Goal: Task Accomplishment & Management: Manage account settings

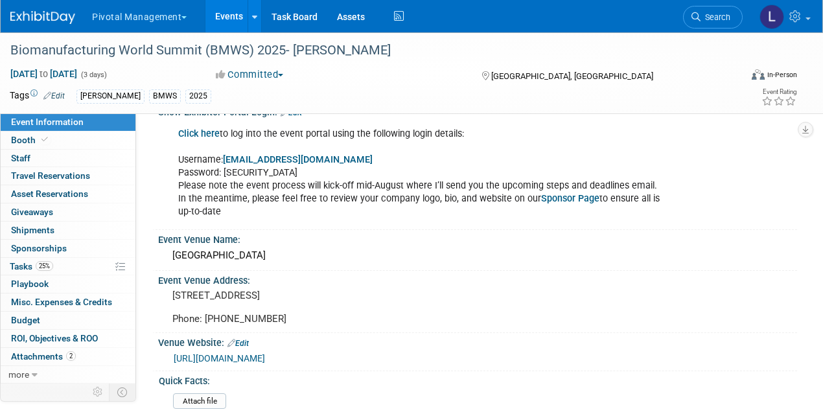
scroll to position [889, 0]
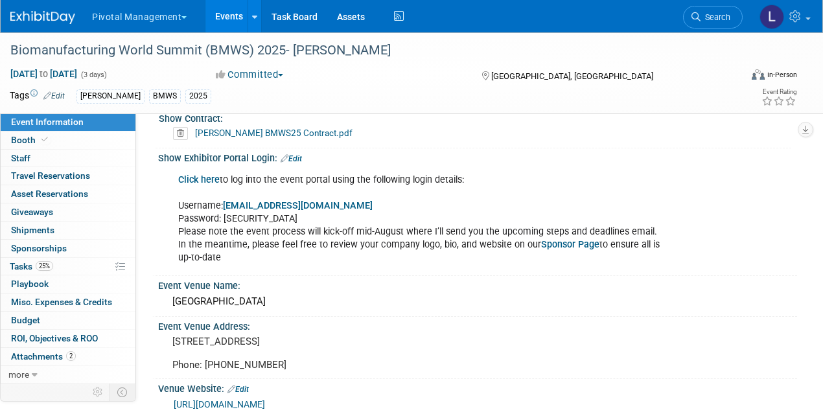
click at [300, 154] on link "Edit" at bounding box center [291, 158] width 21 height 9
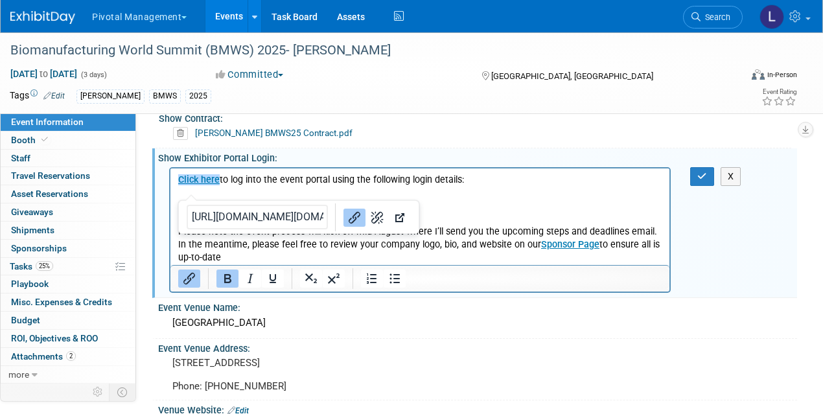
scroll to position [0, 0]
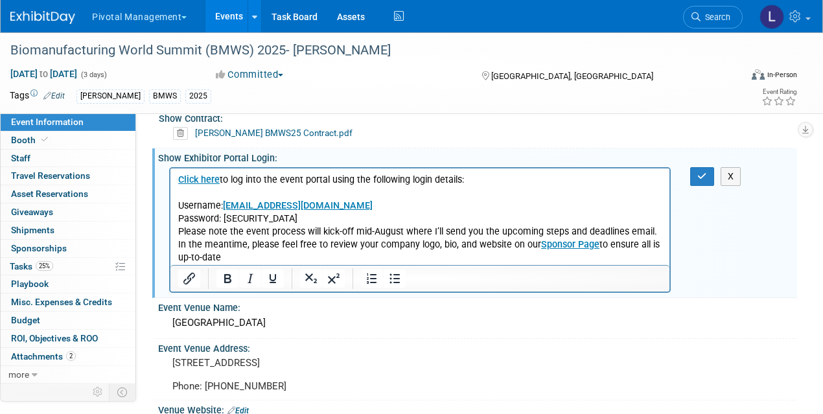
click at [299, 261] on p "Click here to log into the event portal using the following login details: User…" at bounding box center [420, 218] width 484 height 91
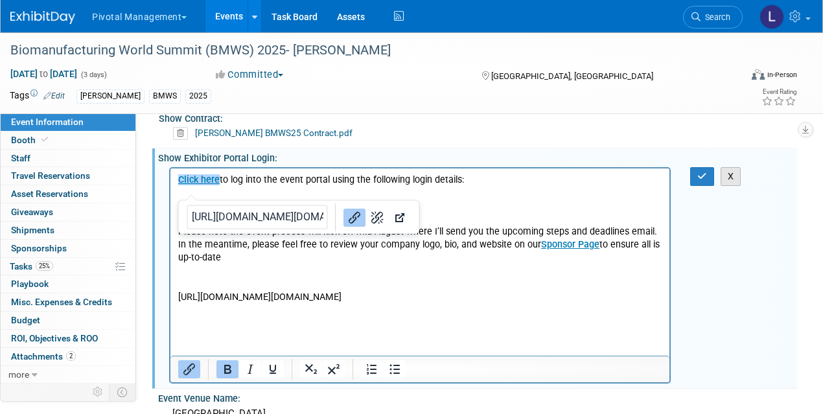
click at [733, 169] on button "X" at bounding box center [731, 176] width 21 height 19
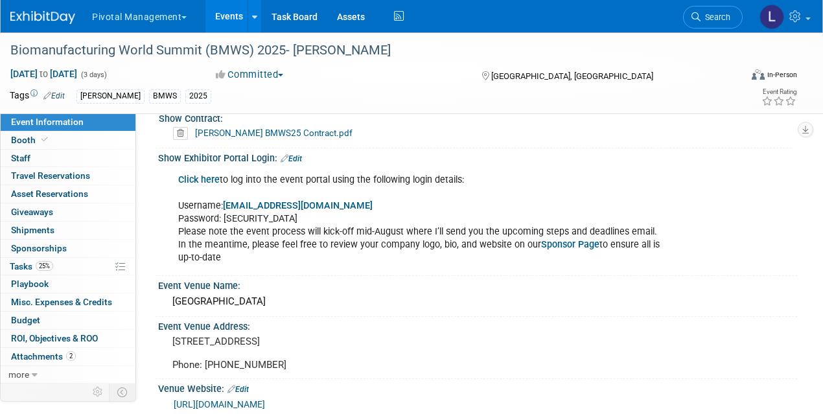
click at [297, 154] on link "Edit" at bounding box center [291, 158] width 21 height 9
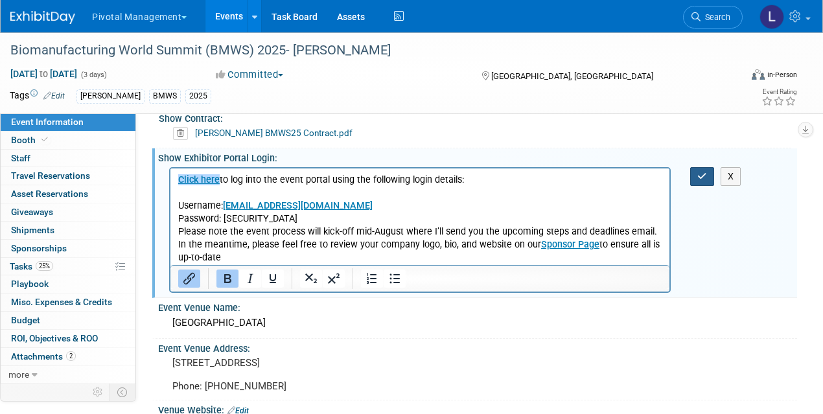
click at [699, 172] on icon "button" at bounding box center [703, 176] width 10 height 9
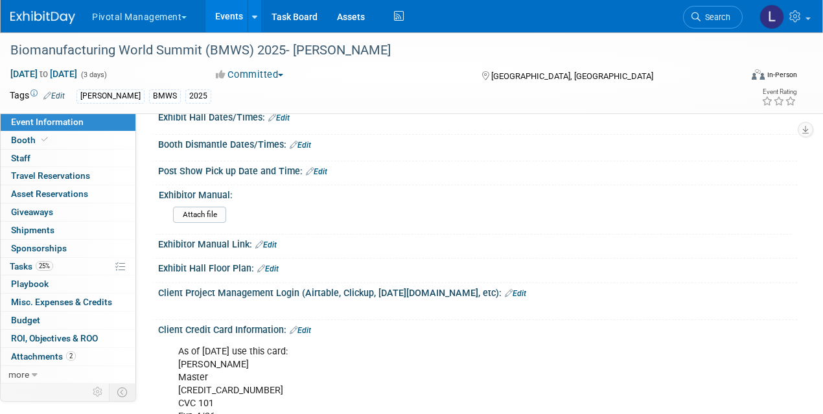
scroll to position [2043, 0]
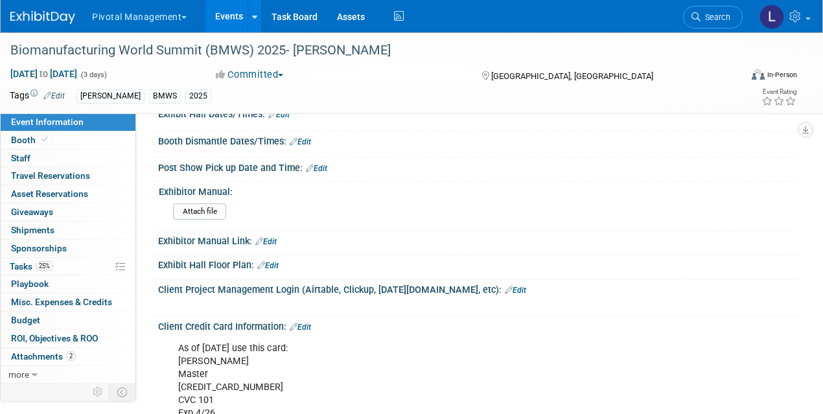
click at [277, 237] on link "Edit" at bounding box center [265, 241] width 21 height 9
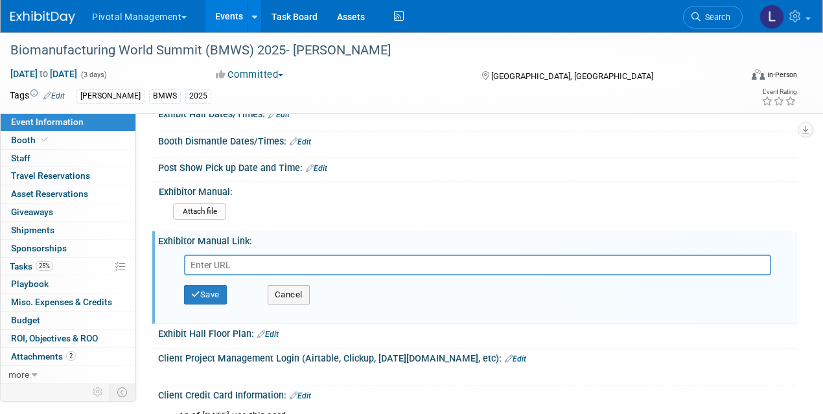
click at [270, 255] on input "text" at bounding box center [477, 265] width 587 height 21
type input "https://urldefense.proofpoint.com/v2/url?u=http-3A__go.pardot.com_e_1099813_bmw…"
click at [218, 285] on button "Save" at bounding box center [205, 294] width 43 height 19
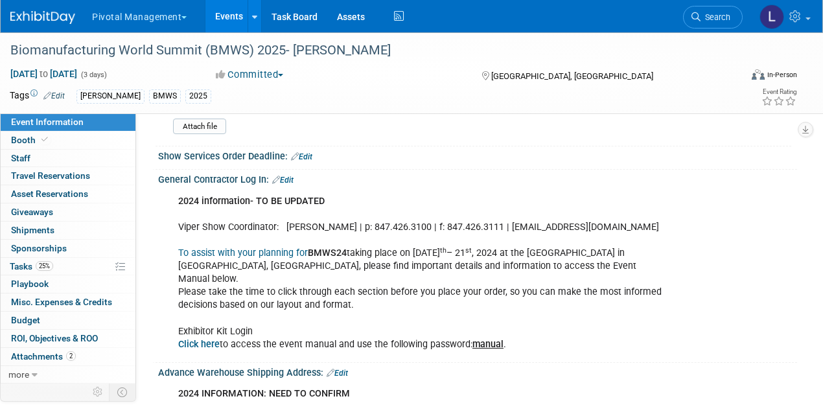
scroll to position [1203, 0]
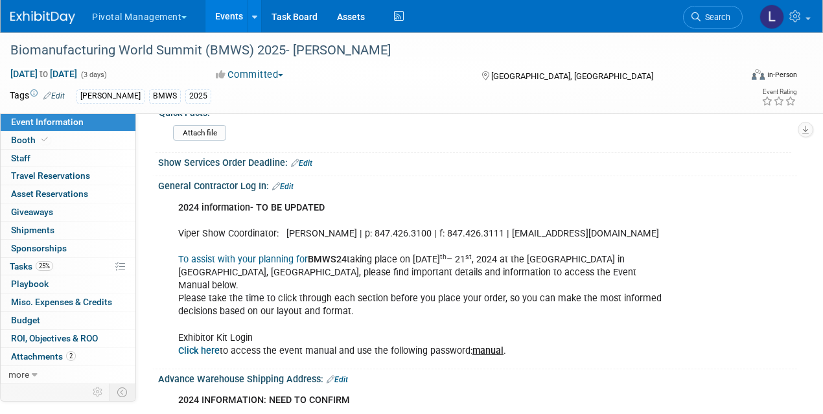
click at [293, 191] on link "Edit" at bounding box center [282, 186] width 21 height 9
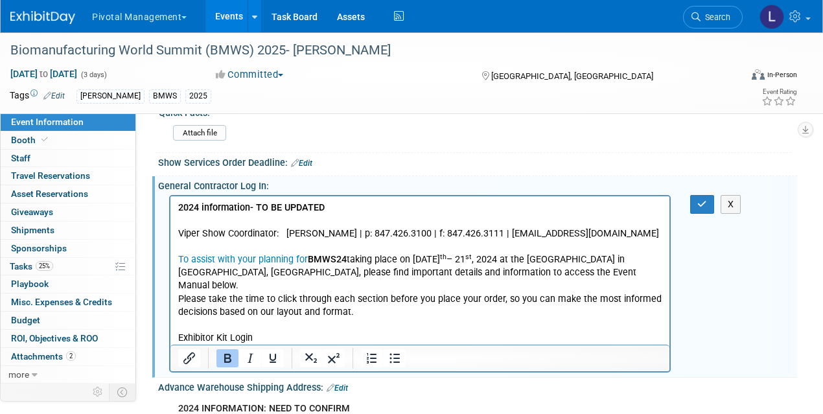
scroll to position [0, 0]
drag, startPoint x: 221, startPoint y: 336, endPoint x: 180, endPoint y: 337, distance: 40.8
click at [180, 337] on p "2024 information- TO BE UPDATED Viper Show Coordinator: Michael Roberts | p: 84…" at bounding box center [420, 279] width 484 height 156
click at [700, 209] on icon "button" at bounding box center [703, 204] width 10 height 9
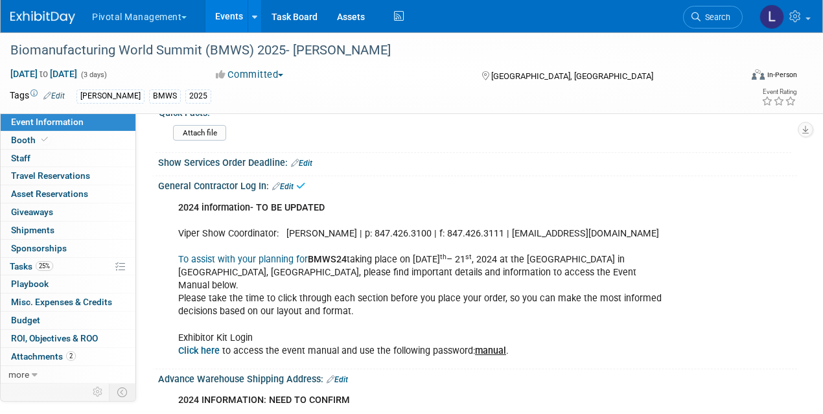
click at [212, 346] on b "Click here" at bounding box center [198, 351] width 41 height 11
click at [290, 191] on link "Edit" at bounding box center [282, 186] width 21 height 9
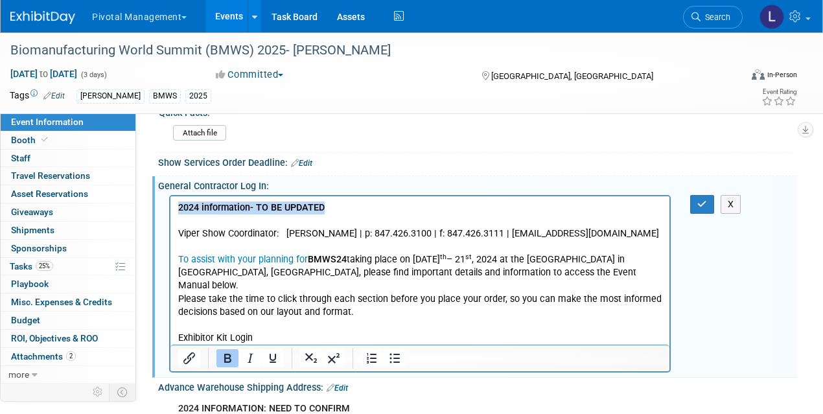
drag, startPoint x: 340, startPoint y: 214, endPoint x: 170, endPoint y: 201, distance: 170.3
click at [170, 201] on html "2024 information- TO BE UPDATED Viper Show Coordinator: Michael Roberts | p: 84…" at bounding box center [419, 276] width 499 height 161
click at [180, 234] on p "﻿ Viper Show Coordinator: Michael Roberts | p: 847.426.3100 | f: 847.426.3111 |…" at bounding box center [420, 279] width 484 height 156
click at [178, 231] on body "Viper Show Coordinator: Michael Roberts | p: 847.426.3100 | f: 847.426.3111 | m…" at bounding box center [421, 279] width 486 height 156
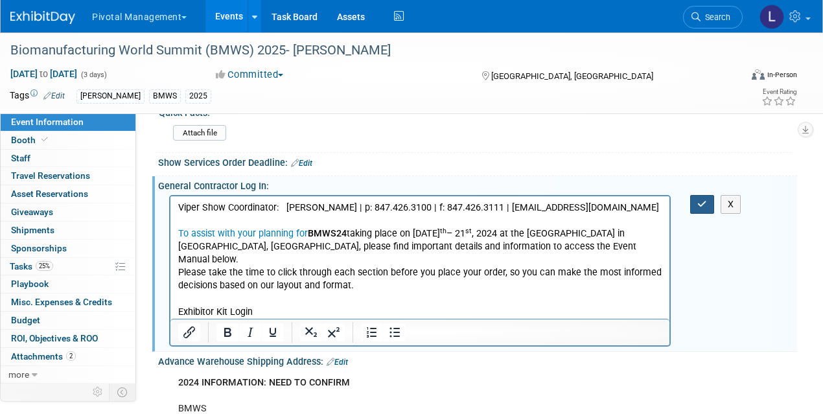
click at [699, 209] on icon "button" at bounding box center [703, 204] width 10 height 9
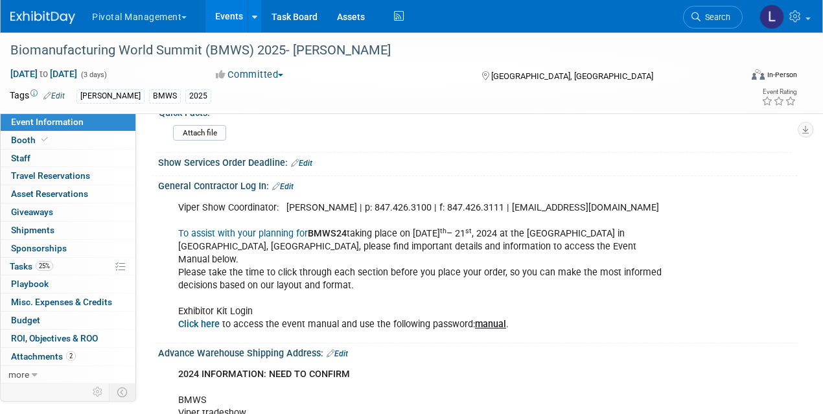
click at [307, 168] on link "Edit" at bounding box center [301, 163] width 21 height 9
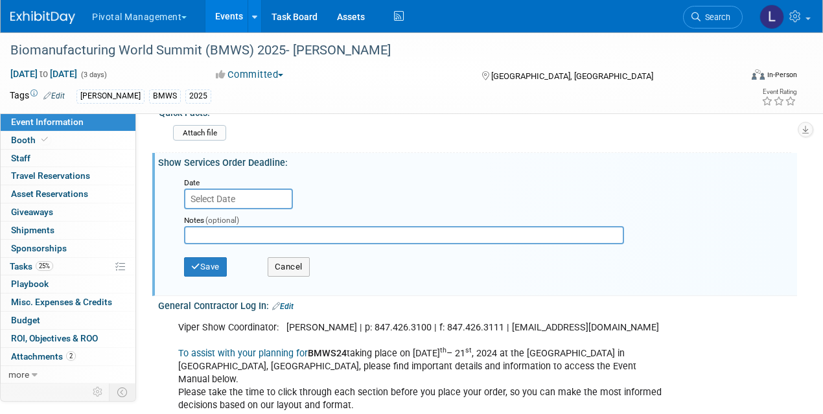
click at [213, 196] on input "text" at bounding box center [238, 199] width 109 height 21
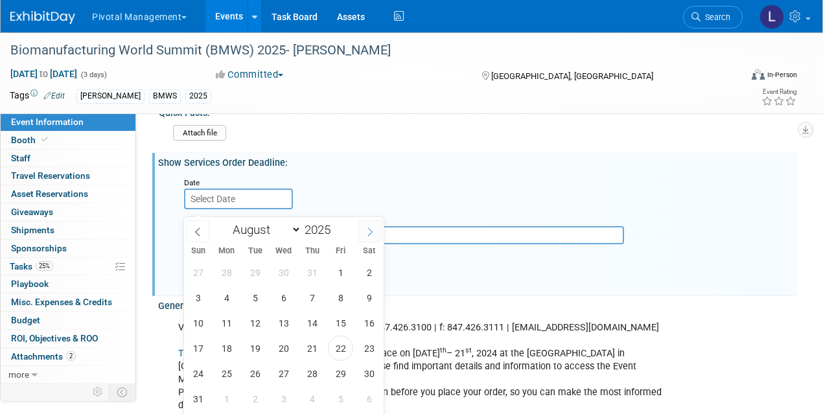
click at [366, 229] on icon at bounding box center [370, 232] width 9 height 9
select select "9"
click at [345, 325] on span "17" at bounding box center [340, 323] width 25 height 25
type input "Oct 17, 2025"
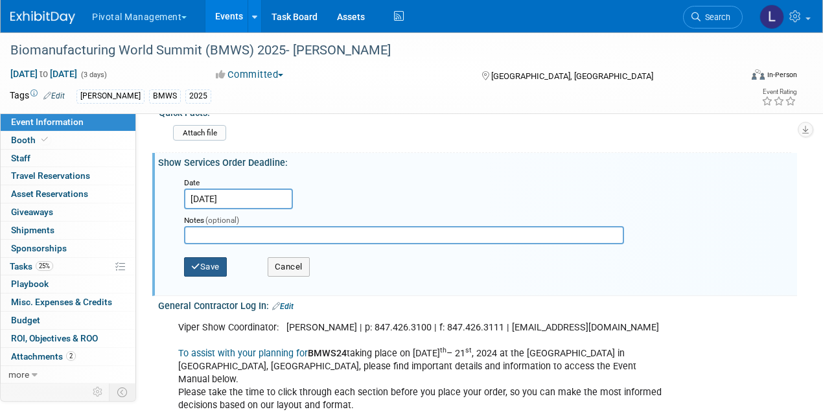
click at [199, 277] on button "Save" at bounding box center [205, 266] width 43 height 19
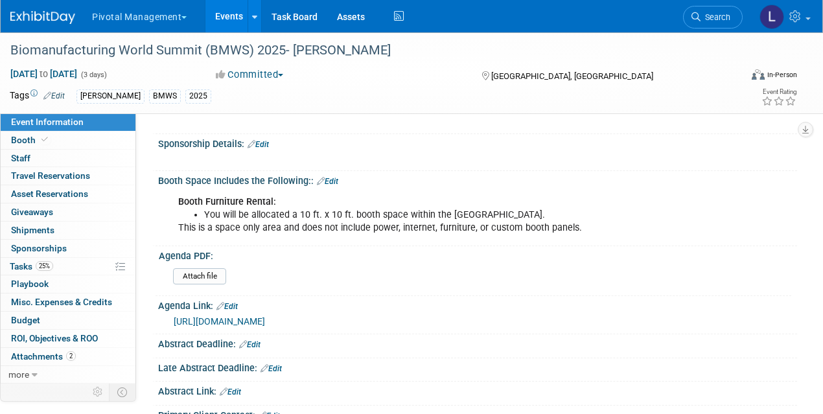
scroll to position [217, 0]
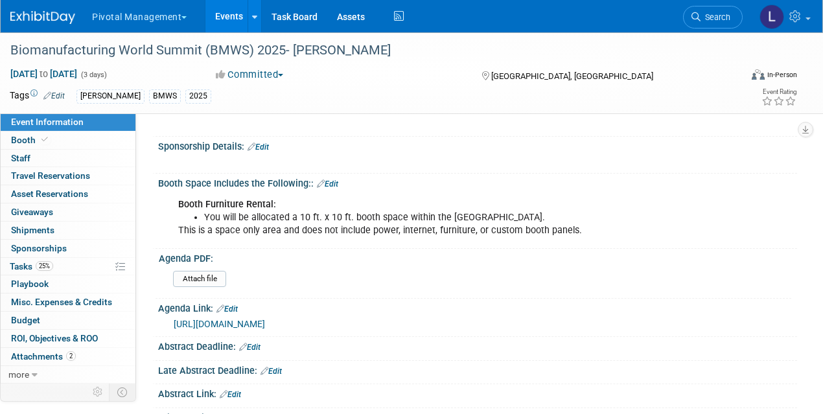
click at [337, 182] on link "Edit" at bounding box center [327, 184] width 21 height 9
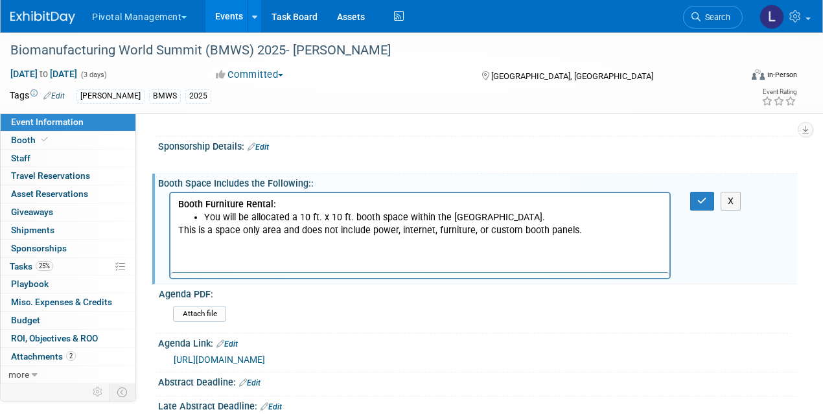
scroll to position [0, 0]
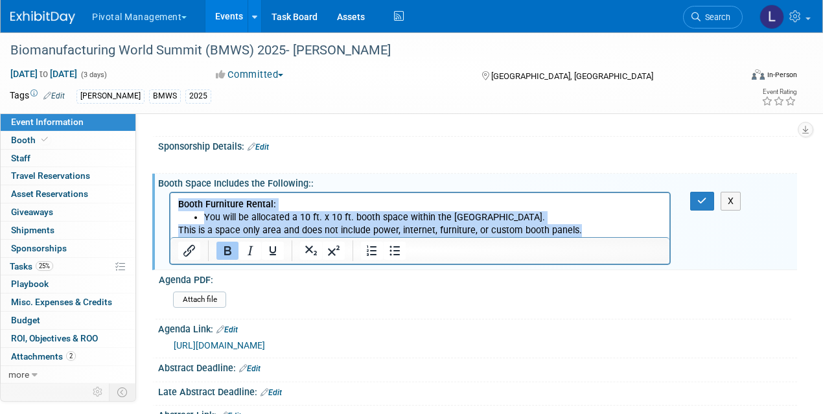
drag, startPoint x: 180, startPoint y: 204, endPoint x: 589, endPoint y: 242, distance: 410.8
click at [589, 237] on html "Booth Furniture Rental: You will be allocated a 10 ft. x 10 ft. booth space wit…" at bounding box center [419, 215] width 499 height 44
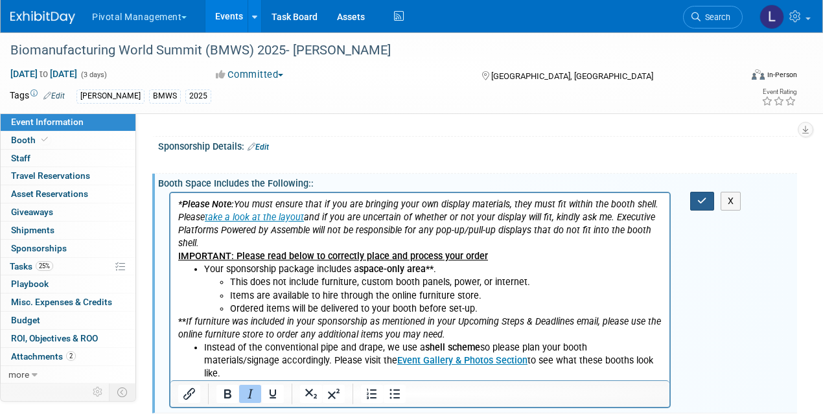
click at [703, 208] on button "button" at bounding box center [702, 201] width 24 height 19
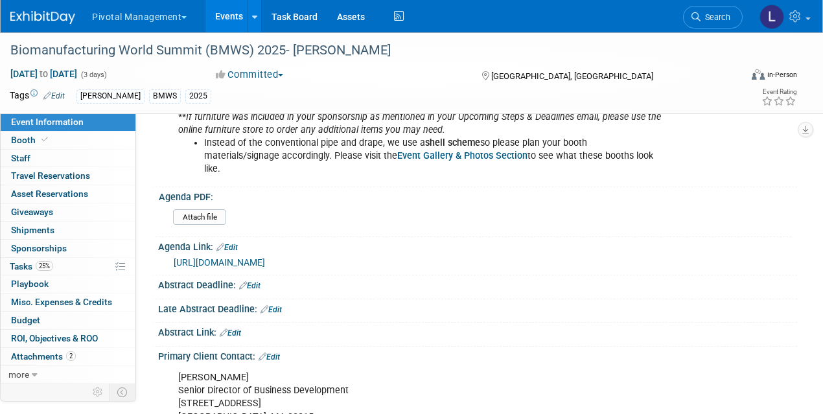
scroll to position [425, 0]
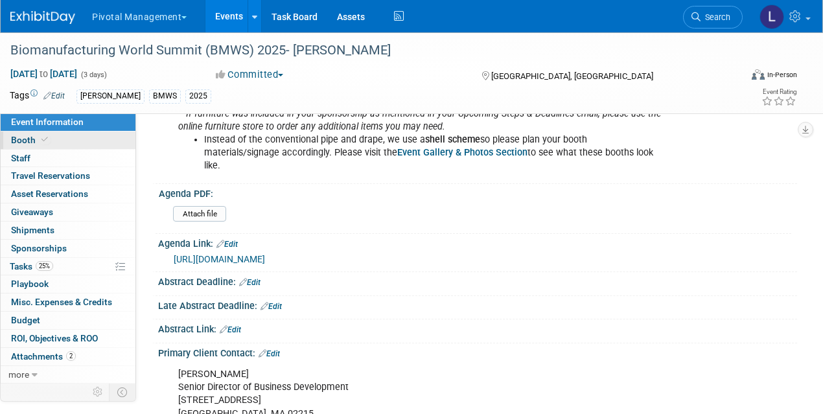
click at [16, 136] on span "Booth" at bounding box center [31, 140] width 40 height 10
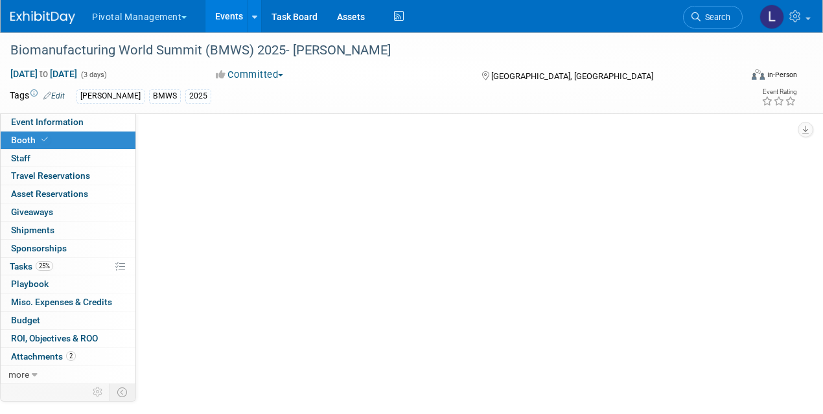
scroll to position [0, 0]
select select "Yes"
select select "Submitted to Accounting"
select select "Yes"
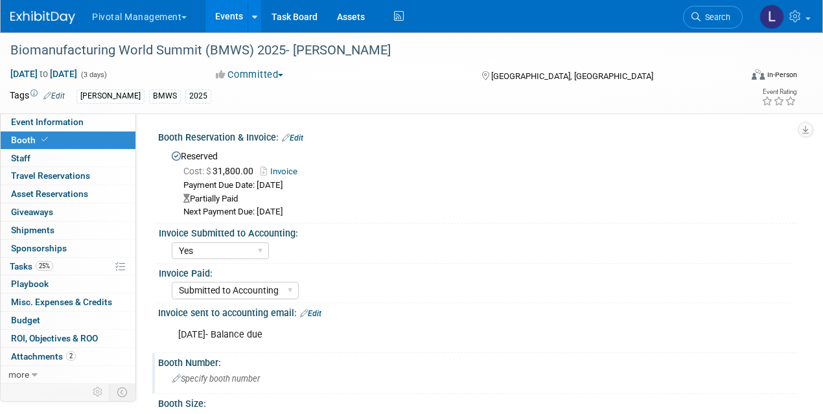
click at [197, 382] on span "Specify booth number" at bounding box center [216, 379] width 88 height 10
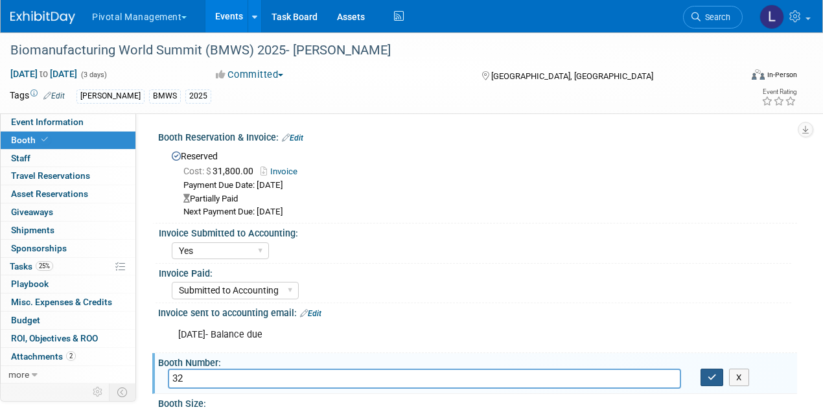
type input "32"
click at [712, 382] on button "button" at bounding box center [712, 378] width 23 height 18
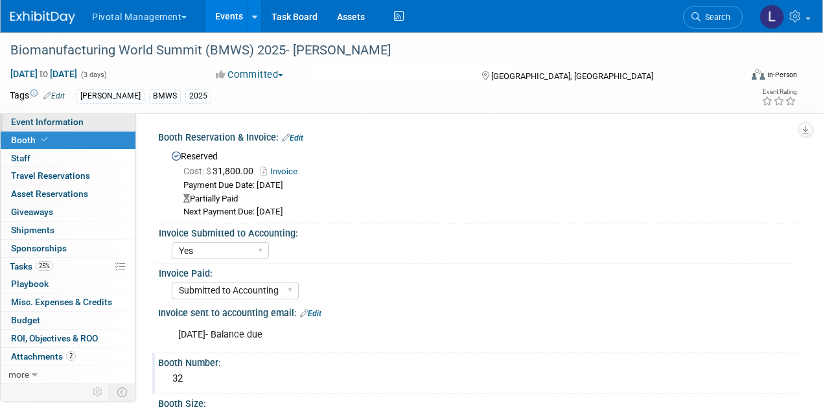
click at [65, 121] on span "Event Information" at bounding box center [47, 122] width 73 height 10
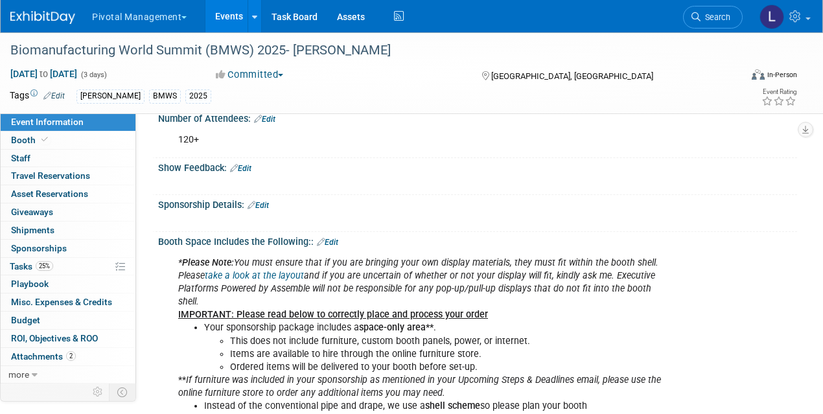
scroll to position [154, 0]
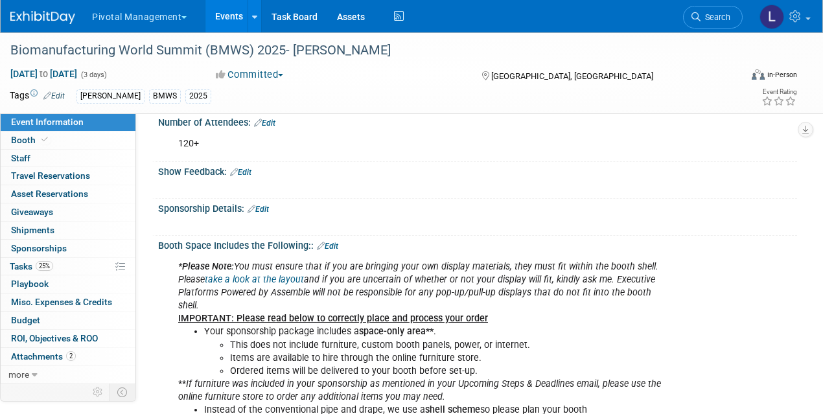
click at [333, 246] on link "Edit" at bounding box center [327, 246] width 21 height 9
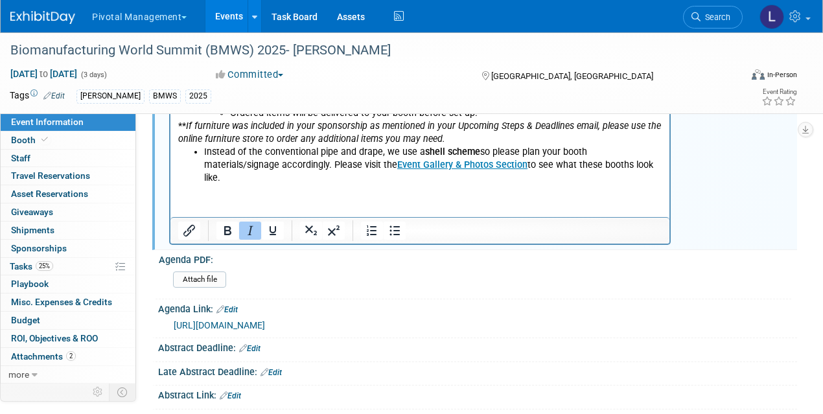
scroll to position [428, 0]
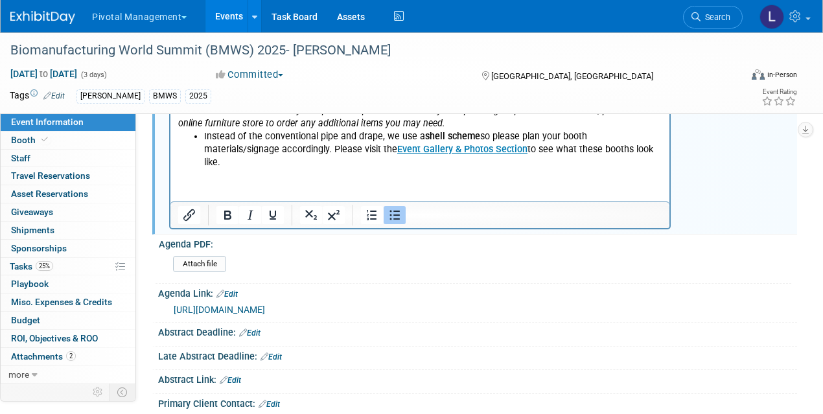
click at [281, 167] on li "Instead of the conventional pipe and drape, we use a shell scheme so please pla…" at bounding box center [433, 149] width 458 height 39
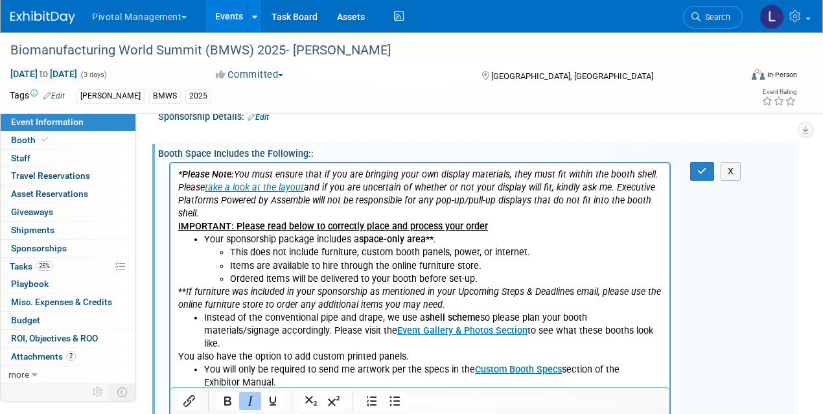
scroll to position [237, 0]
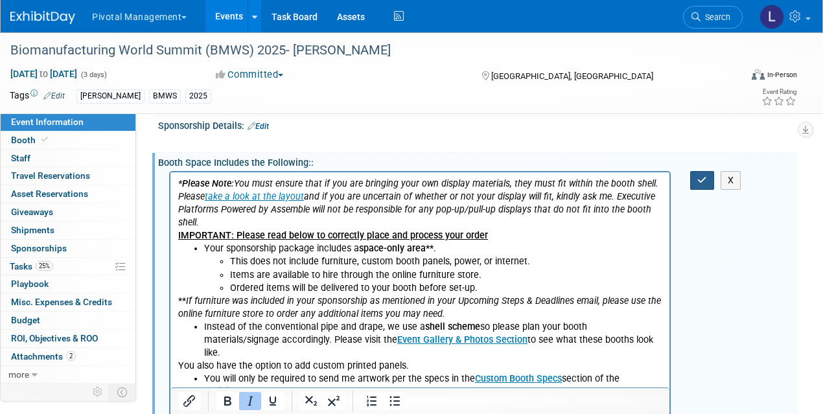
click at [707, 183] on button "button" at bounding box center [702, 180] width 24 height 19
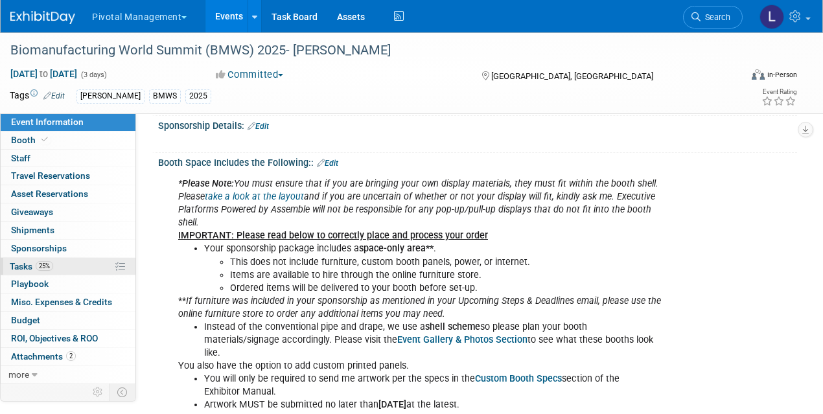
click at [19, 261] on span "Tasks 25%" at bounding box center [31, 266] width 43 height 10
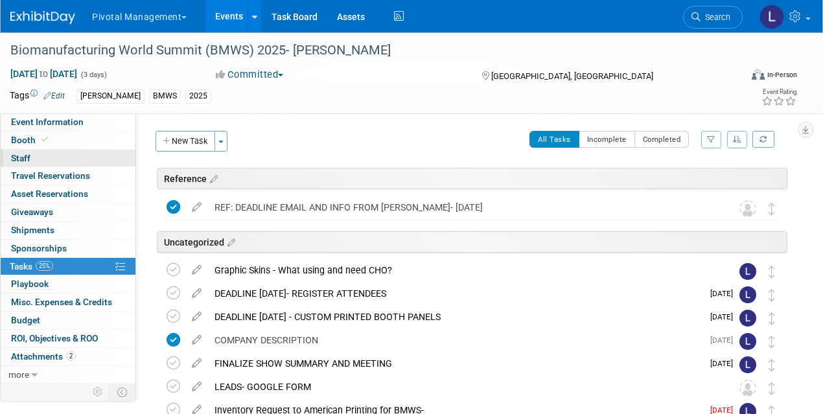
click at [32, 152] on link "0 Staff 0" at bounding box center [68, 159] width 135 height 18
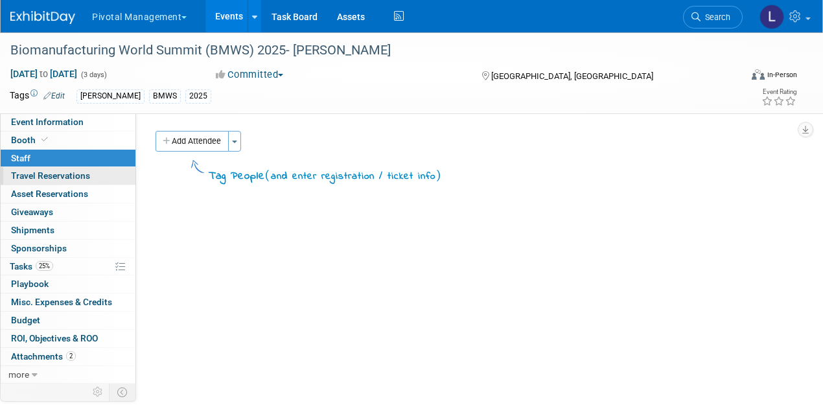
click at [84, 174] on span "Travel Reservations 0" at bounding box center [50, 175] width 79 height 10
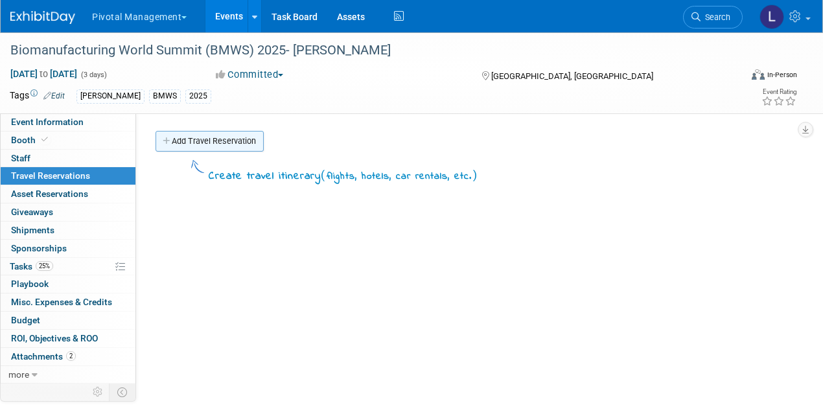
click at [232, 137] on link "Add Travel Reservation" at bounding box center [210, 141] width 108 height 21
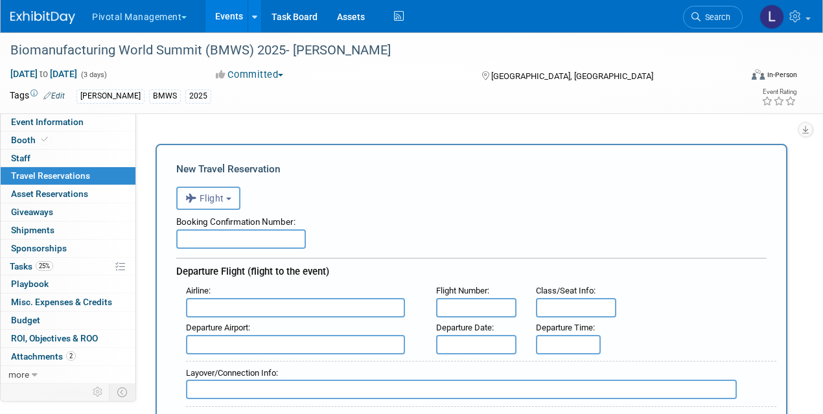
click at [224, 201] on span "Flight" at bounding box center [204, 198] width 39 height 10
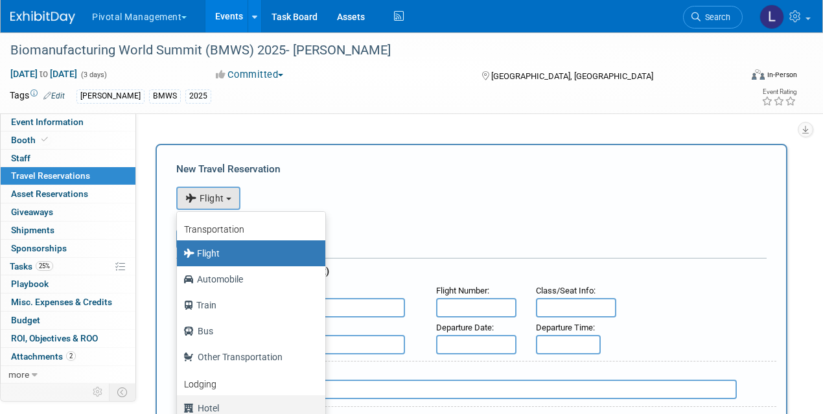
click at [218, 403] on label "Hotel" at bounding box center [247, 408] width 129 height 21
click at [179, 403] on input "Hotel" at bounding box center [174, 407] width 8 height 8
select select "6"
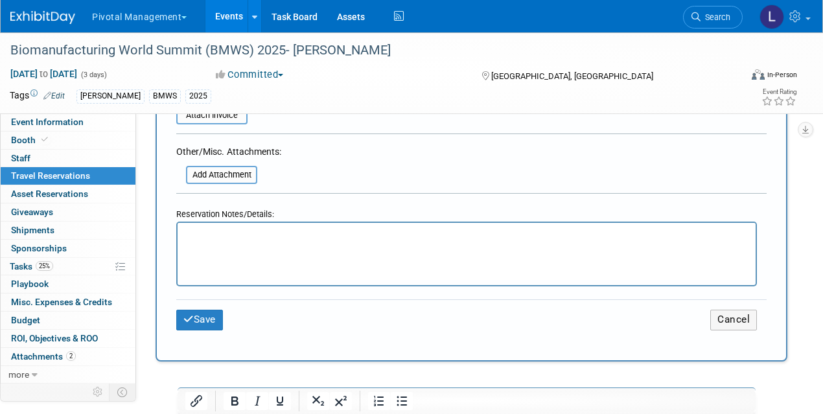
scroll to position [595, 0]
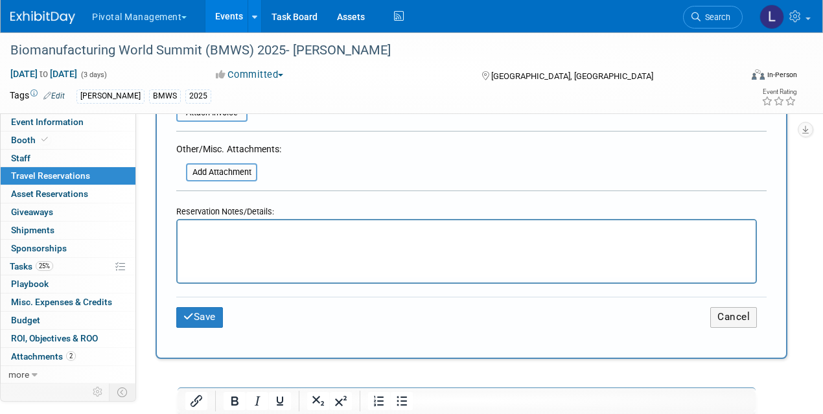
click at [340, 239] on html at bounding box center [467, 229] width 578 height 19
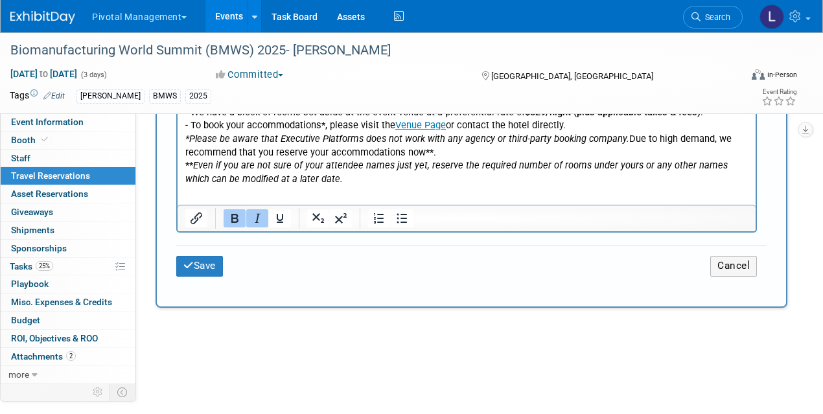
scroll to position [758, 0]
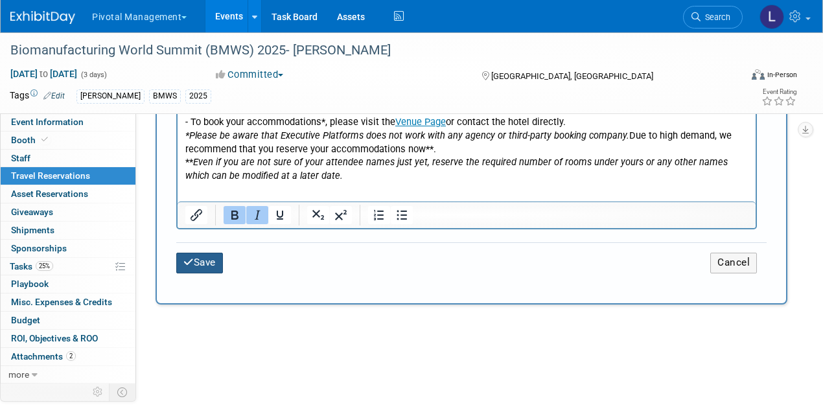
click at [214, 257] on button "Save" at bounding box center [199, 263] width 47 height 20
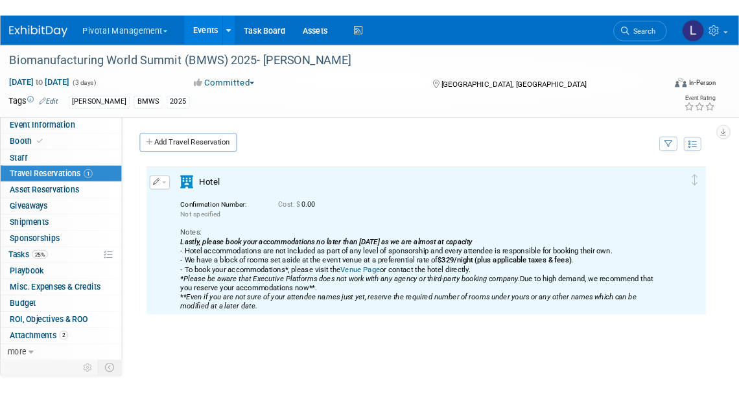
scroll to position [0, 0]
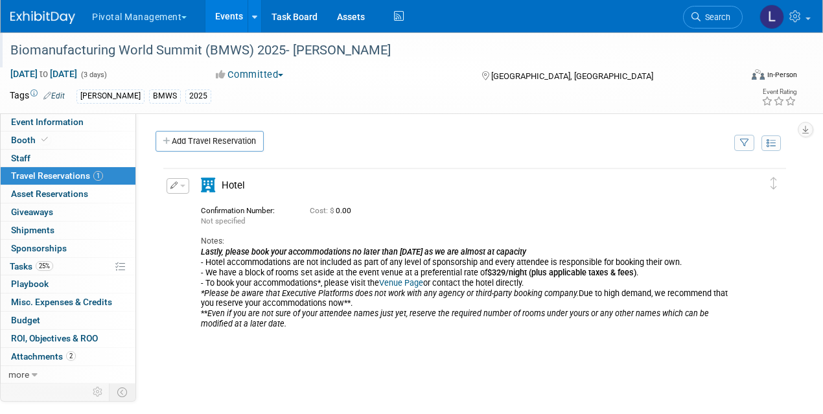
click at [51, 62] on div "Biomanufacturing World Summit (BMWS) 2025- [PERSON_NAME]" at bounding box center [368, 50] width 724 height 23
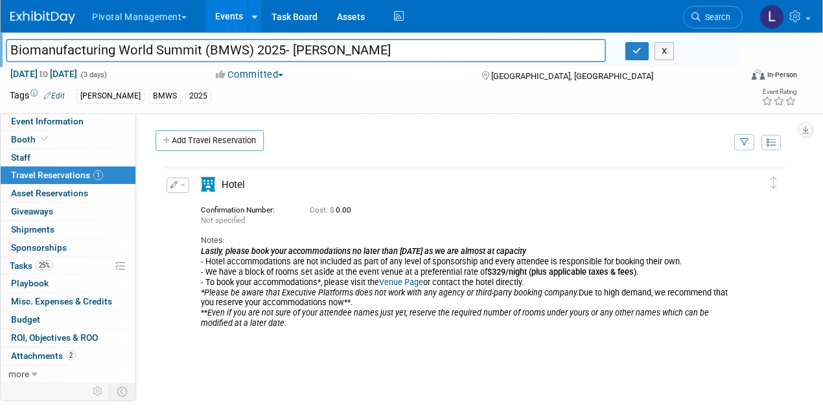
click at [475, 84] on div "Nov 10, 2025 to Nov 12, 2025 (3 days) Nov 10, 2025 to Nov 12, 2025 Committed Co…" at bounding box center [403, 76] width 807 height 19
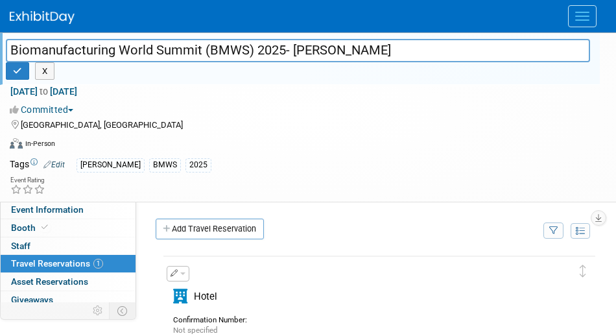
click at [443, 128] on div "[GEOGRAPHIC_DATA], [GEOGRAPHIC_DATA]" at bounding box center [300, 124] width 580 height 16
click at [346, 26] on div at bounding box center [308, 16] width 596 height 32
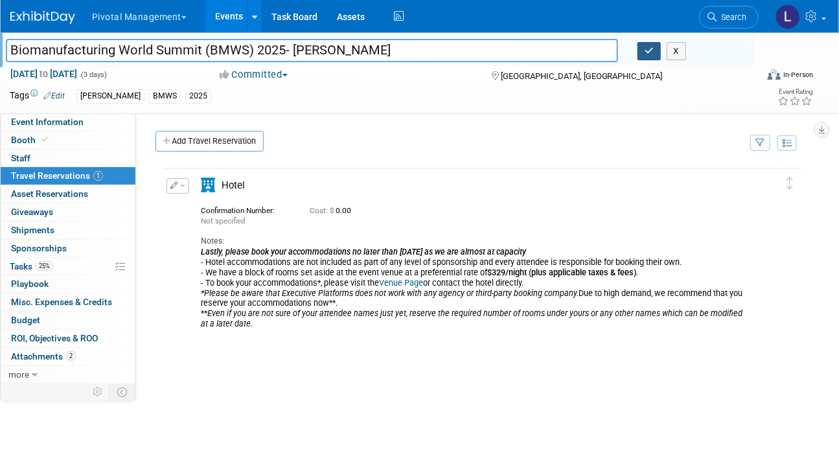
click at [644, 48] on button "button" at bounding box center [649, 51] width 23 height 18
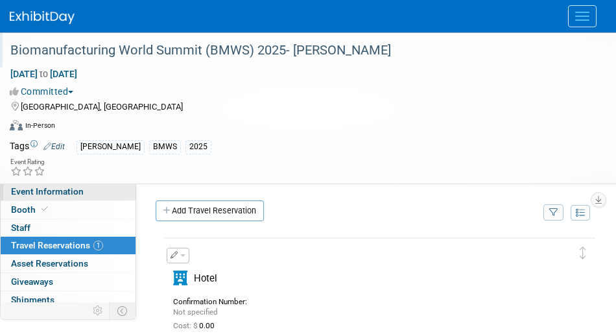
click at [56, 195] on span "Event Information" at bounding box center [47, 191] width 73 height 10
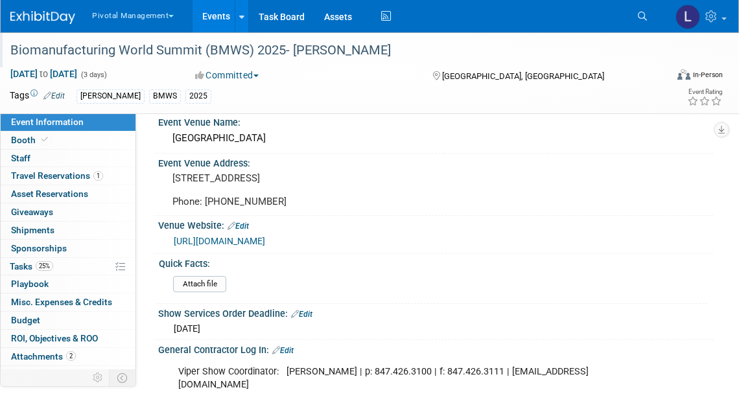
scroll to position [1249, 0]
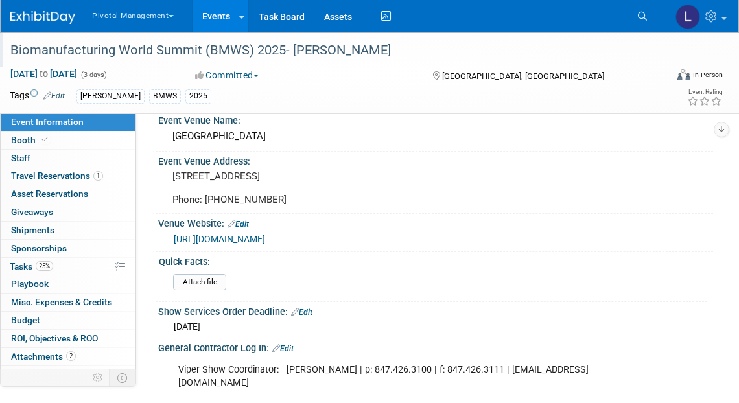
click at [196, 281] on div "Attach file" at bounding box center [438, 283] width 539 height 30
click at [200, 290] on input "file" at bounding box center [137, 282] width 176 height 15
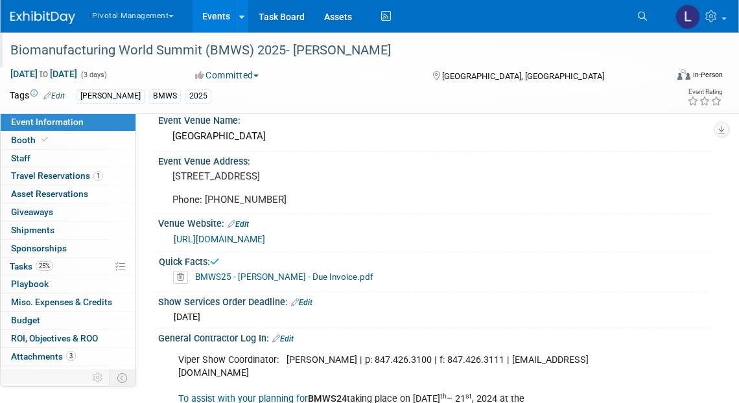
click at [188, 282] on link at bounding box center [183, 277] width 20 height 9
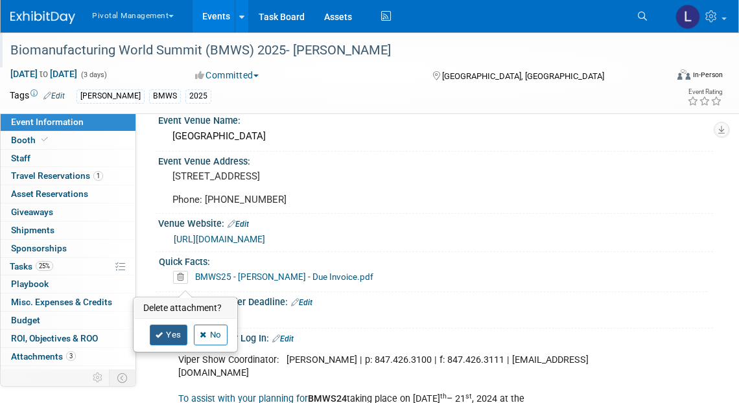
click at [171, 333] on link "Yes" at bounding box center [169, 335] width 38 height 21
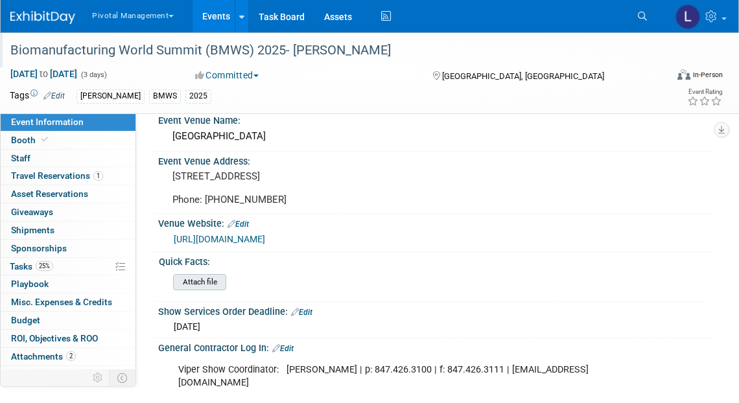
click at [188, 285] on input "file" at bounding box center [137, 282] width 176 height 15
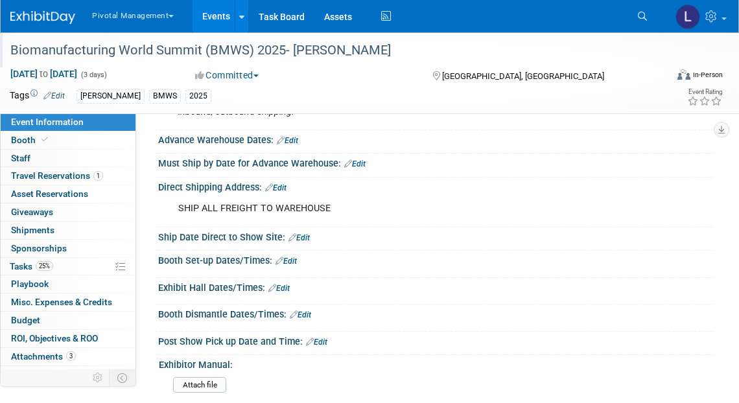
scroll to position [2083, 0]
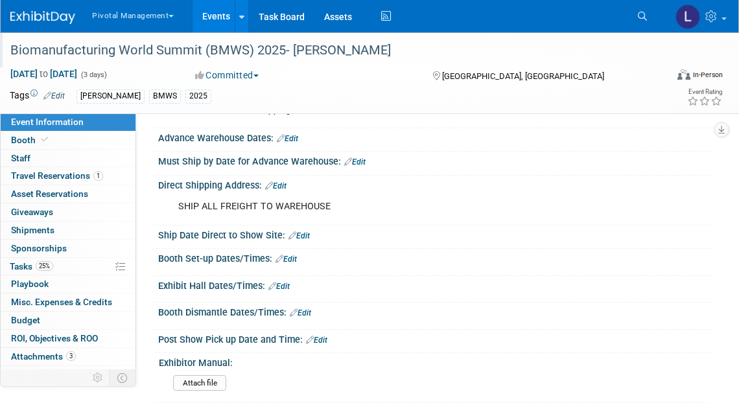
click at [292, 264] on link "Edit" at bounding box center [286, 259] width 21 height 9
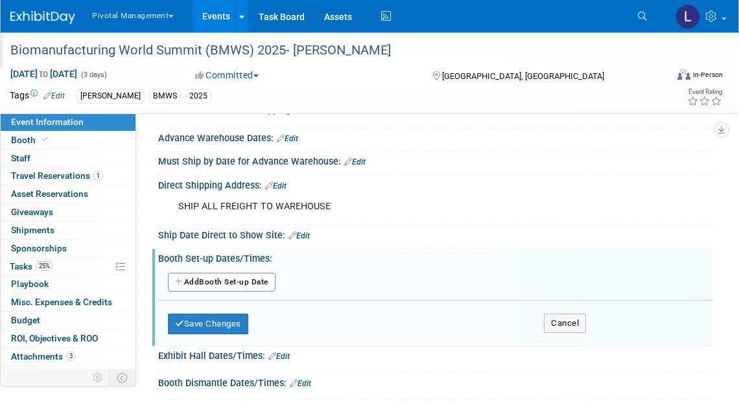
click at [189, 284] on button "Add Another Booth Set-up Date" at bounding box center [222, 282] width 108 height 19
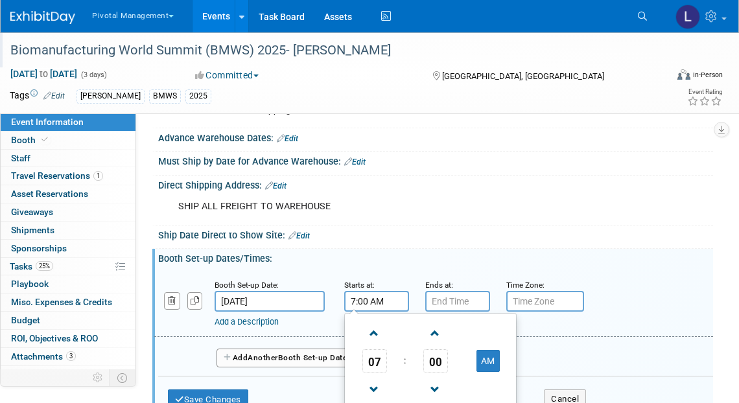
click at [377, 303] on input "7:00 AM" at bounding box center [376, 301] width 65 height 21
click at [376, 358] on span "07" at bounding box center [374, 360] width 25 height 23
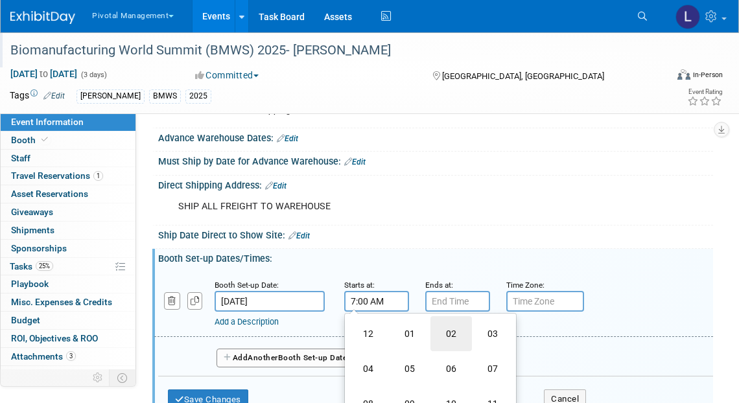
click at [450, 342] on td "02" at bounding box center [450, 333] width 41 height 35
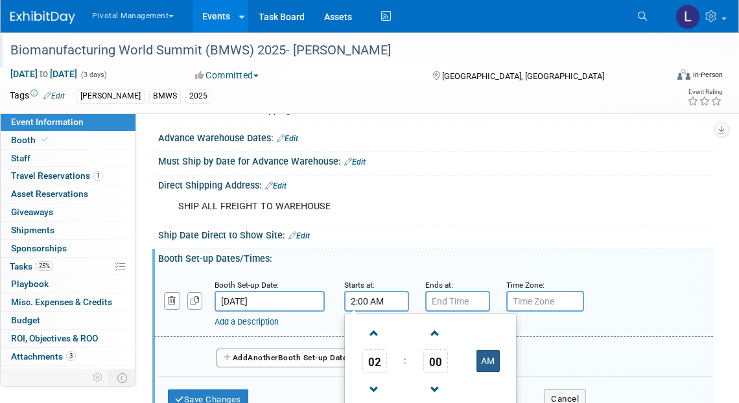
click at [484, 364] on button "AM" at bounding box center [487, 361] width 23 height 22
type input "2:00 PM"
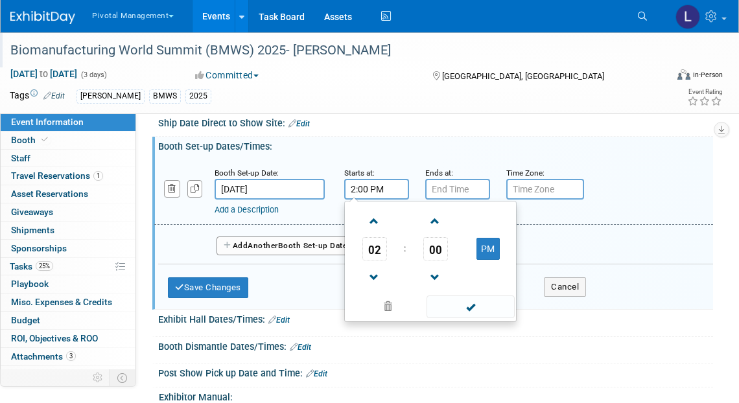
scroll to position [2201, 0]
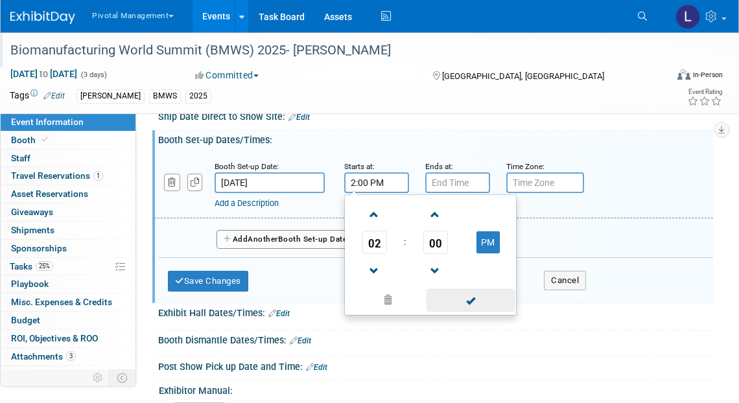
click at [487, 301] on span at bounding box center [471, 300] width 88 height 23
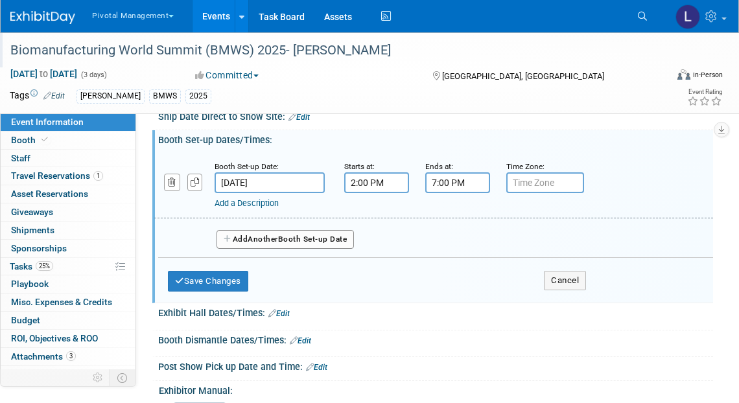
click at [457, 183] on input "7:00 PM" at bounding box center [457, 182] width 65 height 21
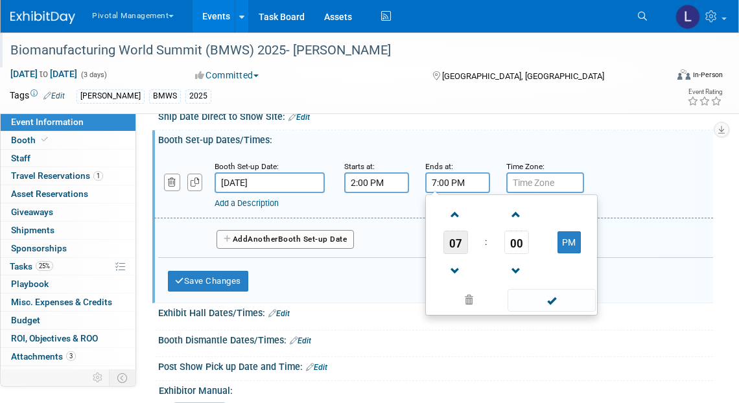
click at [447, 248] on span "07" at bounding box center [455, 242] width 25 height 23
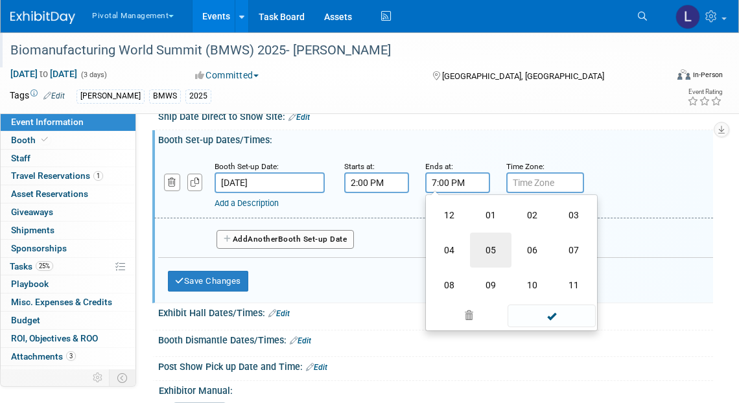
click at [484, 254] on td "05" at bounding box center [490, 250] width 41 height 35
type input "5:00 PM"
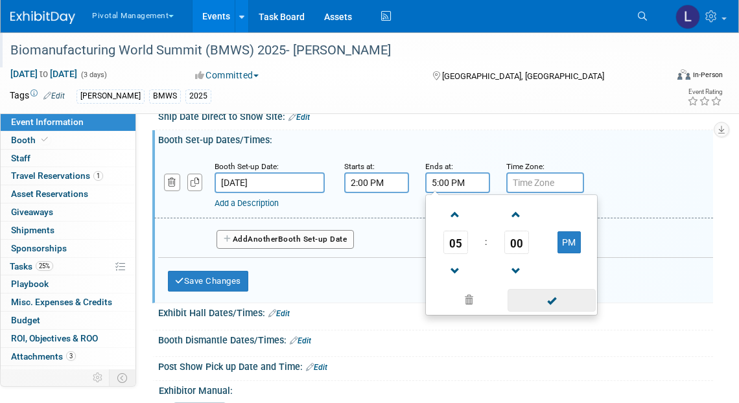
click at [563, 308] on span at bounding box center [552, 300] width 88 height 23
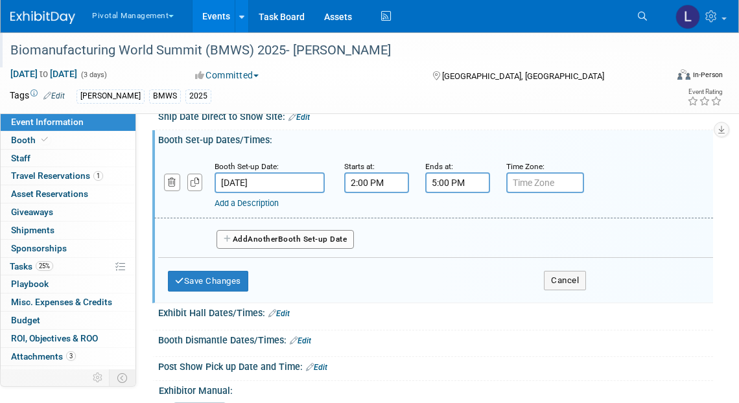
click at [553, 192] on input "text" at bounding box center [545, 182] width 78 height 21
type input "PST"
click at [215, 290] on button "Save Changes" at bounding box center [208, 281] width 80 height 21
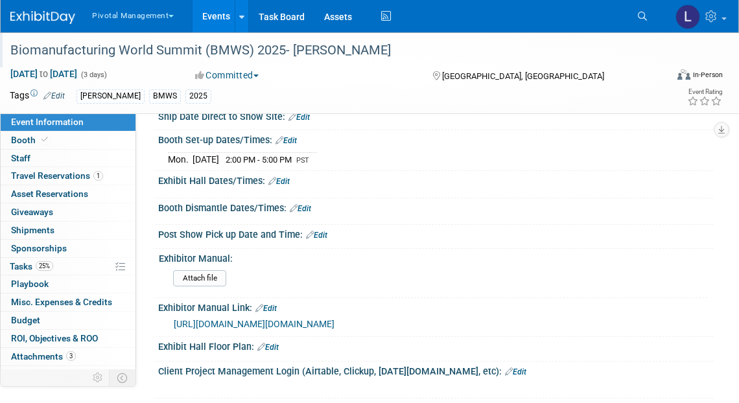
click at [286, 186] on link "Edit" at bounding box center [278, 181] width 21 height 9
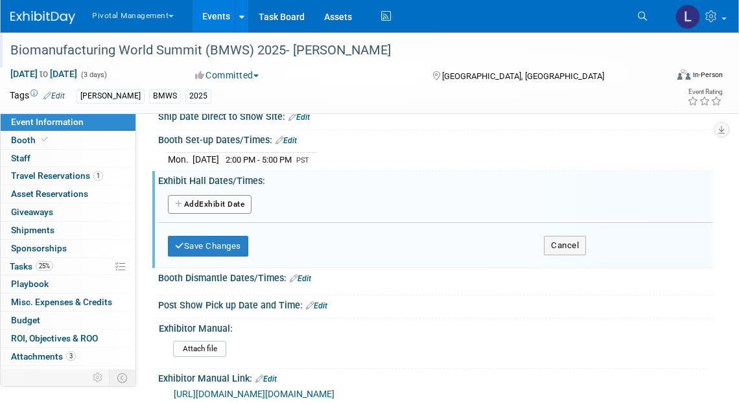
click at [202, 215] on button "Add Another Exhibit Date" at bounding box center [210, 204] width 84 height 19
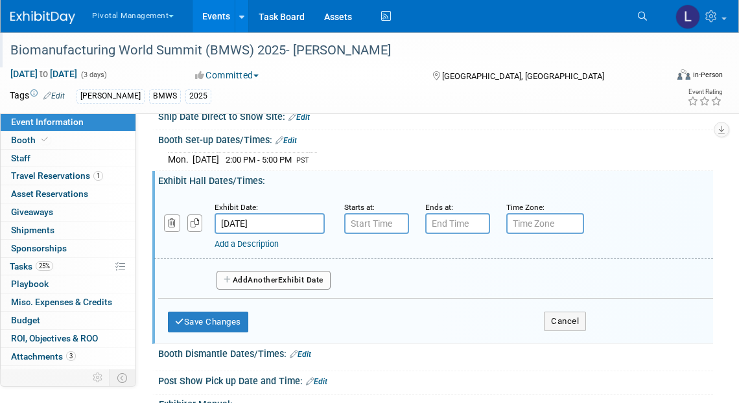
click at [255, 222] on input "Nov 10, 2025" at bounding box center [270, 223] width 110 height 21
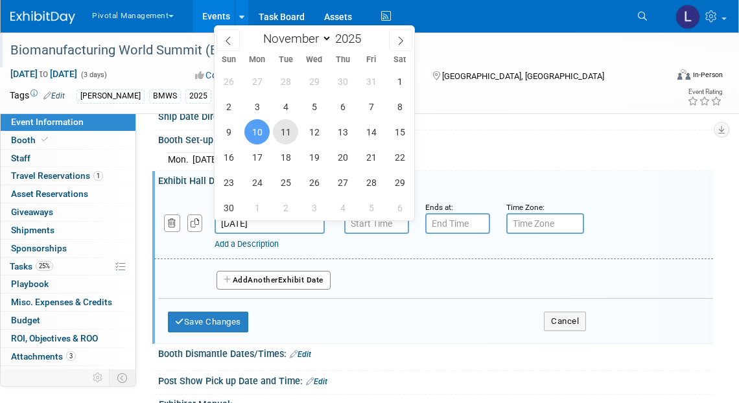
click at [286, 134] on span "11" at bounding box center [285, 131] width 25 height 25
type input "Nov 11, 2025"
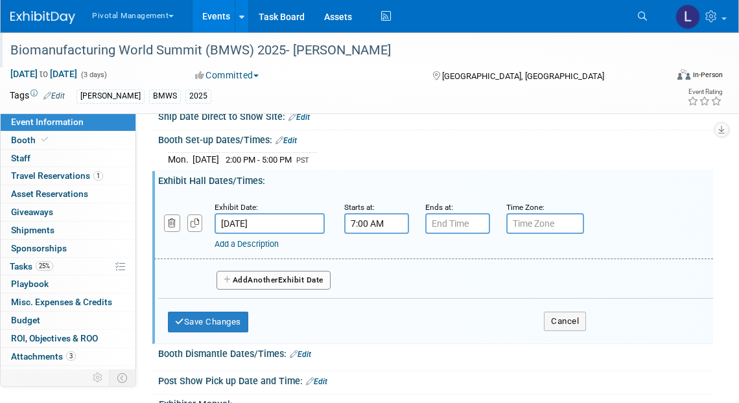
click at [357, 221] on input "7:00 AM" at bounding box center [376, 223] width 65 height 21
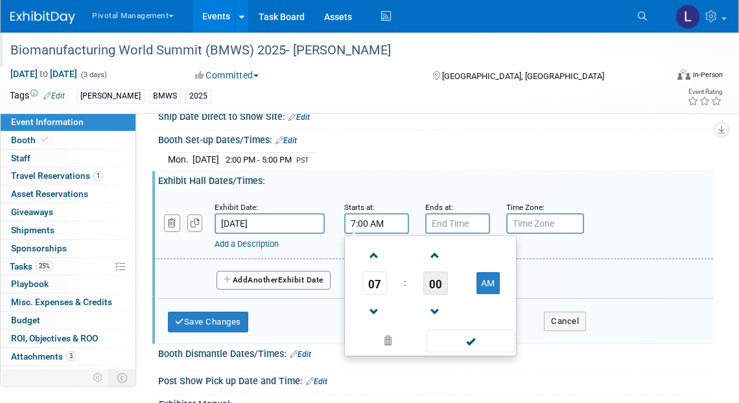
click at [444, 291] on span "00" at bounding box center [435, 283] width 25 height 23
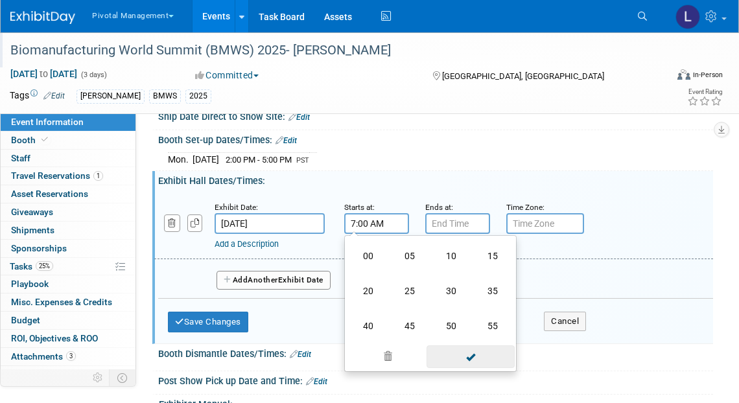
click at [463, 357] on span at bounding box center [471, 357] width 88 height 23
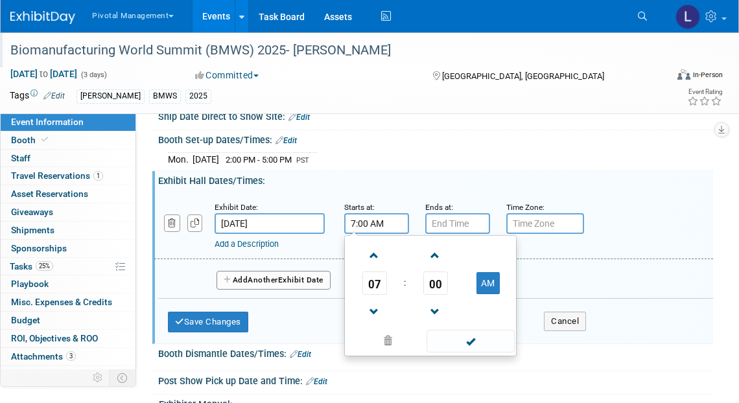
click at [365, 230] on input "7:00 AM" at bounding box center [376, 223] width 65 height 21
click at [427, 284] on span "00" at bounding box center [435, 283] width 25 height 23
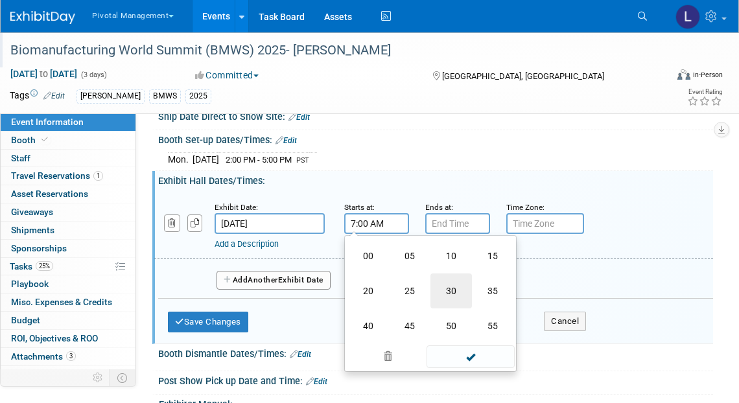
click at [442, 298] on td "30" at bounding box center [450, 291] width 41 height 35
type input "7:30 AM"
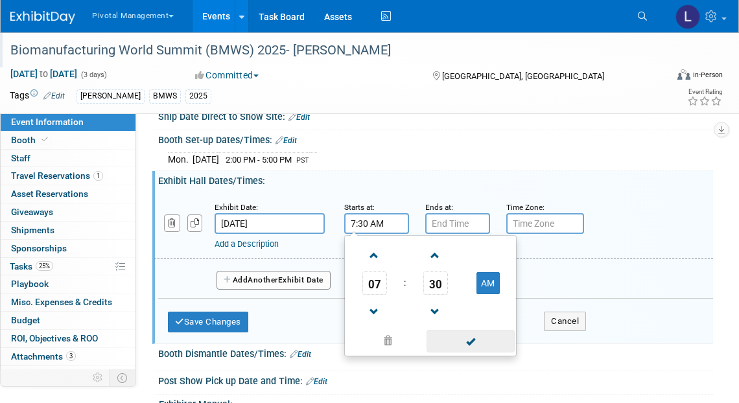
click at [470, 351] on span at bounding box center [471, 341] width 88 height 23
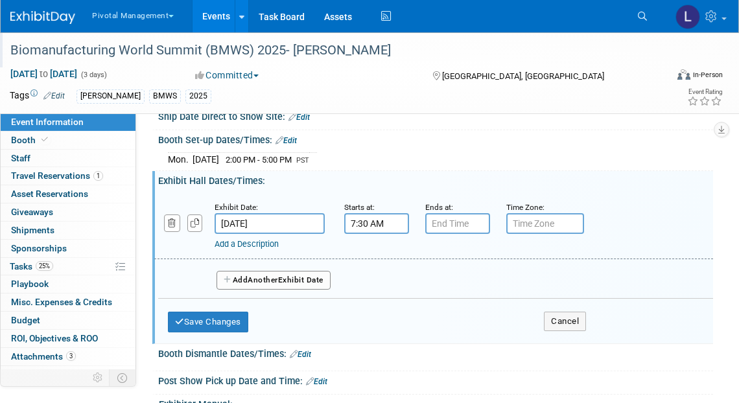
type input "7:00 PM"
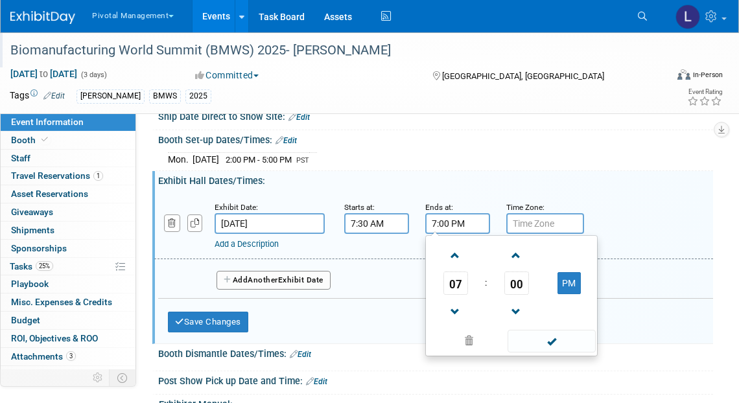
click at [462, 234] on input "7:00 PM" at bounding box center [457, 223] width 65 height 21
click at [566, 350] on span at bounding box center [552, 341] width 88 height 23
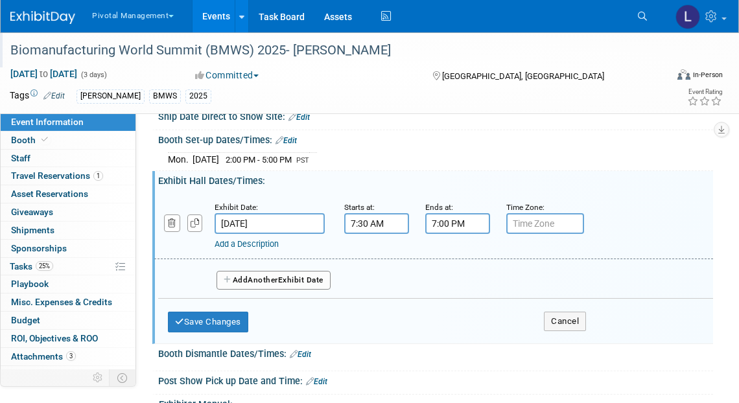
click at [534, 231] on input "text" at bounding box center [545, 223] width 78 height 21
type input "PST"
click at [265, 285] on span "Another" at bounding box center [263, 280] width 30 height 9
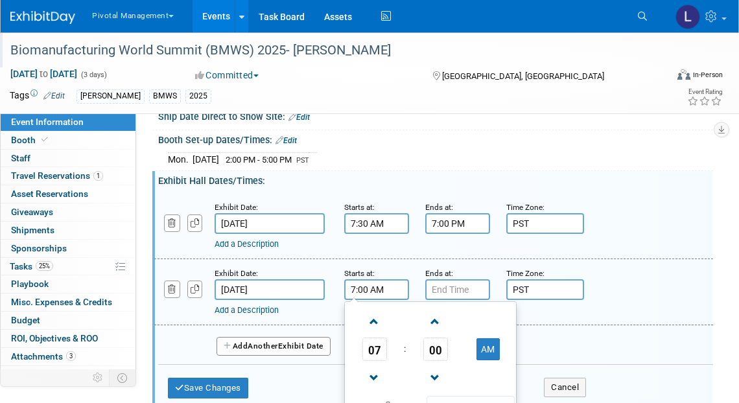
click at [393, 295] on input "7:00 AM" at bounding box center [376, 289] width 65 height 21
click at [431, 356] on span "00" at bounding box center [435, 349] width 25 height 23
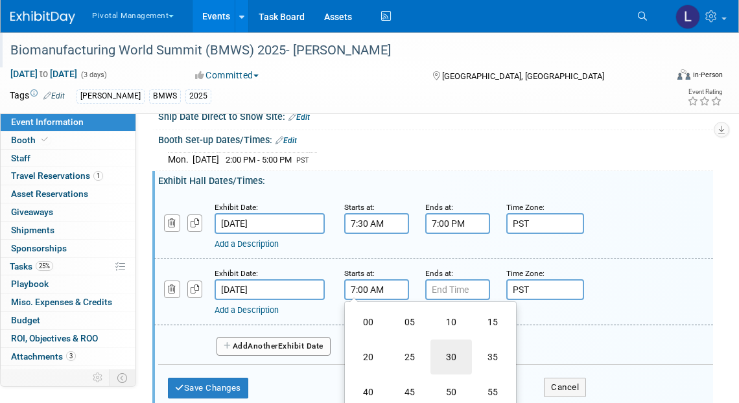
click at [447, 358] on td "30" at bounding box center [450, 357] width 41 height 35
type input "7:30 AM"
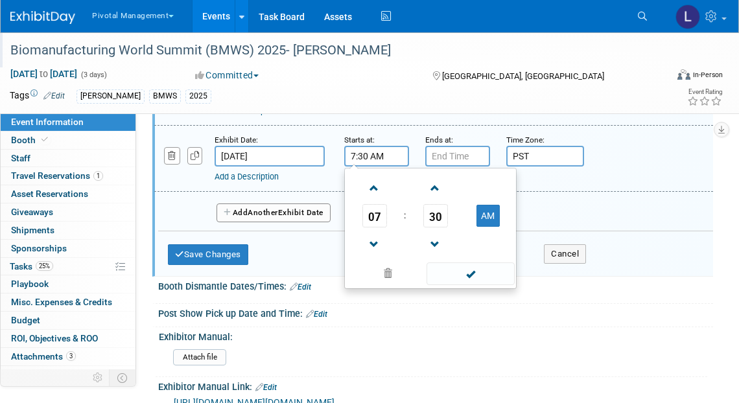
scroll to position [2377, 0]
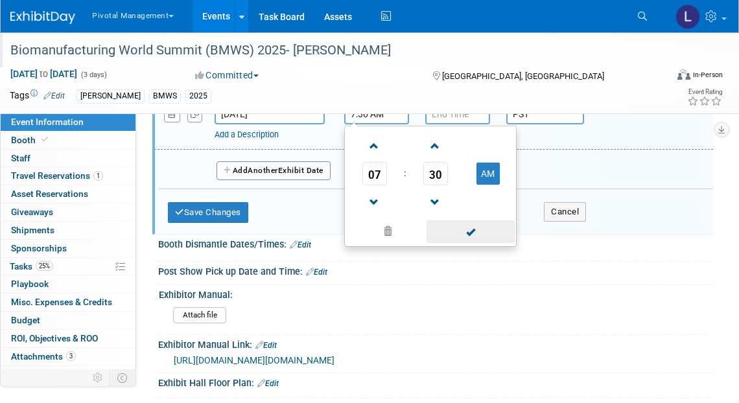
click at [478, 238] on span at bounding box center [471, 231] width 88 height 23
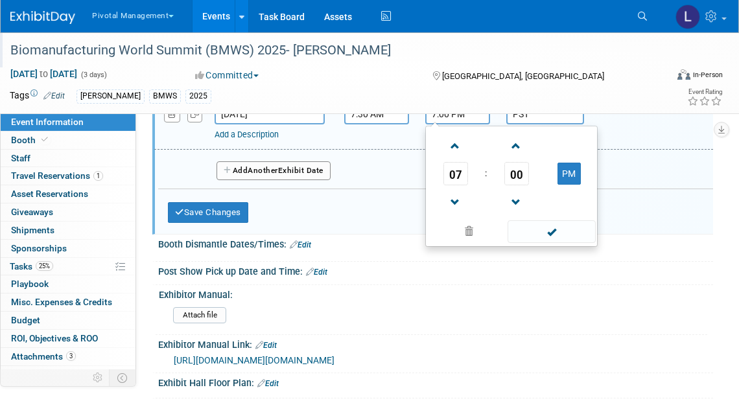
click at [478, 124] on input "7:00 PM" at bounding box center [457, 114] width 65 height 21
click at [452, 180] on span "07" at bounding box center [455, 173] width 25 height 23
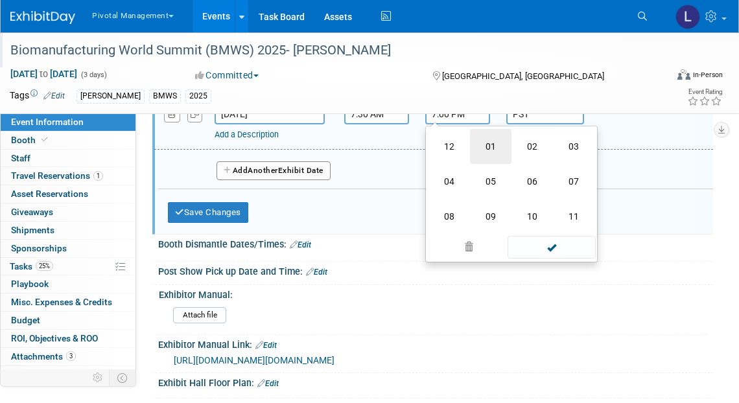
click at [481, 154] on td "01" at bounding box center [490, 146] width 41 height 35
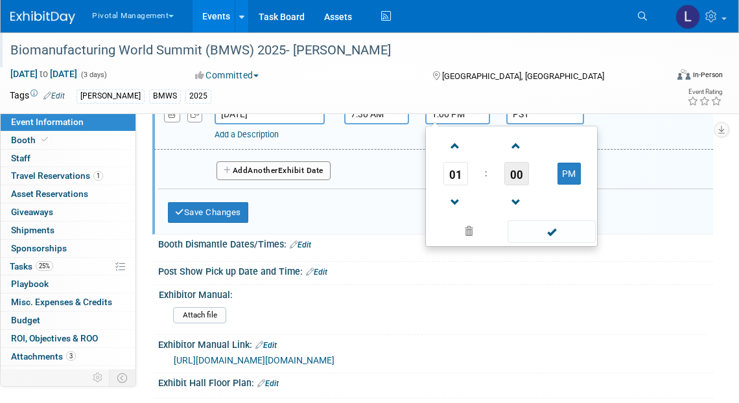
click at [509, 182] on span "00" at bounding box center [516, 173] width 25 height 23
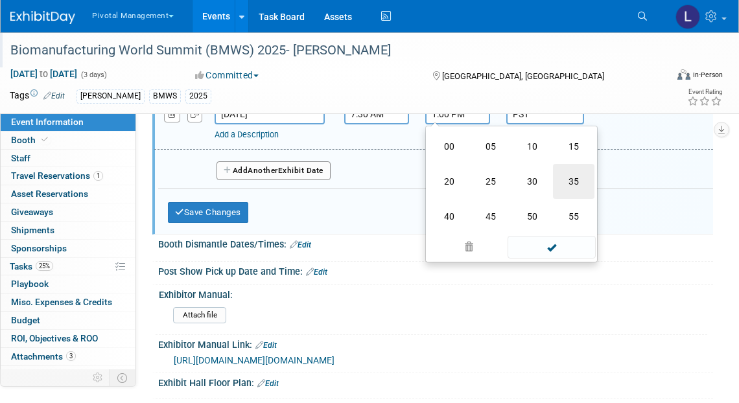
click at [568, 191] on td "35" at bounding box center [573, 181] width 41 height 35
type input "1:35 PM"
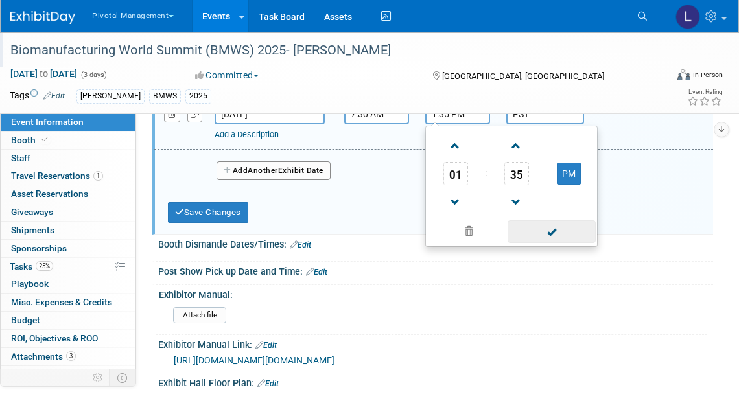
click at [569, 233] on span at bounding box center [552, 231] width 88 height 23
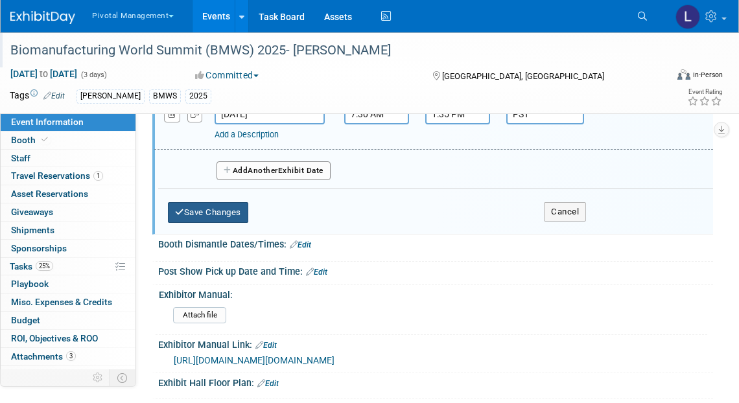
click at [232, 218] on button "Save Changes" at bounding box center [208, 212] width 80 height 21
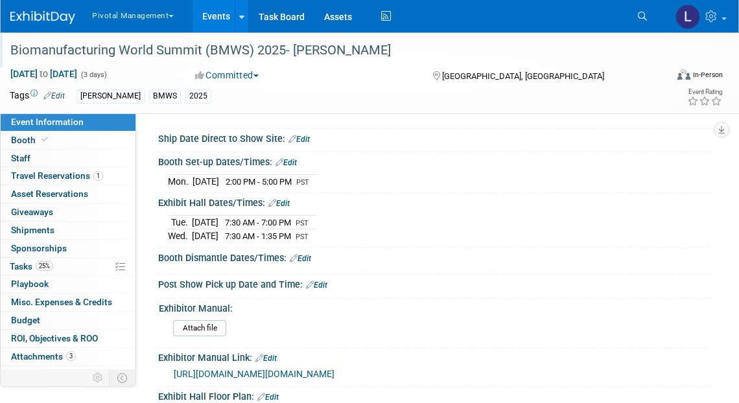
scroll to position [2181, 0]
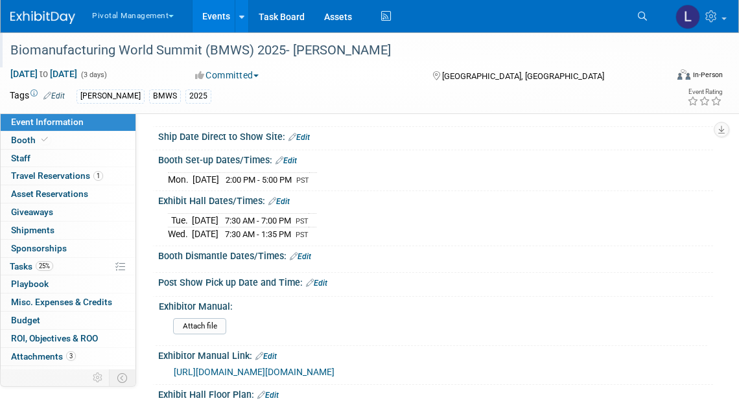
click at [305, 261] on link "Edit" at bounding box center [300, 256] width 21 height 9
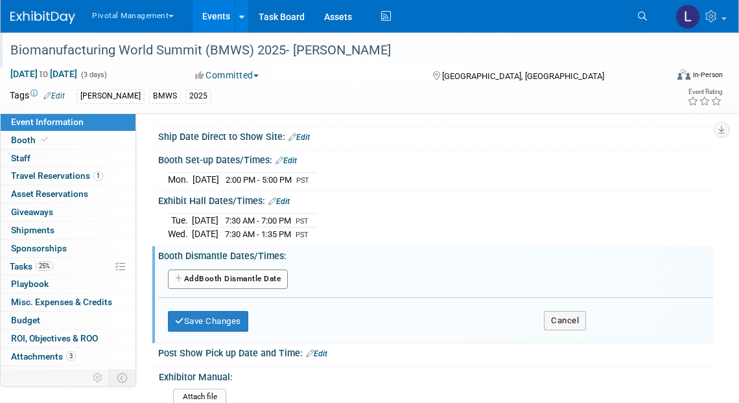
click at [260, 279] on button "Add Another Booth Dismantle Date" at bounding box center [228, 279] width 120 height 19
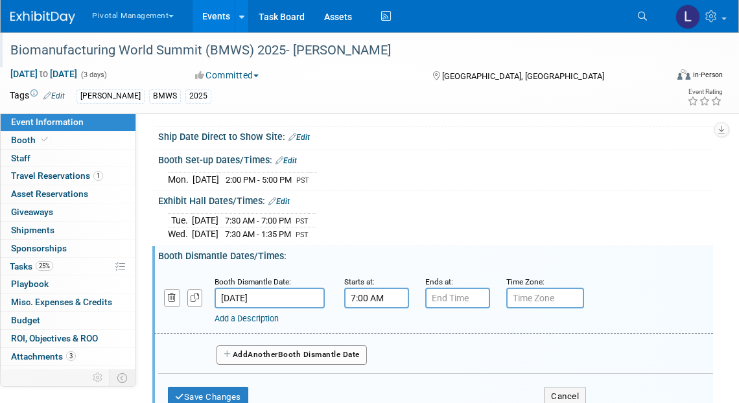
click at [364, 302] on input "7:00 AM" at bounding box center [376, 298] width 65 height 21
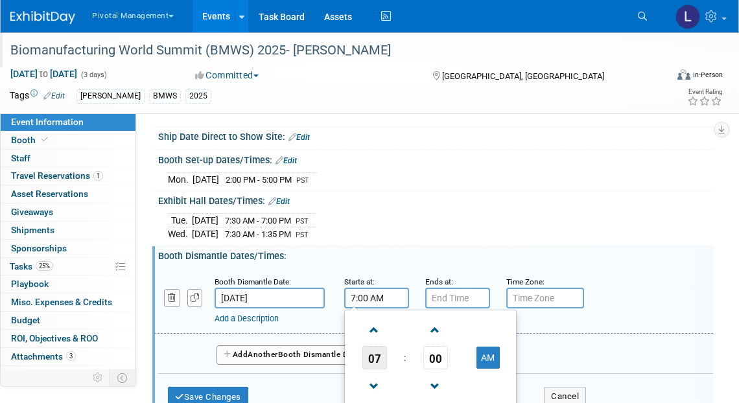
click at [379, 363] on span "07" at bounding box center [374, 357] width 25 height 23
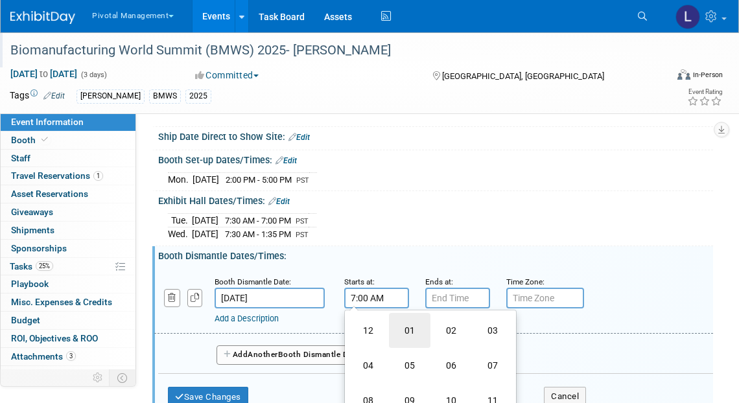
click at [399, 333] on td "01" at bounding box center [409, 330] width 41 height 35
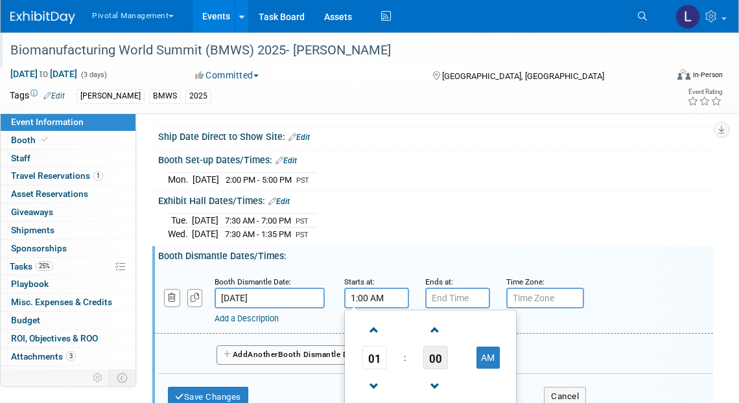
click at [440, 367] on span "00" at bounding box center [435, 357] width 25 height 23
drag, startPoint x: 483, startPoint y: 371, endPoint x: 573, endPoint y: 312, distance: 107.7
click at [484, 371] on td "35" at bounding box center [492, 365] width 41 height 35
click at [493, 364] on button "AM" at bounding box center [487, 358] width 23 height 22
type input "1:35 PM"
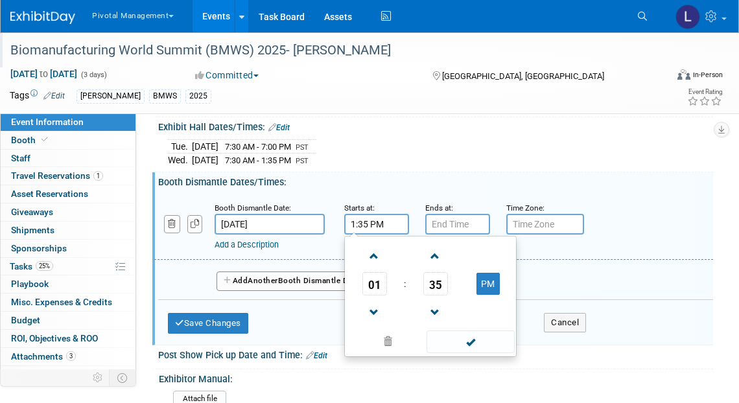
scroll to position [2260, 0]
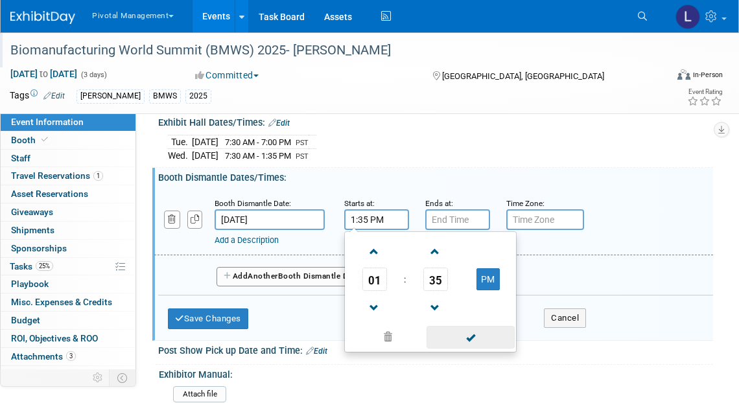
click at [487, 338] on span at bounding box center [471, 337] width 88 height 23
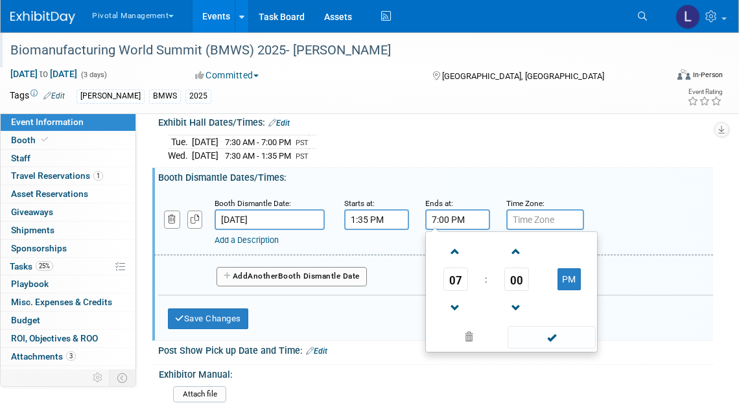
click at [451, 218] on input "7:00 PM" at bounding box center [457, 219] width 65 height 21
click at [460, 277] on span "07" at bounding box center [455, 279] width 25 height 23
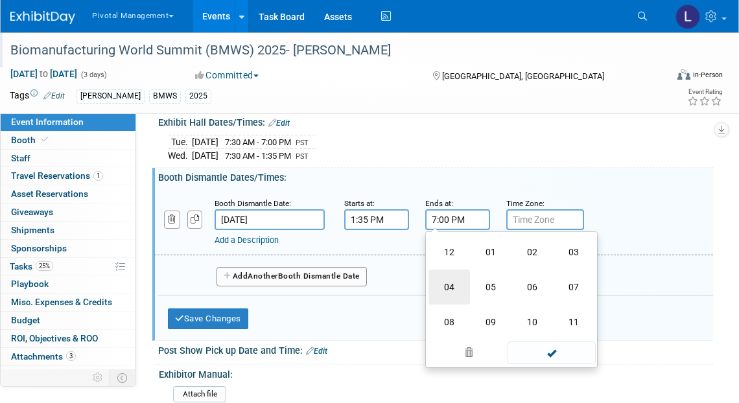
click at [453, 287] on td "04" at bounding box center [449, 287] width 41 height 35
type input "4:00 PM"
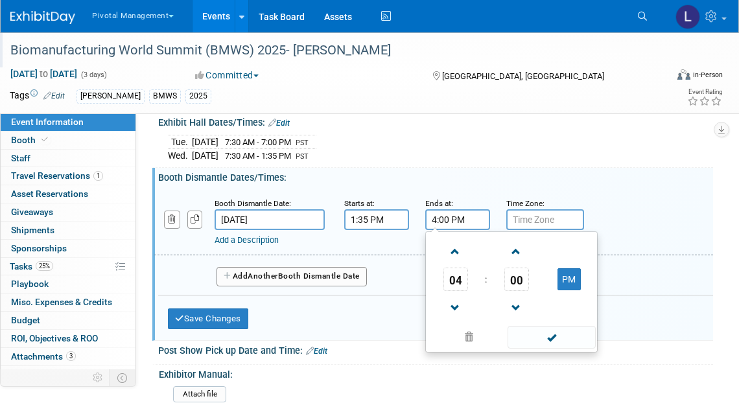
click at [537, 222] on input "text" at bounding box center [545, 219] width 78 height 21
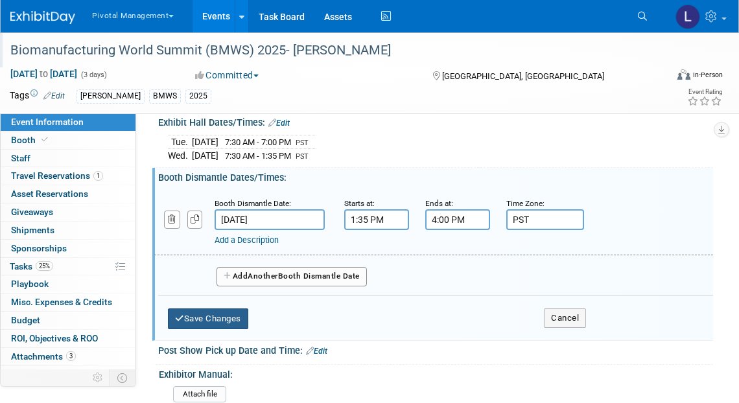
type input "PST"
click at [211, 322] on button "Save Changes" at bounding box center [208, 319] width 80 height 21
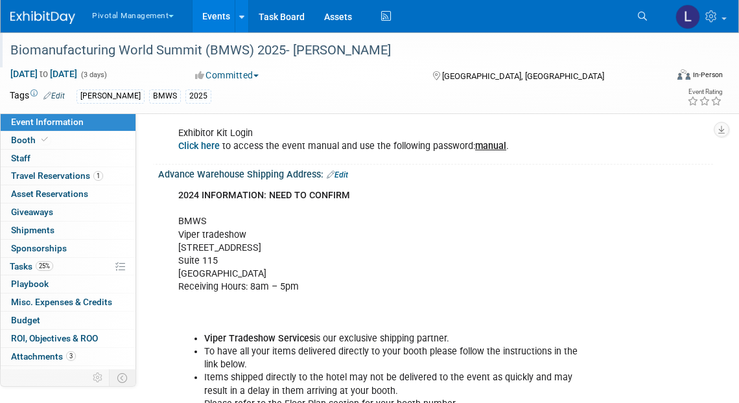
scroll to position [1590, 0]
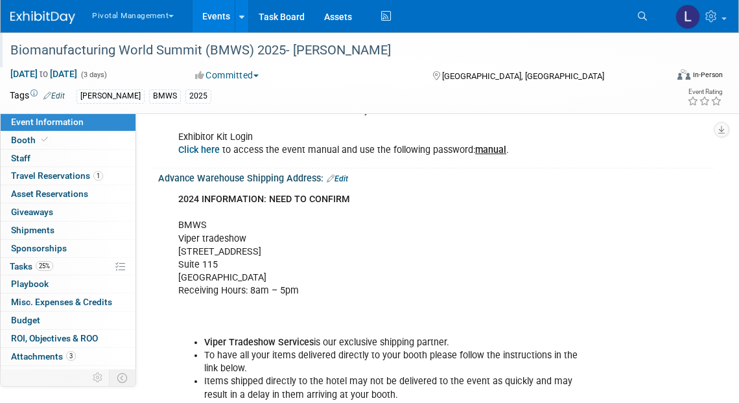
click at [339, 183] on link "Edit" at bounding box center [337, 178] width 21 height 9
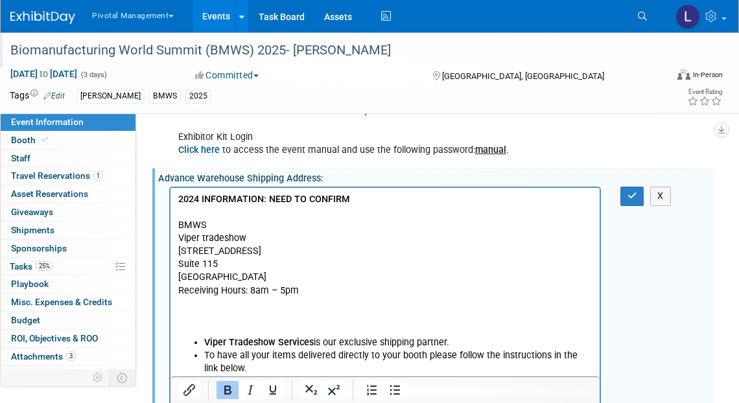
scroll to position [0, 0]
click at [187, 315] on p "2024 INFORMATION: NEED TO CONFIRM BMWS Viper tradeshow 6150 E. Tropical Parkway…" at bounding box center [385, 264] width 414 height 143
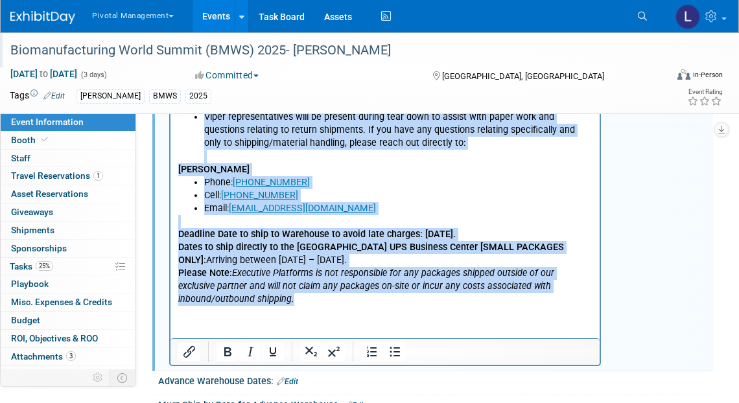
scroll to position [1927, 0]
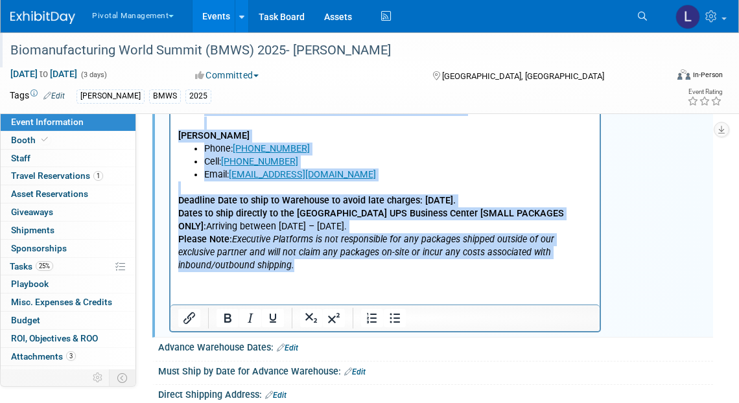
drag, startPoint x: 187, startPoint y: -22, endPoint x: 526, endPoint y: 289, distance: 460.2
click at [526, 274] on html "2024 INFORMATION: NEED TO CONFIRM BMWS Viper tradeshow 6150 E. Tropical Parkway…" at bounding box center [384, 63] width 429 height 422
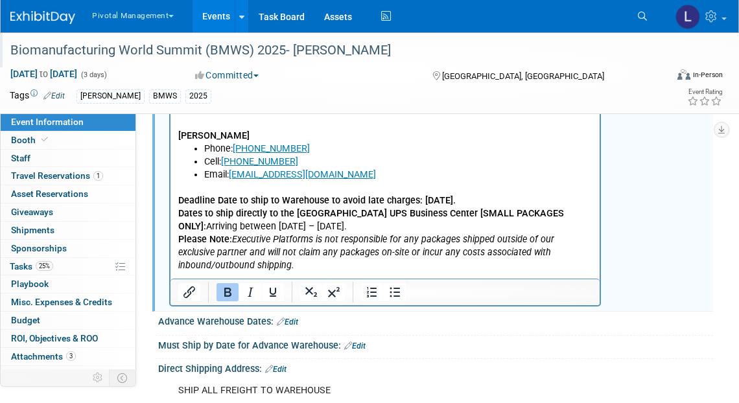
scroll to position [1908, 0]
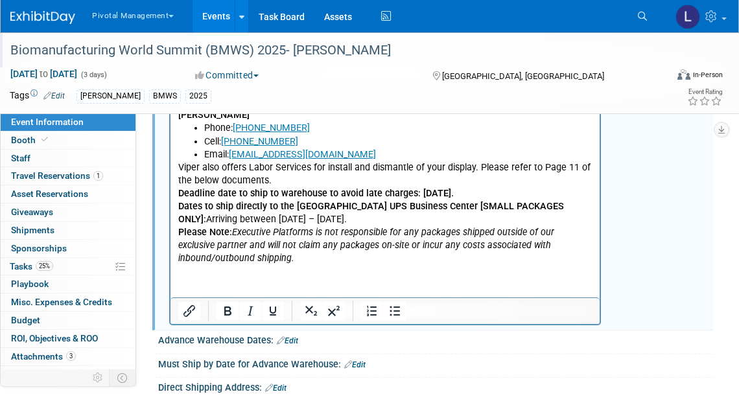
click at [180, 167] on p "Viper also offers Labor Services for install and dismantle of your display. Ple…" at bounding box center [385, 175] width 414 height 26
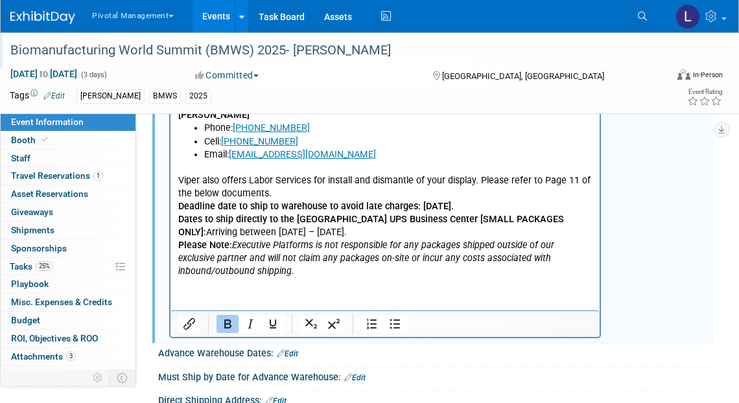
click at [180, 207] on b "Deadline date to ship to warehouse to avoid late charges: Thursday, October 30t…" at bounding box center [316, 207] width 276 height 11
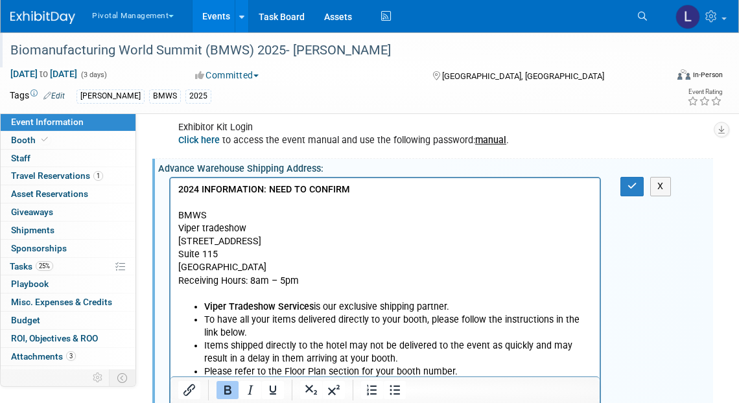
scroll to position [1601, 0]
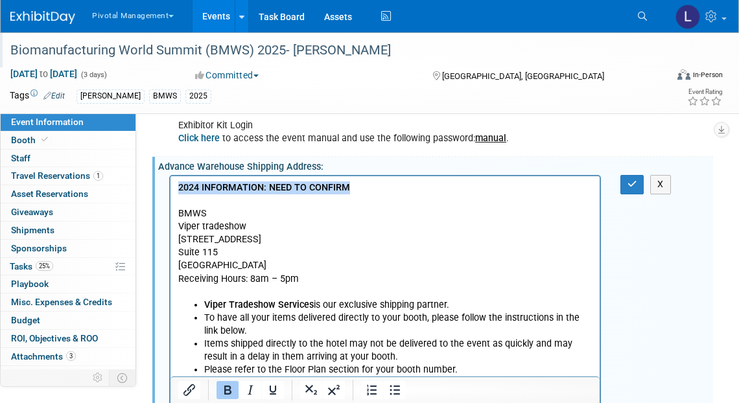
drag, startPoint x: 364, startPoint y: 189, endPoint x: 158, endPoint y: 186, distance: 205.5
click at [170, 186] on html "2024 INFORMATION: NEED TO CONFIRM BMWS Viper tradeshow 6150 E. Tropical Parkway…" at bounding box center [384, 387] width 429 height 422
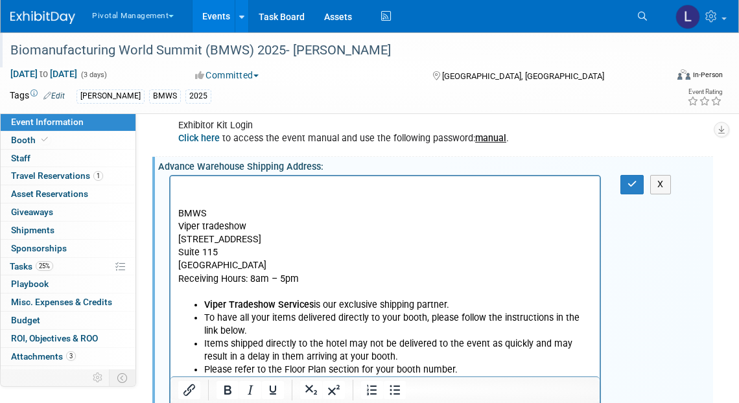
click at [179, 212] on p "﻿ BMWS Viper tradeshow 6150 E. Tropical Parkway Suite 115 Las Vegas NV 89115 Re…" at bounding box center [385, 240] width 414 height 117
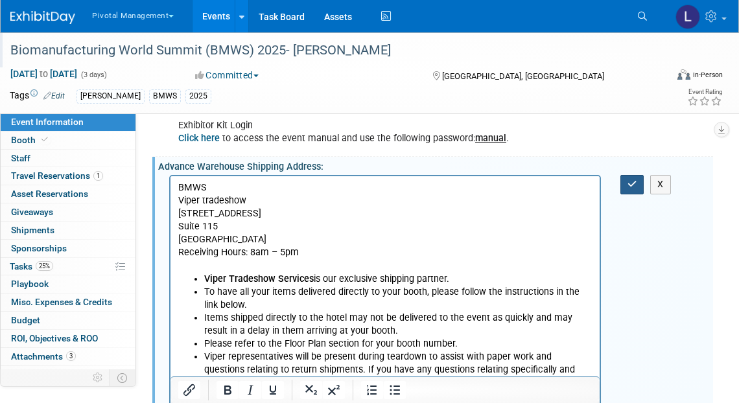
click at [633, 194] on button "button" at bounding box center [632, 184] width 24 height 19
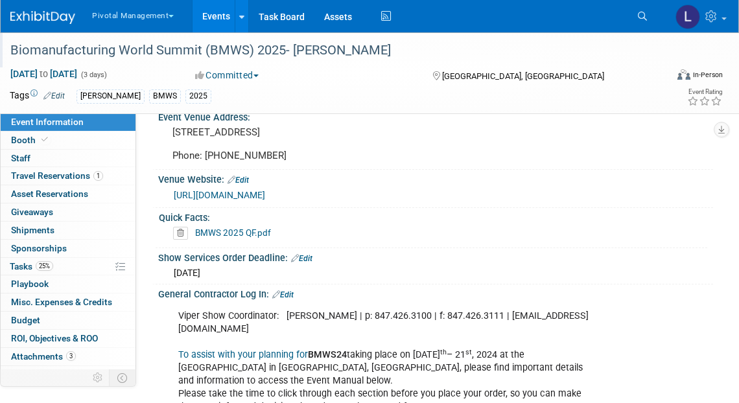
scroll to position [1297, 0]
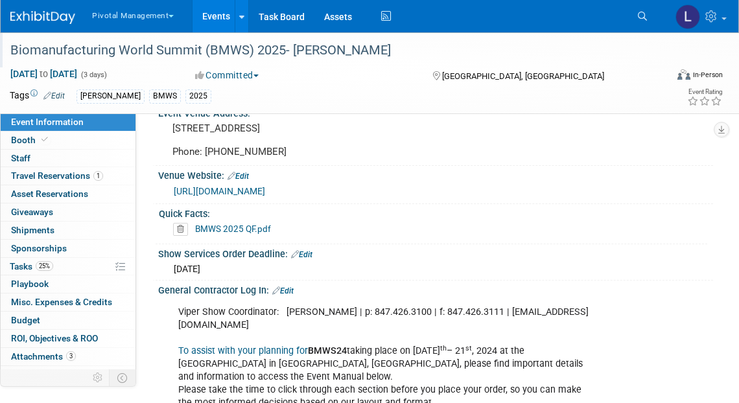
click at [180, 230] on div "BMWS 2025 QF.pdf" at bounding box center [438, 229] width 539 height 19
click at [178, 236] on icon at bounding box center [180, 229] width 15 height 13
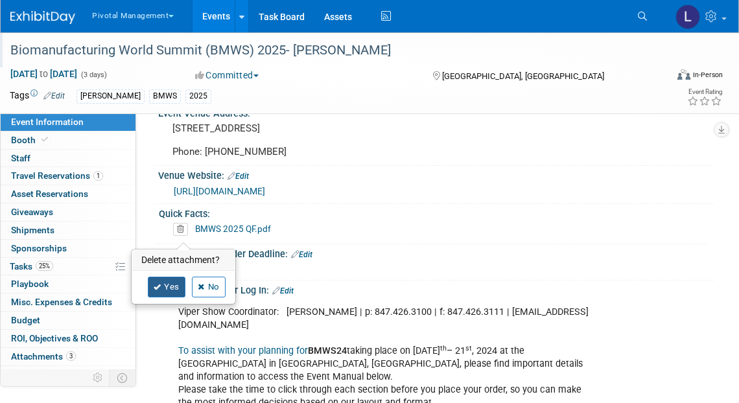
click at [168, 284] on link "Yes" at bounding box center [167, 287] width 38 height 21
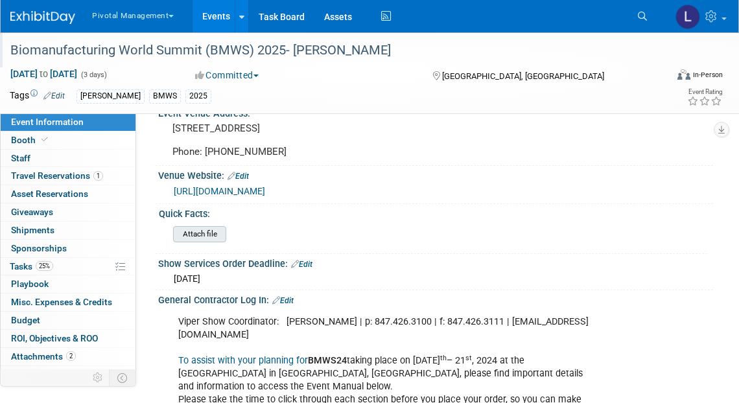
click at [194, 242] on input "file" at bounding box center [137, 234] width 176 height 15
click at [220, 242] on input "file" at bounding box center [137, 234] width 176 height 15
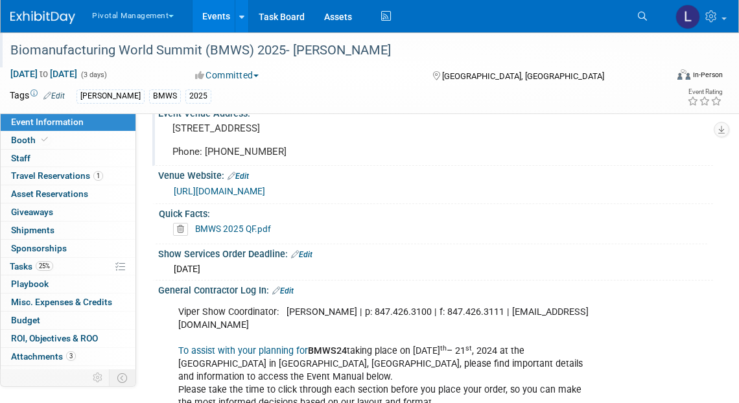
click at [486, 119] on div "Event Venue Address: 1 Park Boulevard San Diego CA 92101 Phone: 619 564 3333" at bounding box center [432, 135] width 561 height 62
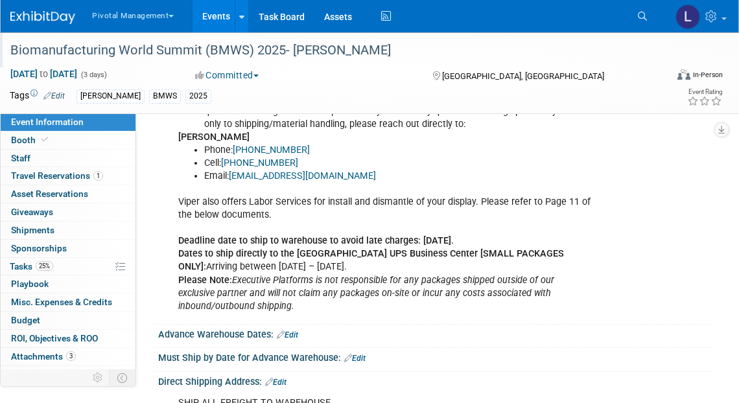
scroll to position [1943, 0]
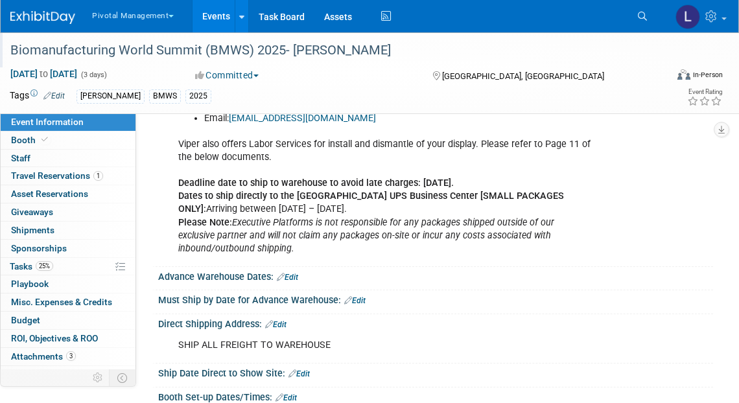
click at [296, 273] on link "Edit" at bounding box center [287, 277] width 21 height 9
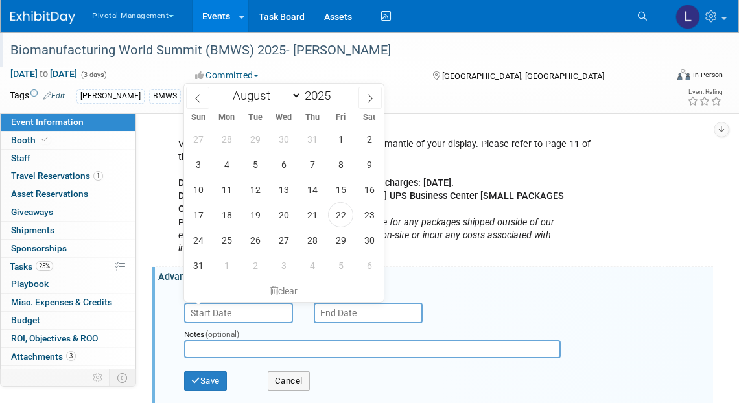
click at [229, 303] on input "text" at bounding box center [238, 313] width 109 height 21
click at [371, 98] on icon at bounding box center [370, 98] width 5 height 8
select select "9"
click at [312, 163] on span "9" at bounding box center [311, 164] width 25 height 25
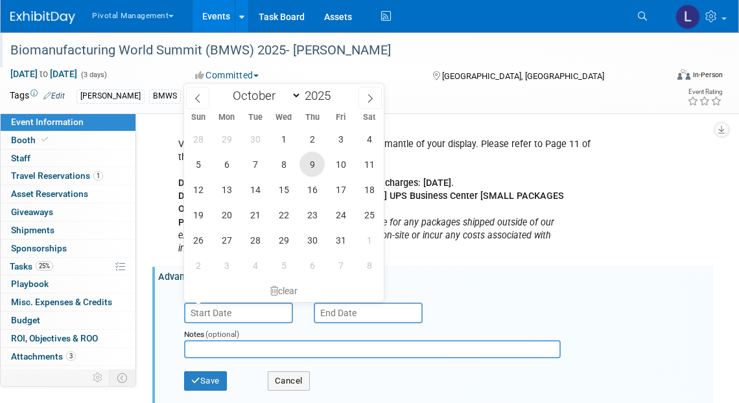
type input "Oct 9, 2025"
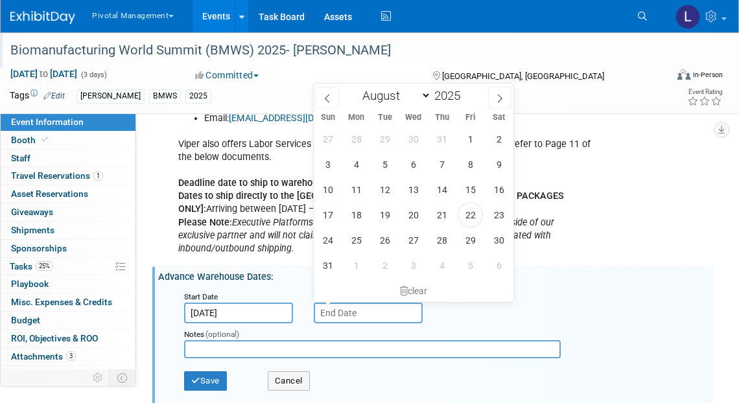
click at [324, 307] on input "text" at bounding box center [368, 313] width 109 height 21
click at [500, 100] on icon at bounding box center [499, 98] width 9 height 9
select select "10"
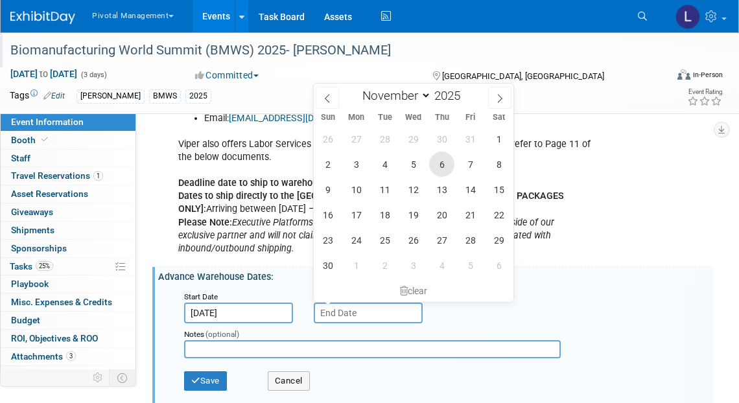
click at [445, 168] on span "6" at bounding box center [441, 164] width 25 height 25
type input "Nov 6, 2025"
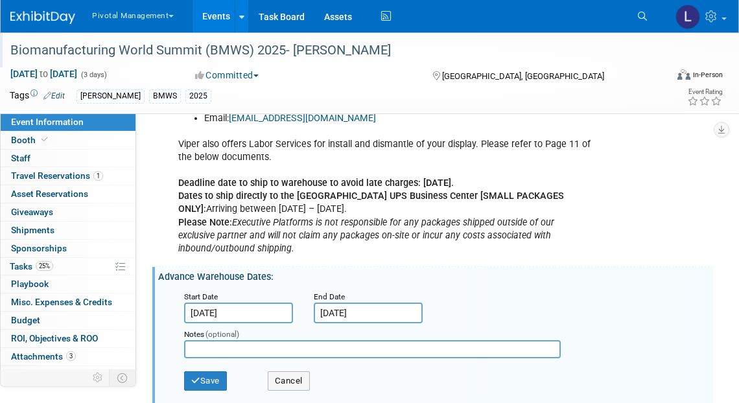
click at [366, 305] on input "Nov 6, 2025" at bounding box center [368, 313] width 109 height 21
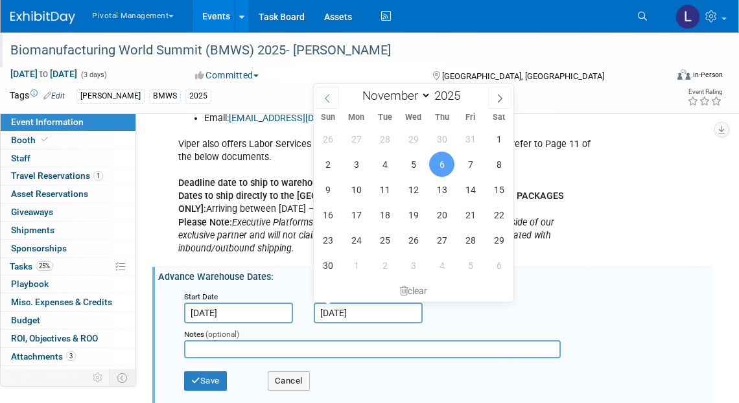
click at [320, 96] on span at bounding box center [327, 98] width 23 height 22
select select "9"
drag, startPoint x: 443, startPoint y: 238, endPoint x: 434, endPoint y: 248, distance: 13.8
click at [444, 239] on span "30" at bounding box center [441, 240] width 25 height 25
type input "Oct 30, 2025"
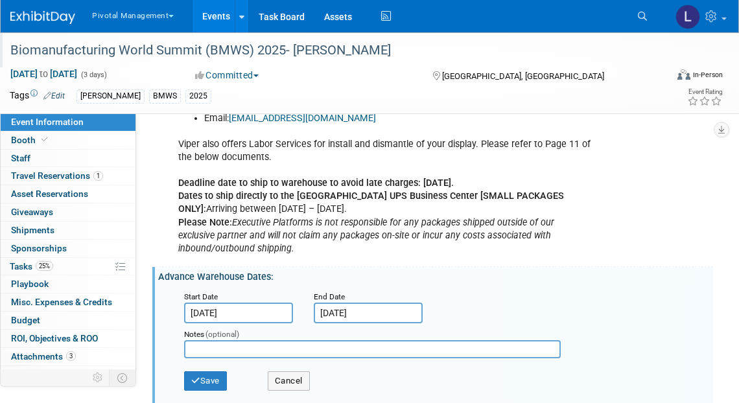
click at [294, 344] on input "text" at bounding box center [372, 349] width 377 height 18
click at [217, 377] on button "Save" at bounding box center [205, 380] width 43 height 19
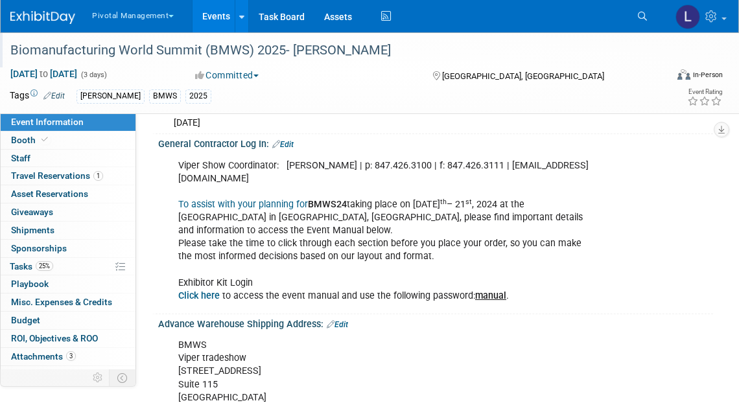
scroll to position [1453, 0]
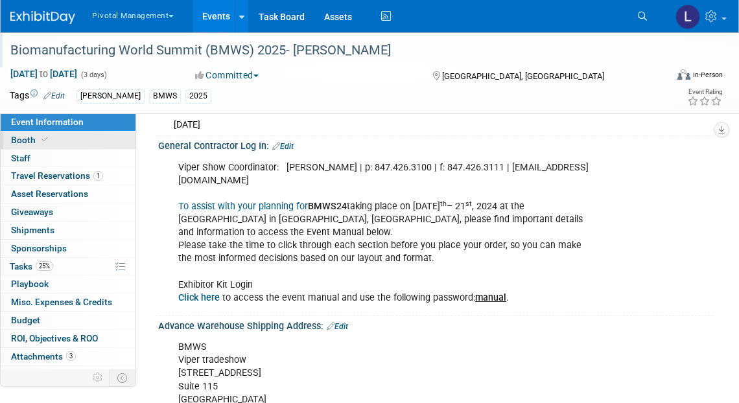
click at [28, 137] on span "Booth" at bounding box center [31, 140] width 40 height 10
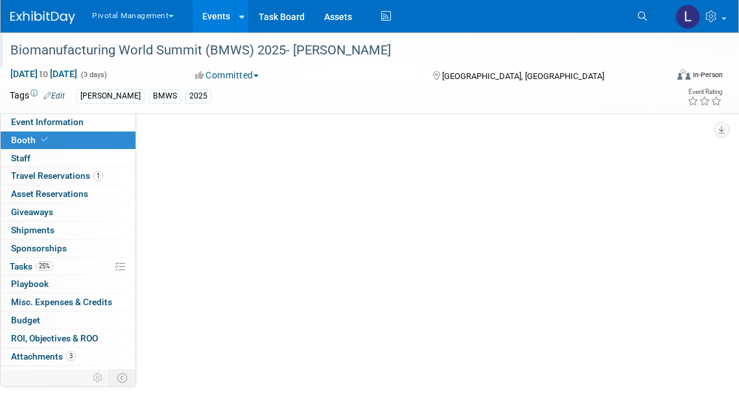
scroll to position [0, 0]
select select "Yes"
select select "Submitted to Accounting"
select select "Yes"
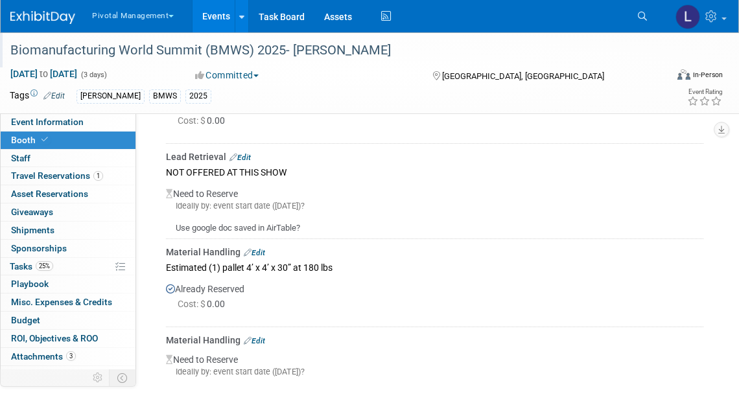
scroll to position [1497, 0]
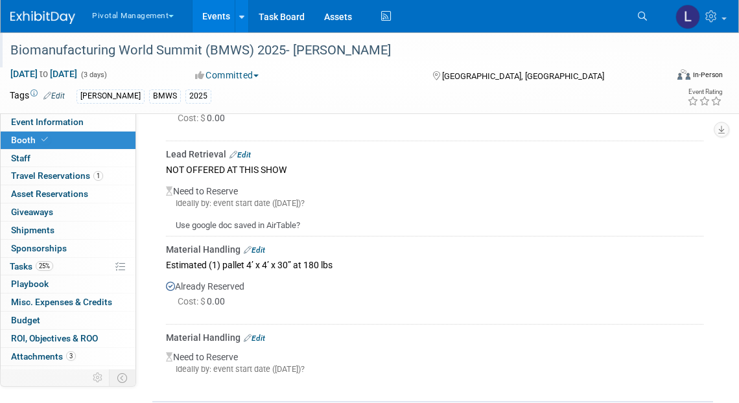
click at [263, 246] on link "Edit" at bounding box center [254, 250] width 21 height 9
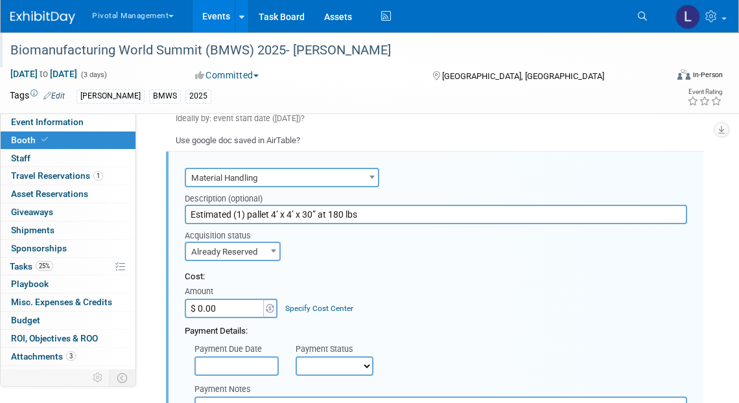
scroll to position [0, 0]
click at [263, 244] on span "Already Reserved" at bounding box center [232, 252] width 93 height 18
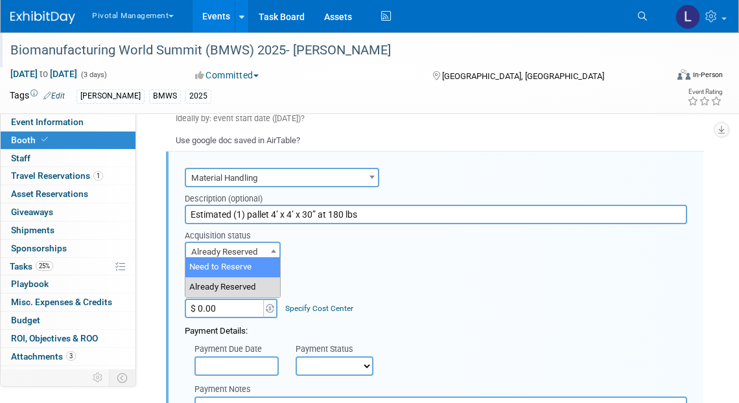
select select "1"
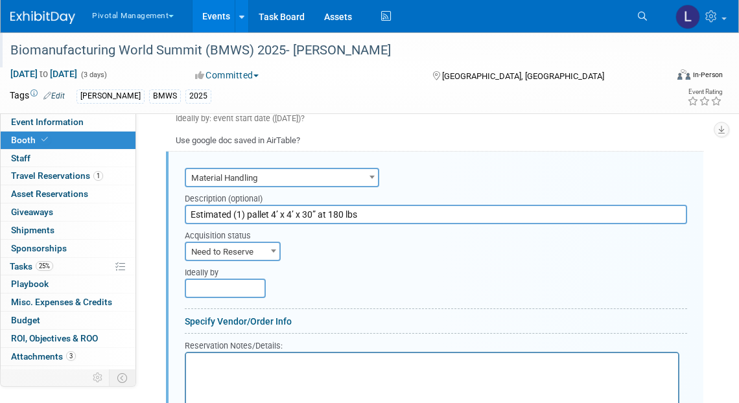
click at [246, 355] on html at bounding box center [432, 362] width 492 height 18
paste body "Rich Text Area. Press ALT-0 for help."
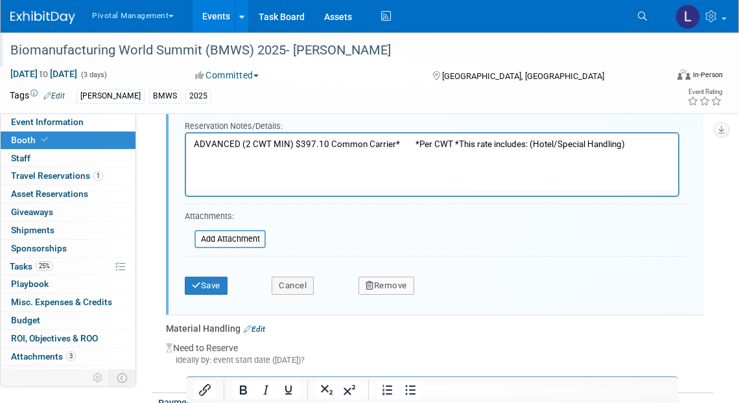
scroll to position [1807, 0]
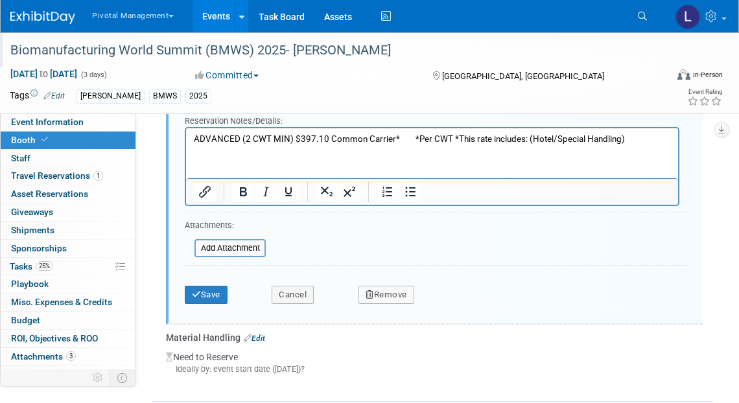
click at [193, 300] on div "Save Cancel Remove" at bounding box center [436, 291] width 502 height 40
click at [191, 295] on button "Save" at bounding box center [206, 295] width 43 height 18
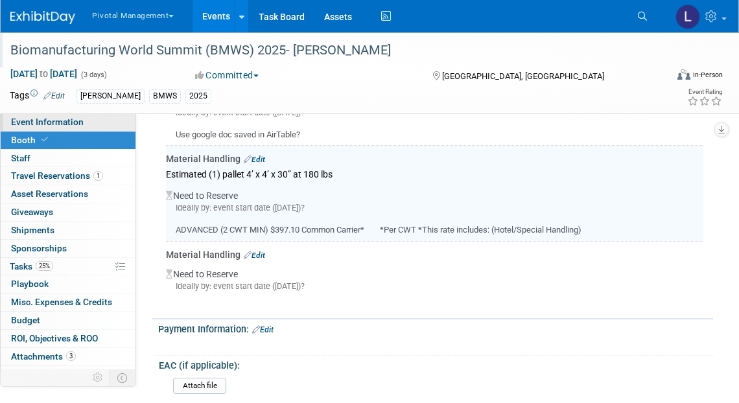
scroll to position [1582, 0]
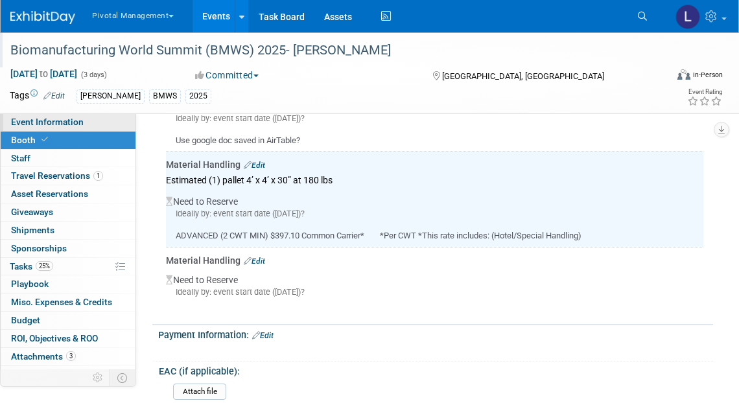
click at [35, 125] on span "Event Information" at bounding box center [47, 122] width 73 height 10
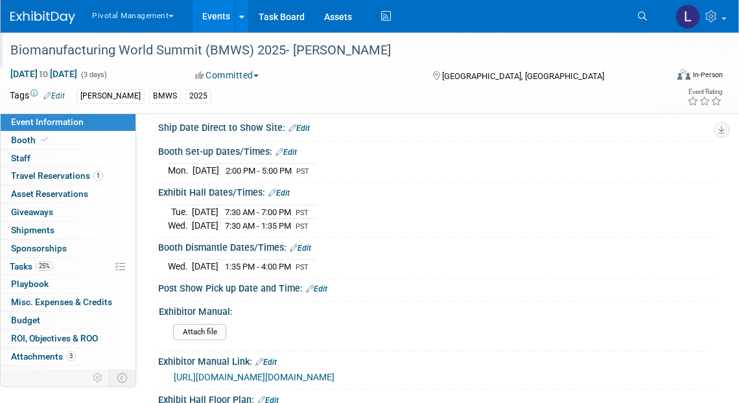
scroll to position [2194, 0]
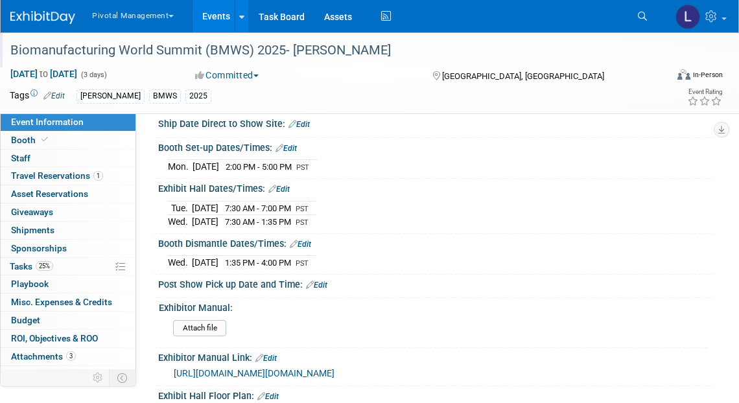
click at [320, 287] on link "Edit" at bounding box center [316, 285] width 21 height 9
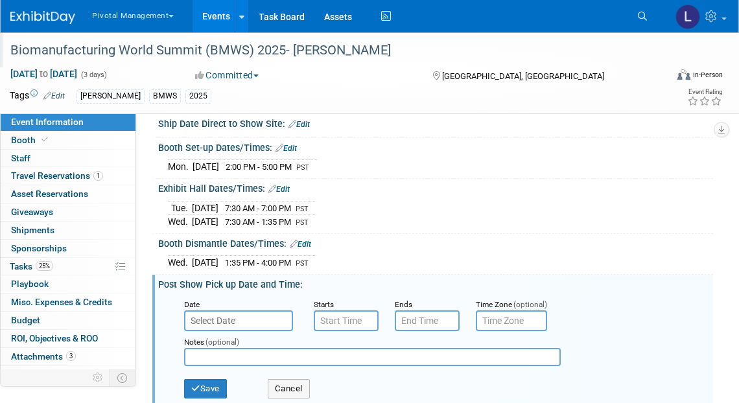
click at [254, 318] on input "text" at bounding box center [238, 321] width 109 height 21
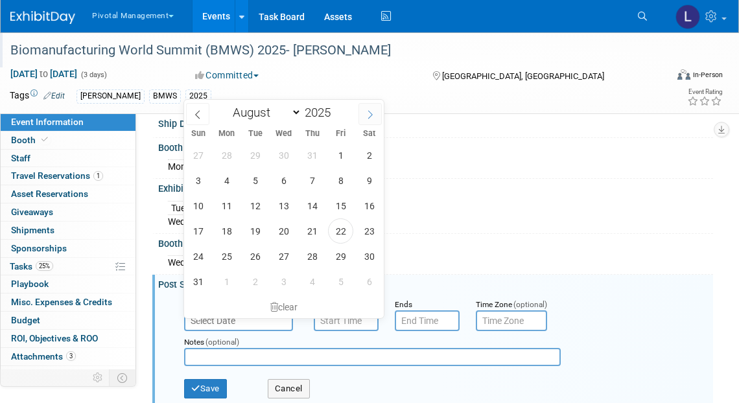
click at [376, 110] on span at bounding box center [369, 114] width 23 height 22
select select "10"
click at [288, 211] on span "12" at bounding box center [283, 205] width 25 height 25
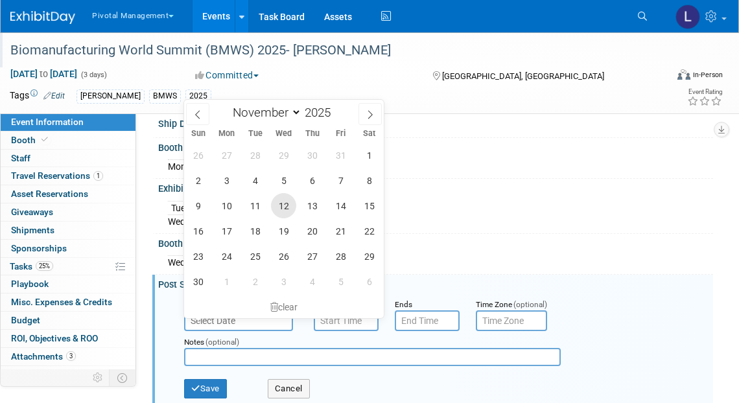
type input "Nov 12, 2025"
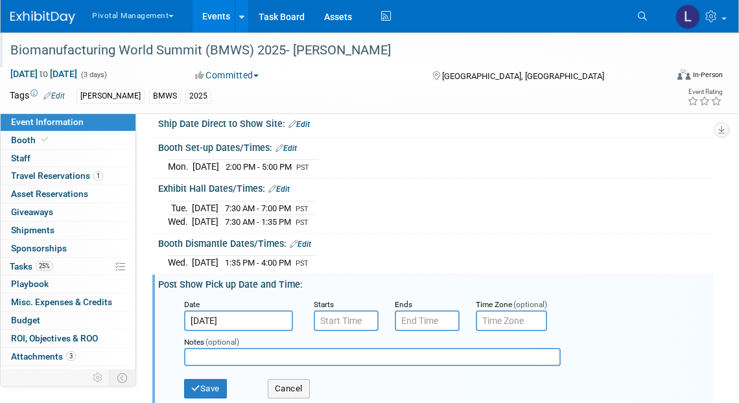
click at [311, 362] on input "text" at bounding box center [372, 357] width 377 height 18
paste input "Wednesday, November 12 @ 3pm"
type input "Wednesday, November 12 @ 3pm Carrier Check in Deadline"
click at [201, 385] on button "Save" at bounding box center [205, 388] width 43 height 19
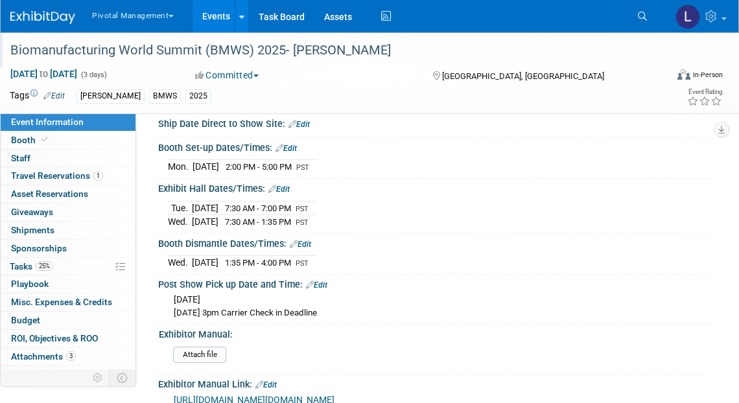
scroll to position [2192, 0]
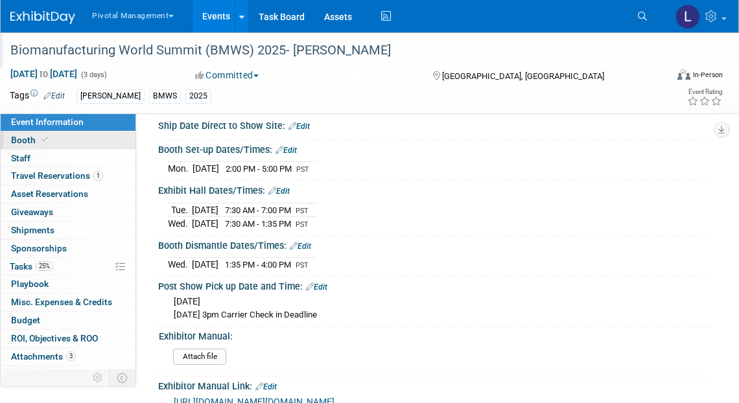
click at [30, 132] on link "Booth" at bounding box center [68, 141] width 135 height 18
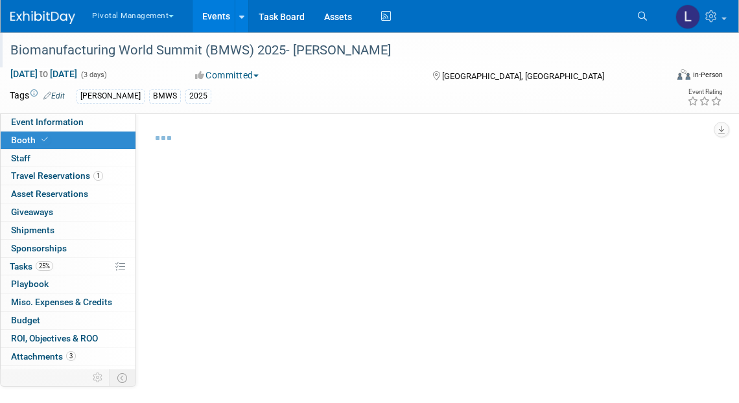
select select "Yes"
select select "Submitted to Accounting"
select select "Yes"
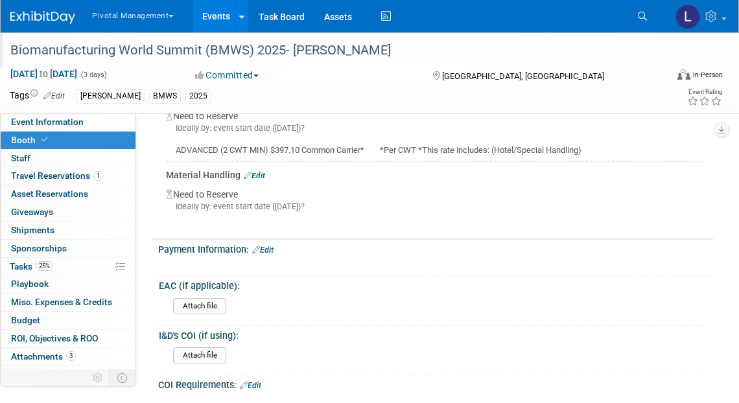
scroll to position [1676, 0]
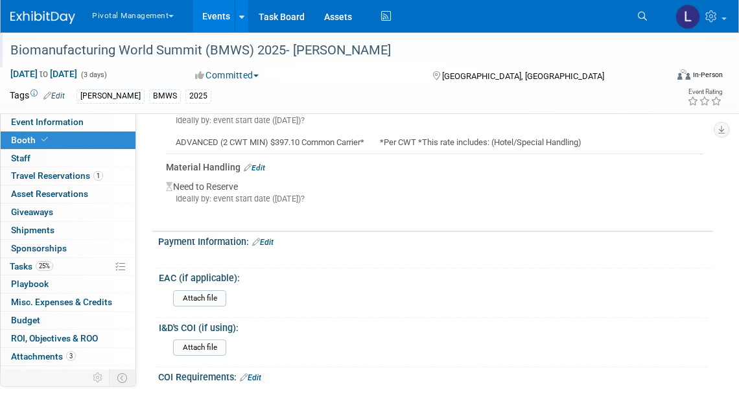
click at [260, 163] on link "Edit" at bounding box center [254, 167] width 21 height 9
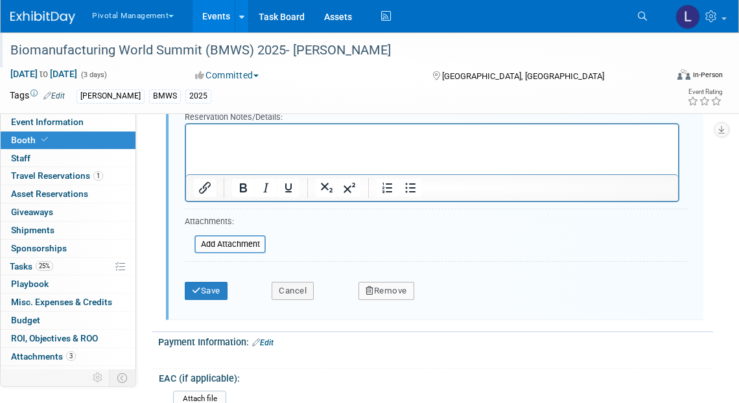
scroll to position [1909, 0]
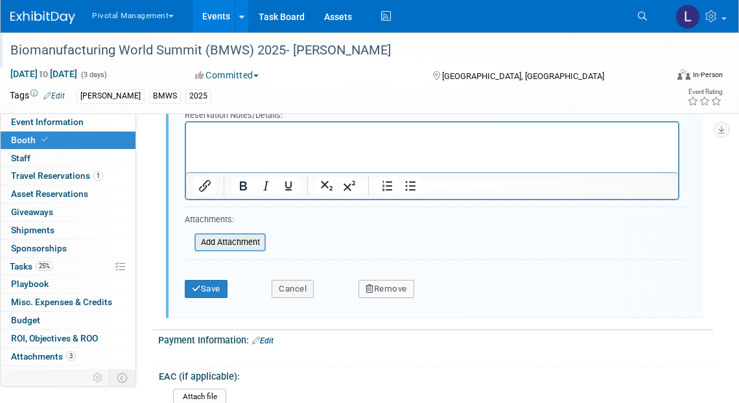
click at [246, 237] on input "file" at bounding box center [187, 243] width 154 height 16
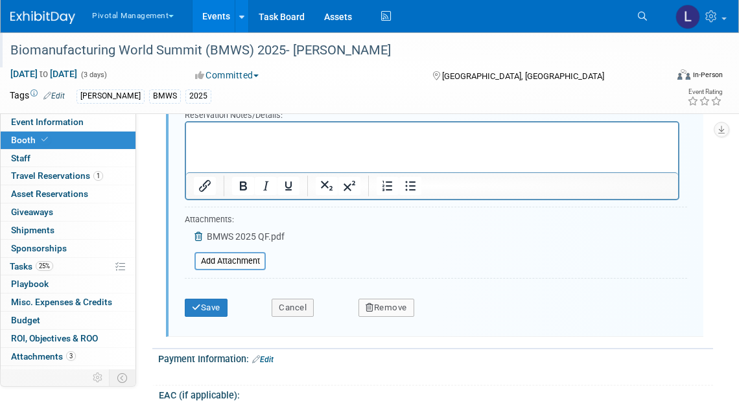
click at [221, 132] on p "Rich Text Area. Press ALT-0 for help." at bounding box center [432, 133] width 477 height 12
click at [205, 305] on button "Save" at bounding box center [206, 308] width 43 height 18
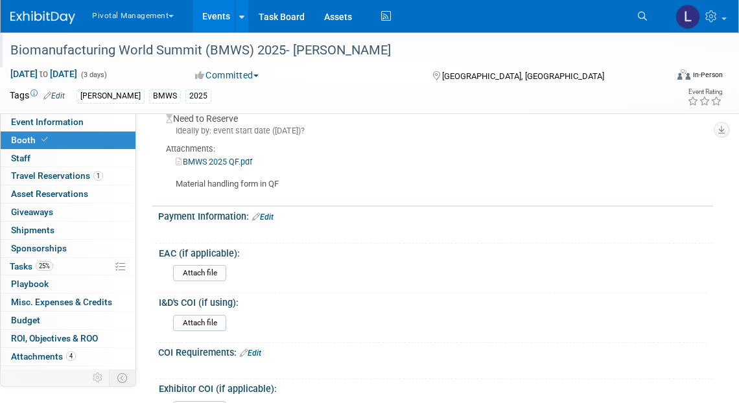
scroll to position [1746, 0]
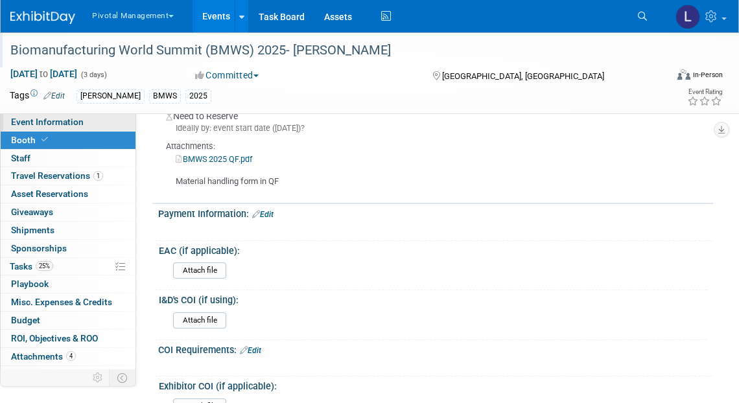
click at [77, 124] on span "Event Information" at bounding box center [47, 122] width 73 height 10
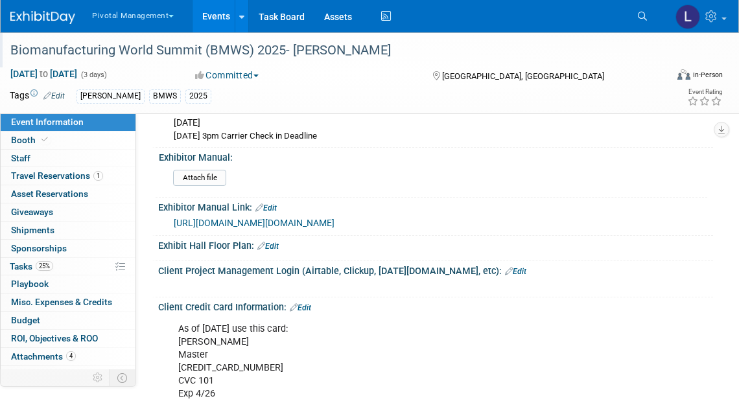
scroll to position [2369, 0]
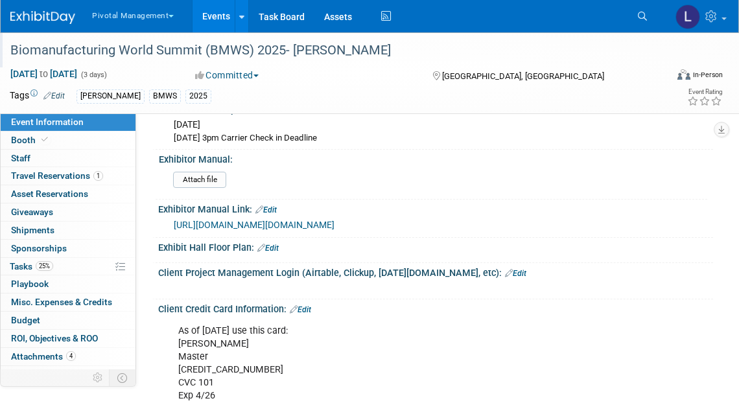
click at [272, 209] on link "Edit" at bounding box center [265, 209] width 21 height 9
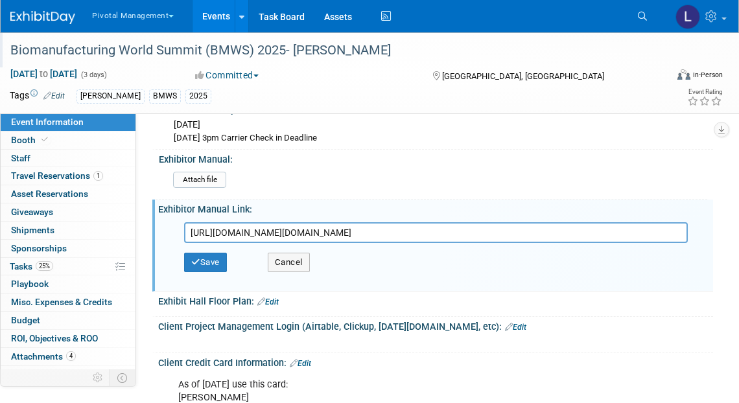
scroll to position [0, 1391]
drag, startPoint x: 187, startPoint y: 237, endPoint x: 694, endPoint y: 271, distance: 507.5
click at [694, 271] on div "https://urldefense.proofpoint.com/v2/url?u=http-3A__go.pardot.com_e_1099813_bmw…" at bounding box center [439, 252] width 530 height 69
drag, startPoint x: 238, startPoint y: 237, endPoint x: 215, endPoint y: 235, distance: 23.4
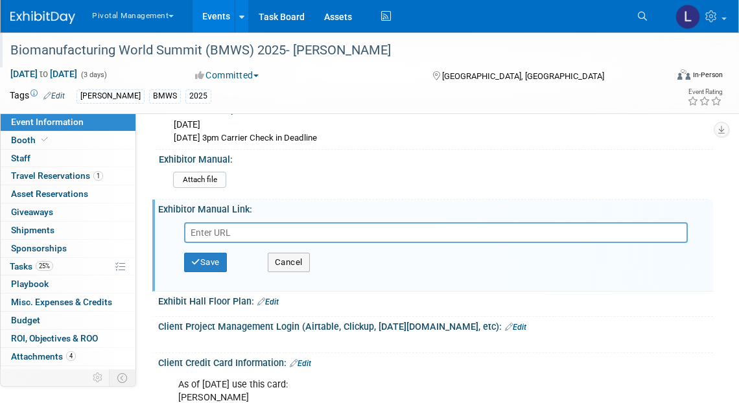
click at [215, 235] on input "text" at bounding box center [436, 232] width 504 height 21
click at [200, 263] on button "Save" at bounding box center [205, 262] width 43 height 19
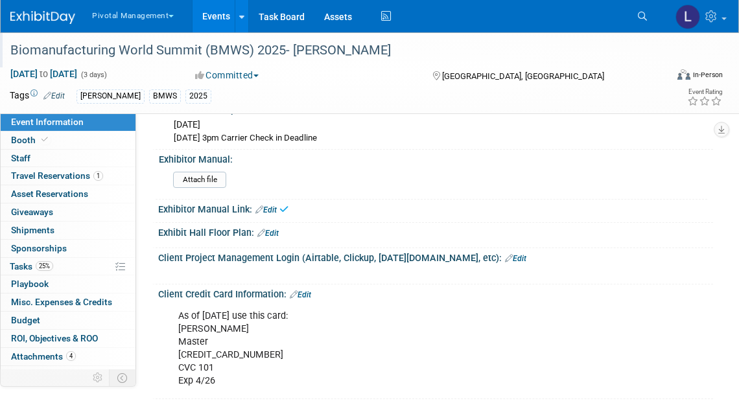
click at [270, 213] on link "Edit" at bounding box center [265, 209] width 21 height 9
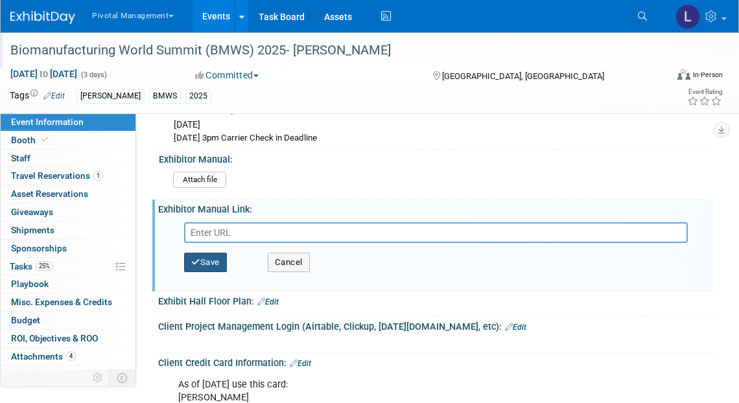
click at [207, 268] on button "Save" at bounding box center [205, 262] width 43 height 19
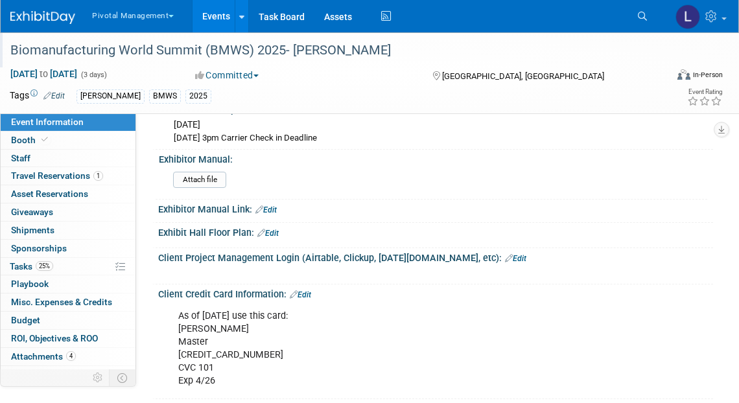
click at [273, 214] on link "Edit" at bounding box center [265, 209] width 21 height 9
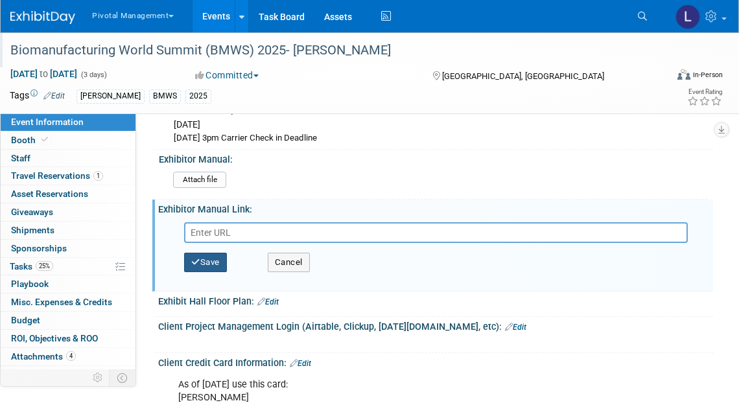
click at [189, 266] on button "Save" at bounding box center [205, 262] width 43 height 19
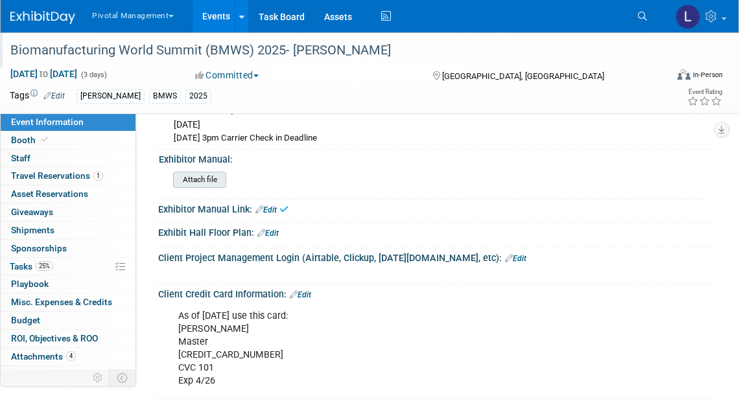
click at [203, 182] on input "file" at bounding box center [137, 179] width 176 height 15
click at [220, 182] on input "file" at bounding box center [137, 179] width 176 height 15
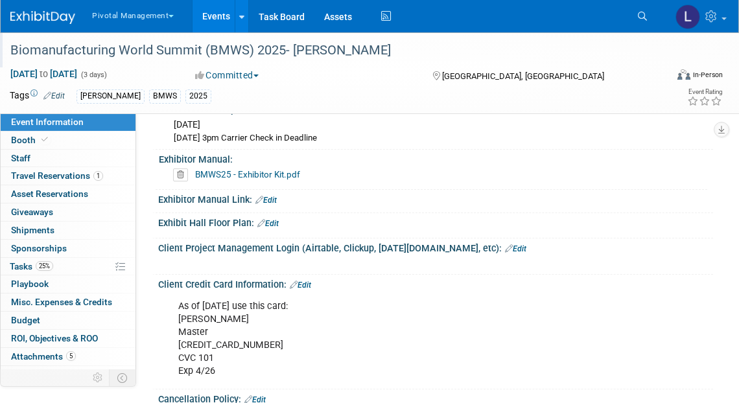
click at [505, 248] on link "Edit" at bounding box center [515, 248] width 21 height 9
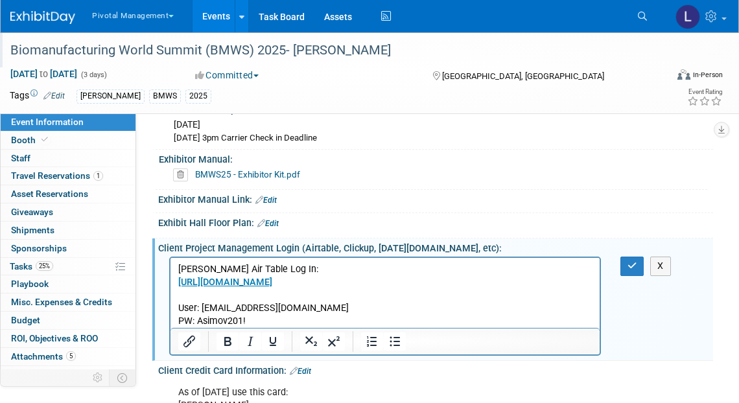
click at [191, 292] on p "Asimov Air Table Log In: https://www.airtable.com/ User: lpelton@pivotalmgt.com…" at bounding box center [385, 295] width 414 height 65
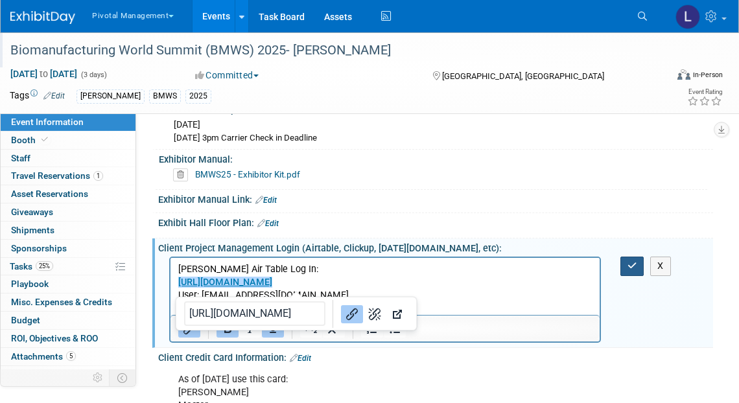
click at [629, 265] on icon "button" at bounding box center [633, 265] width 10 height 9
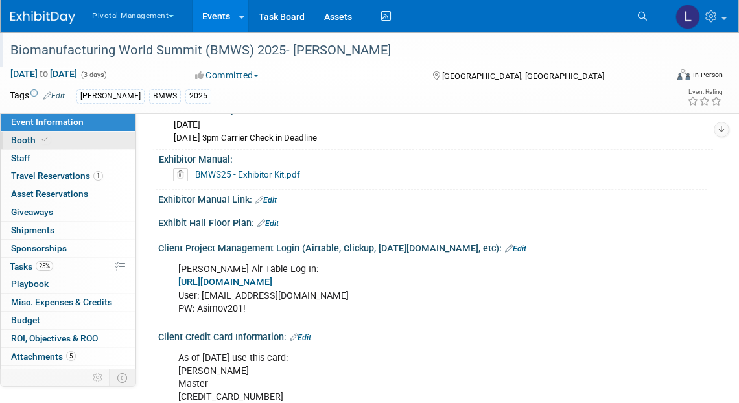
click at [43, 139] on icon at bounding box center [44, 139] width 6 height 7
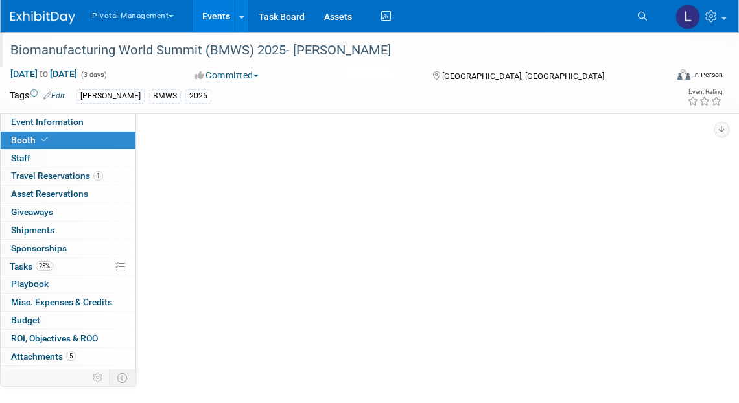
select select "Yes"
select select "Submitted to Accounting"
select select "Yes"
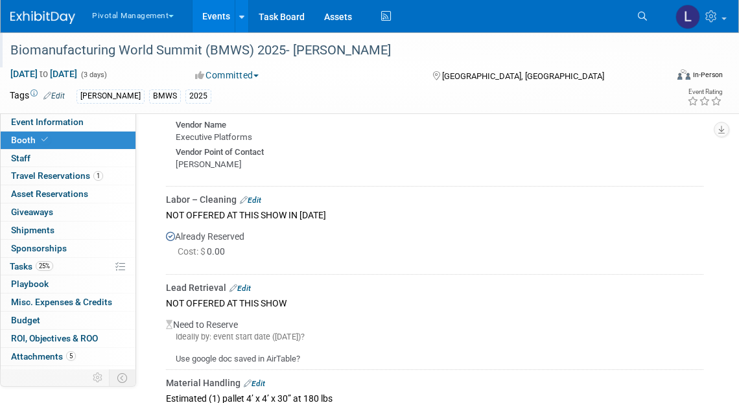
scroll to position [1363, 0]
click at [259, 197] on link "Edit" at bounding box center [250, 201] width 21 height 9
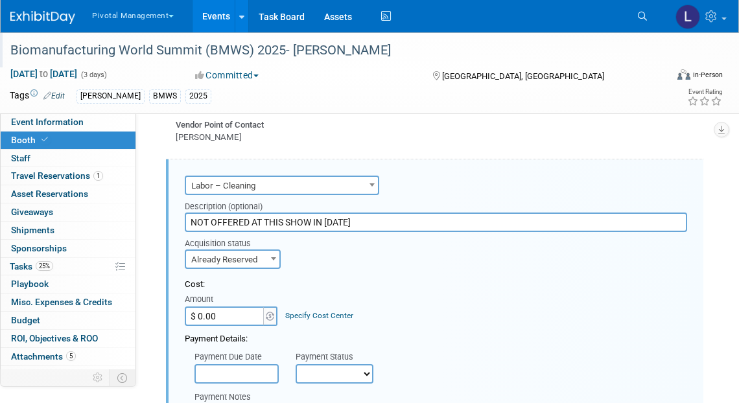
scroll to position [1399, 0]
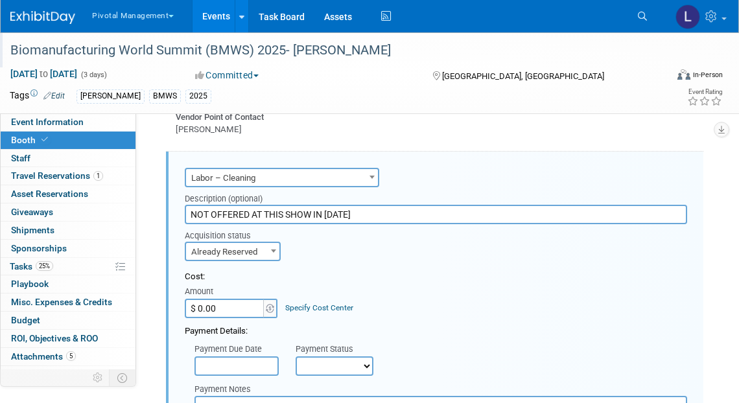
drag, startPoint x: 382, startPoint y: 213, endPoint x: 172, endPoint y: 203, distance: 209.6
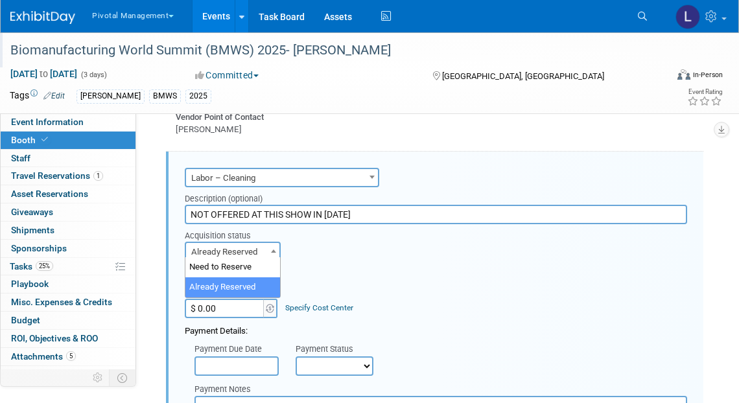
click at [229, 243] on span "Already Reserved" at bounding box center [232, 252] width 93 height 18
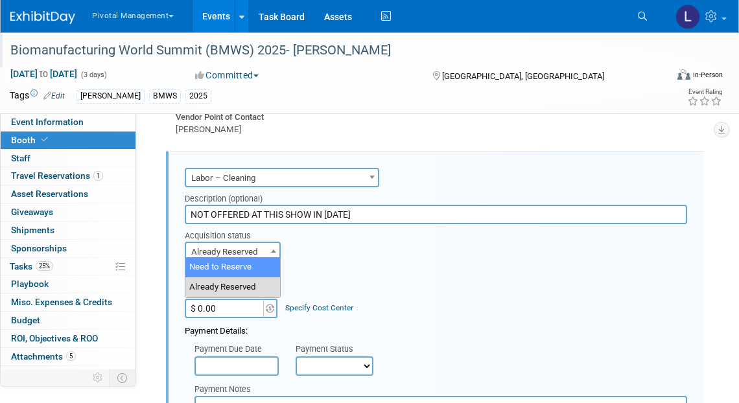
select select "1"
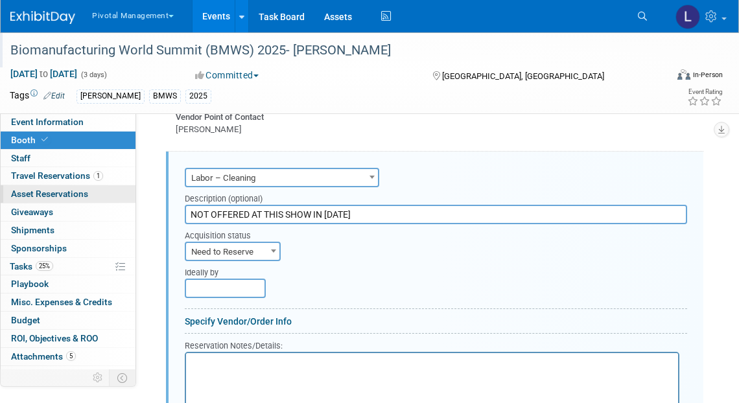
drag, startPoint x: 362, startPoint y: 213, endPoint x: 112, endPoint y: 189, distance: 251.4
type input "I"
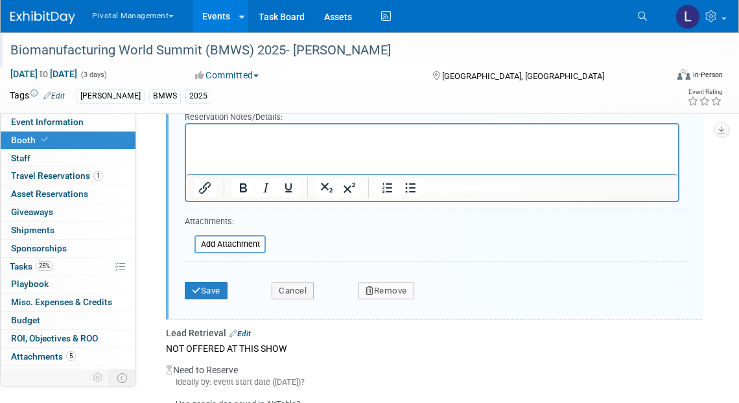
scroll to position [1633, 0]
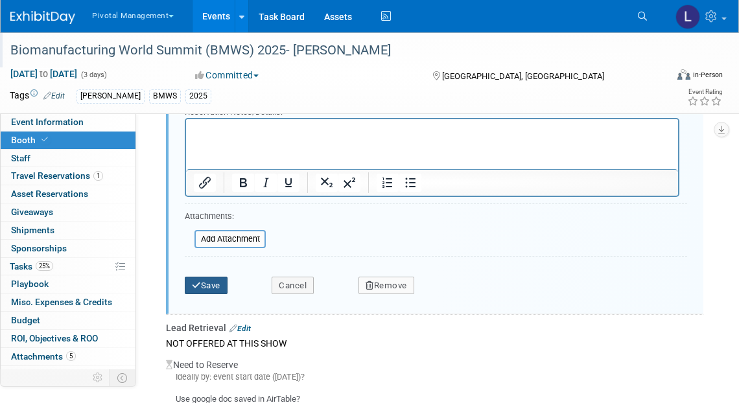
type input "Form through Viper"
click at [208, 284] on button "Save" at bounding box center [206, 286] width 43 height 18
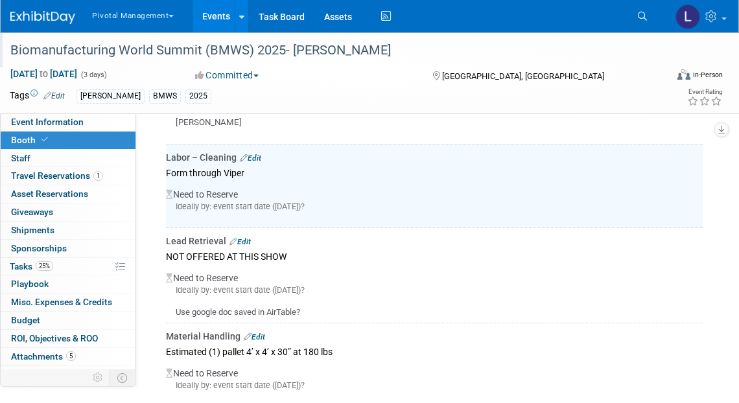
scroll to position [1399, 0]
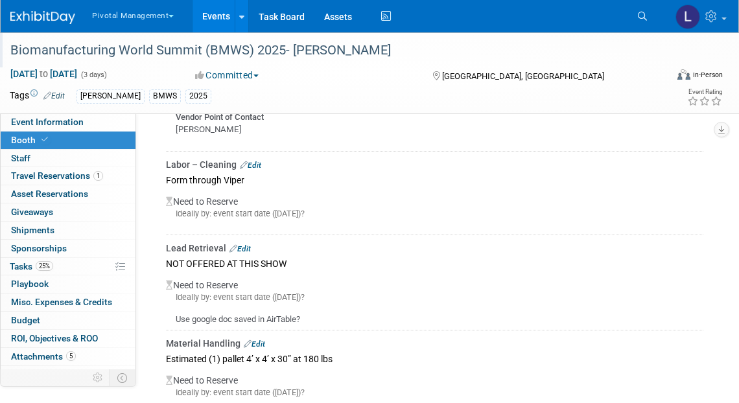
click at [264, 160] on div "Labor – Cleaning Edit" at bounding box center [434, 164] width 537 height 13
click at [259, 161] on link "Edit" at bounding box center [250, 165] width 21 height 9
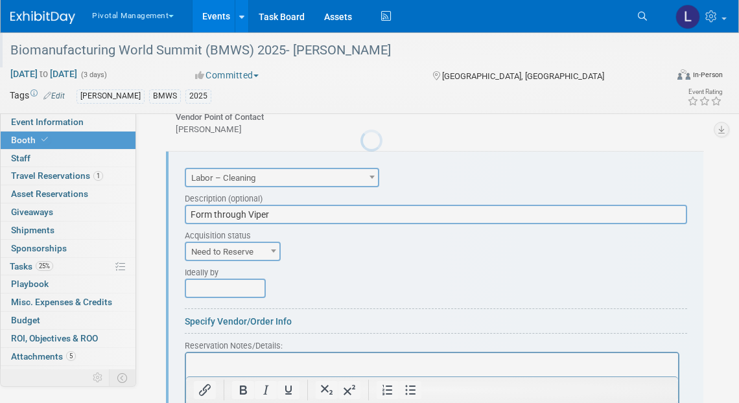
scroll to position [0, 0]
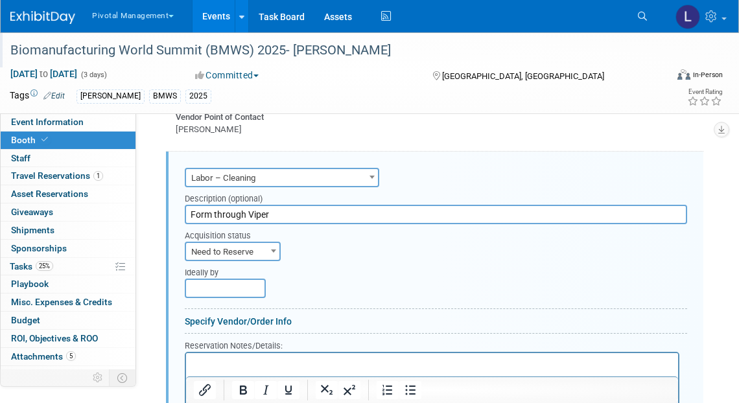
drag, startPoint x: 215, startPoint y: 209, endPoint x: 318, endPoint y: 218, distance: 104.2
click at [318, 218] on input "Form through Viper" at bounding box center [436, 214] width 502 height 19
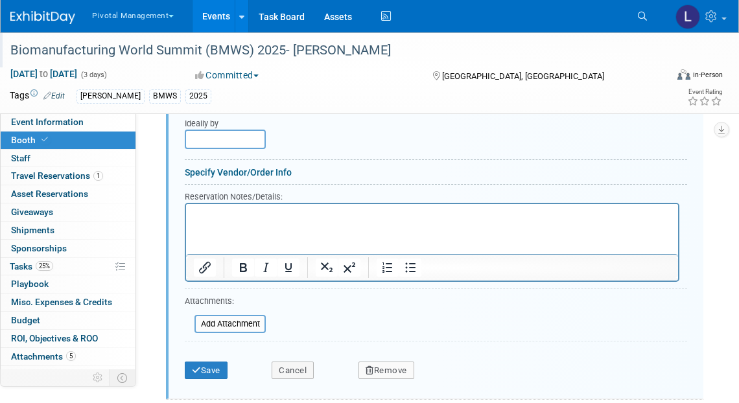
scroll to position [1553, 0]
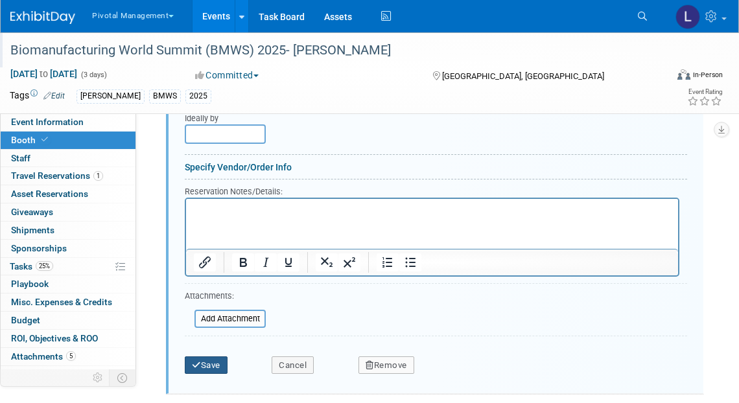
type input "Form in manual"
click at [213, 358] on button "Save" at bounding box center [206, 366] width 43 height 18
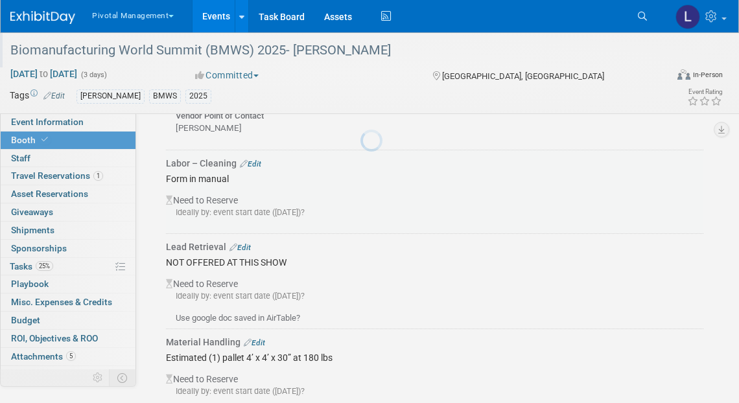
scroll to position [1399, 0]
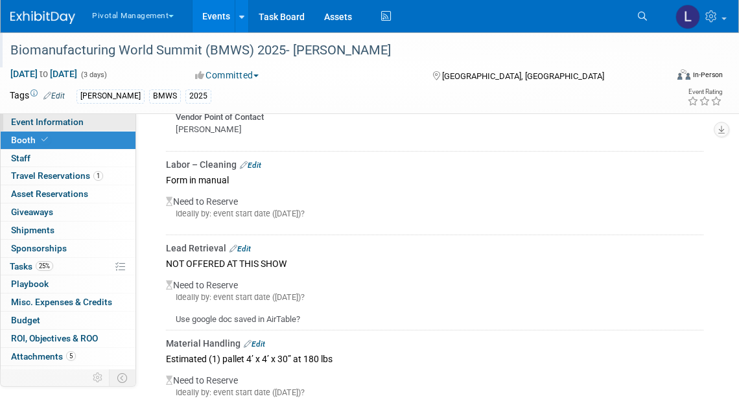
click at [32, 121] on span "Event Information" at bounding box center [47, 122] width 73 height 10
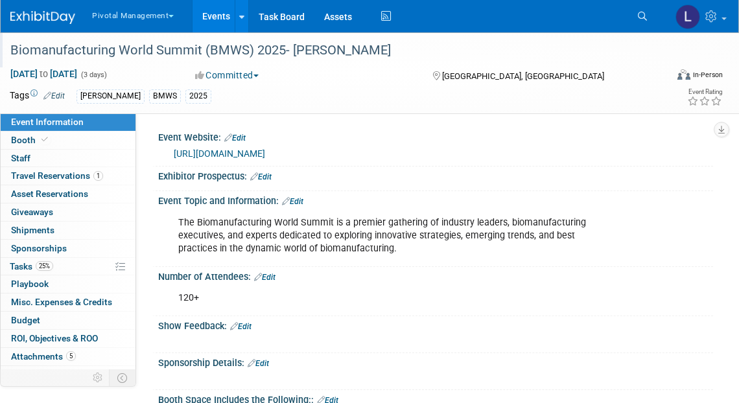
click at [47, 117] on span "Event Information" at bounding box center [47, 122] width 73 height 10
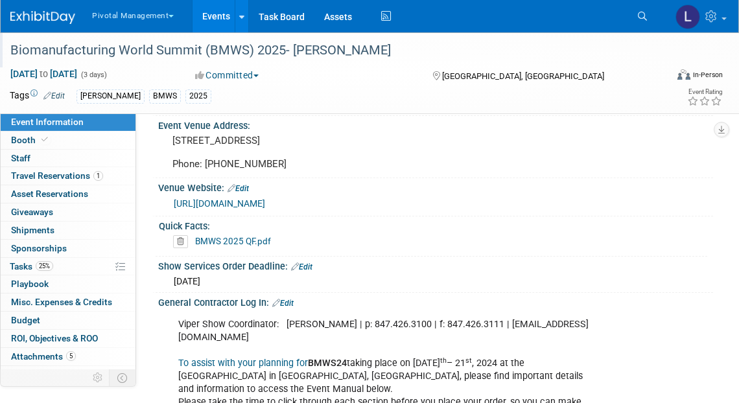
scroll to position [1287, 0]
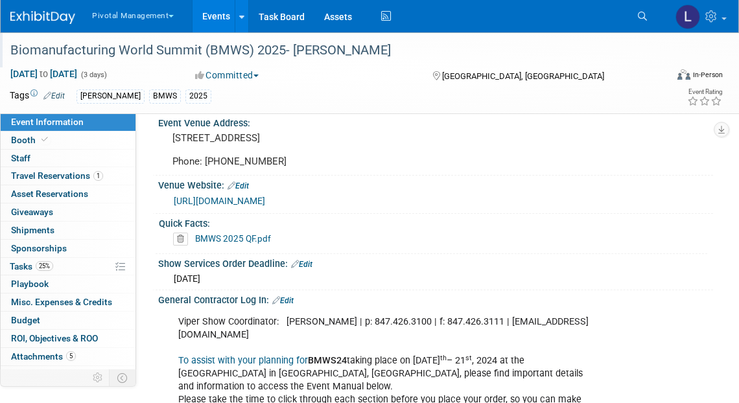
click at [175, 249] on div "BMWS 2025 QF.pdf" at bounding box center [438, 238] width 539 height 19
click at [177, 246] on icon at bounding box center [180, 239] width 15 height 13
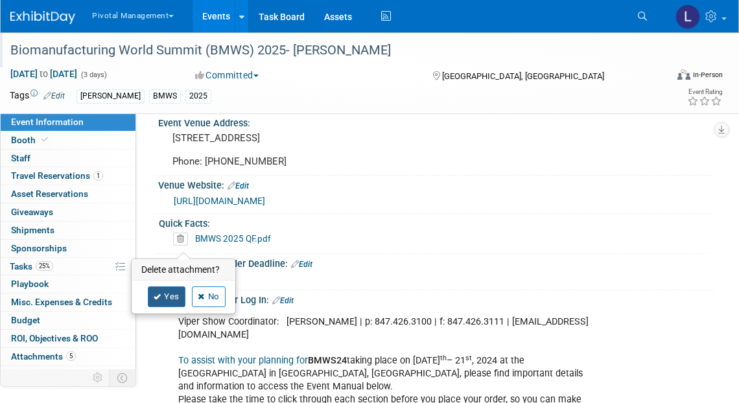
click at [159, 295] on icon at bounding box center [158, 297] width 8 height 7
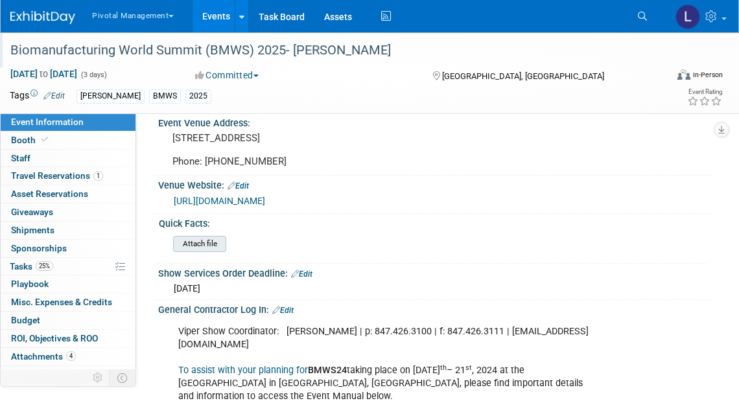
click at [193, 251] on input "file" at bounding box center [137, 244] width 176 height 15
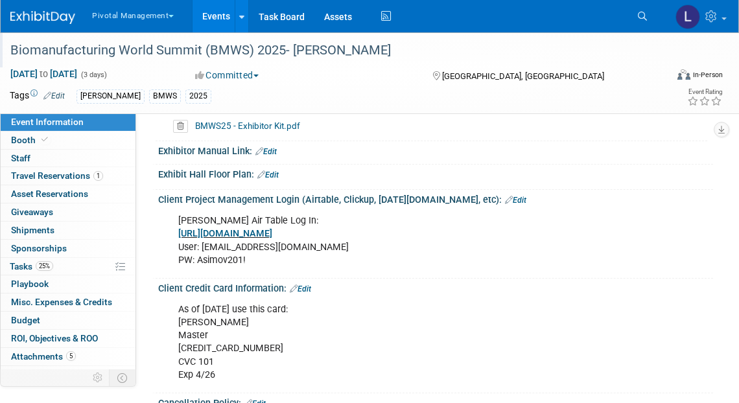
scroll to position [2376, 0]
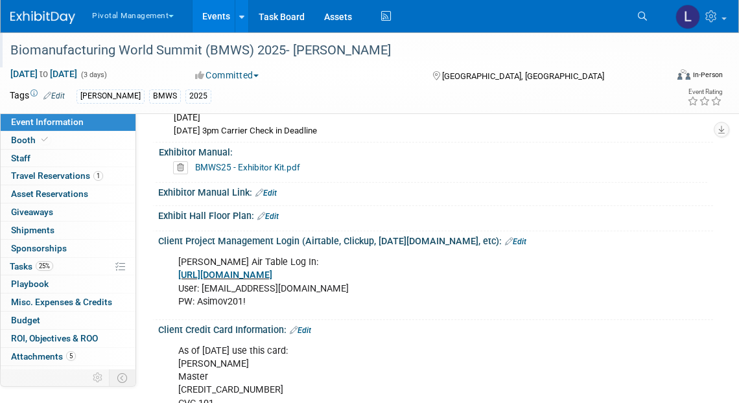
click at [279, 220] on link "Edit" at bounding box center [267, 216] width 21 height 9
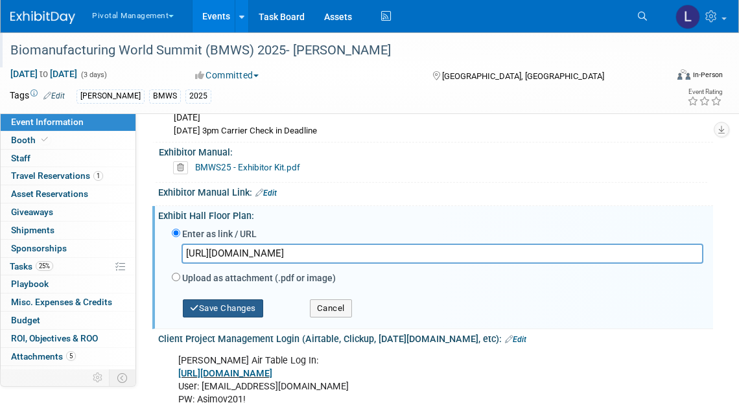
type input "https://www.executiveplatforms.com/bmws/exhibitor-manual/exhibition-hall-floorp…"
click at [213, 309] on button "Save Changes" at bounding box center [223, 308] width 80 height 18
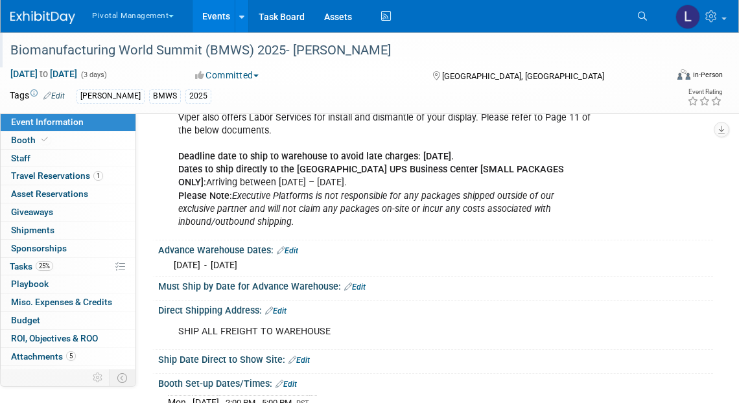
scroll to position [1956, 0]
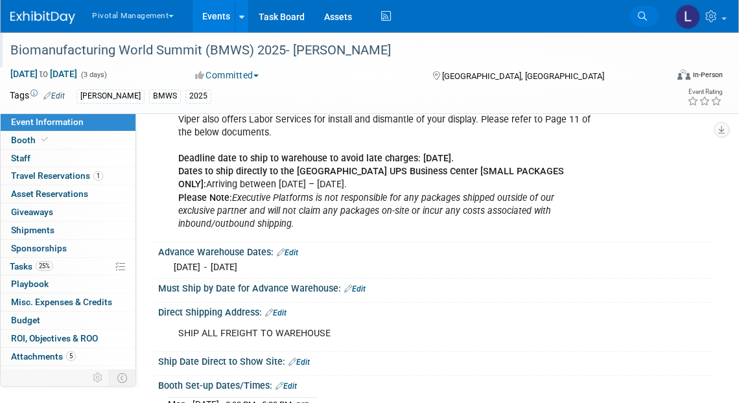
click at [642, 15] on icon at bounding box center [642, 16] width 9 height 9
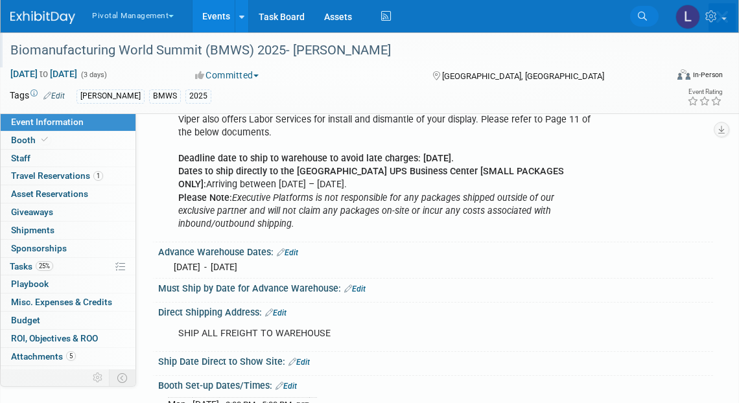
scroll to position [0, 0]
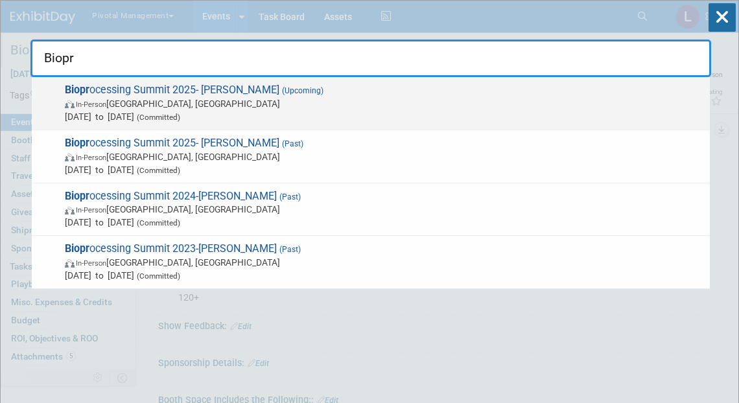
type input "Biopr"
click at [333, 99] on span "In-Person Boston, MA" at bounding box center [384, 103] width 639 height 13
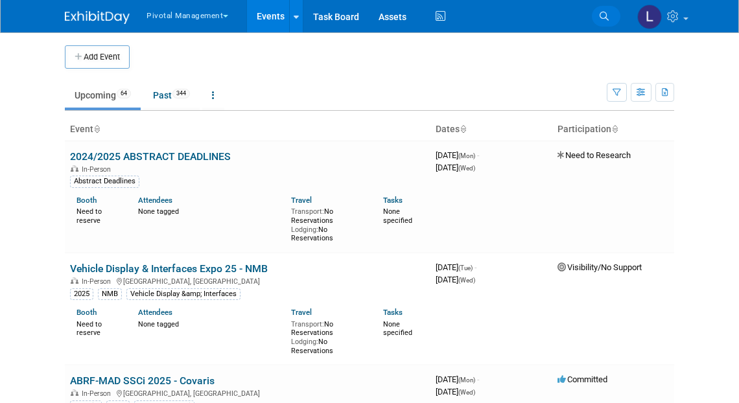
click at [606, 16] on icon at bounding box center [604, 16] width 9 height 9
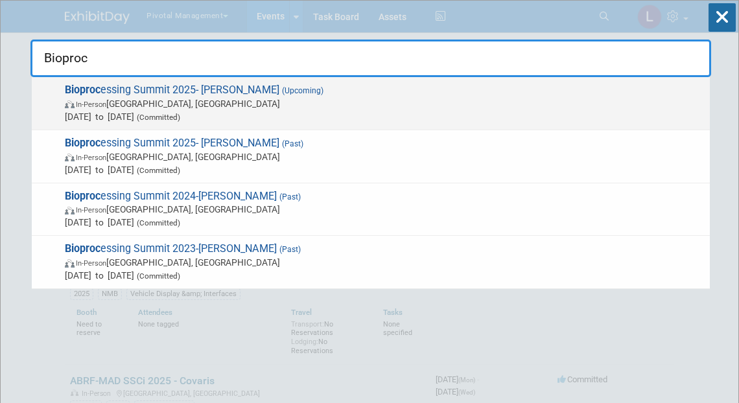
type input "Bioproc"
click at [260, 97] on span "In-Person Boston, MA" at bounding box center [384, 103] width 639 height 13
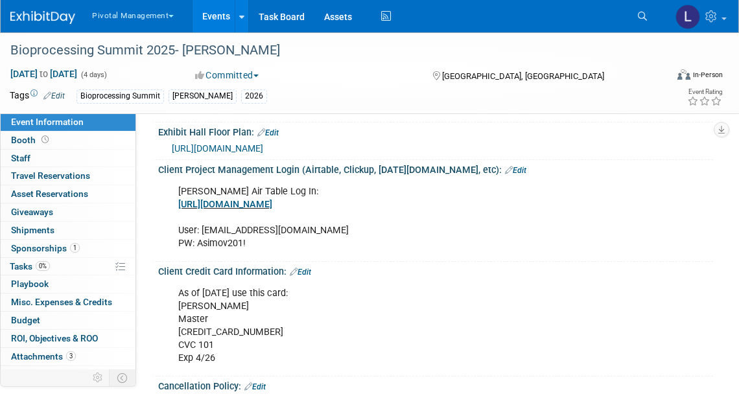
scroll to position [2170, 0]
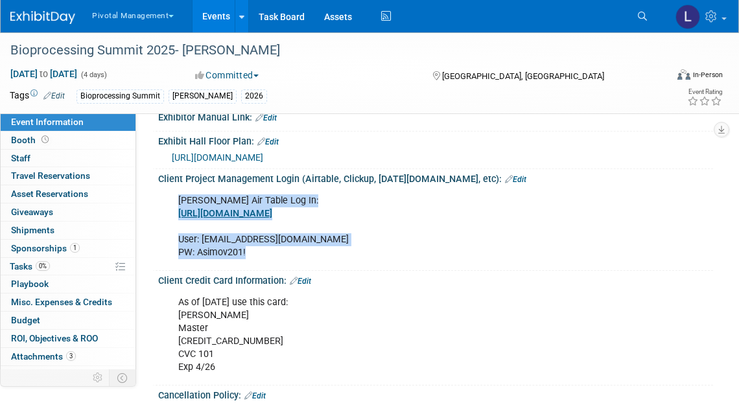
drag, startPoint x: 179, startPoint y: 190, endPoint x: 290, endPoint y: 241, distance: 122.7
click at [290, 241] on div "[PERSON_NAME] Air Table Log In: [URL][DOMAIN_NAME] User: [EMAIL_ADDRESS][DOMAIN…" at bounding box center [385, 227] width 432 height 78
copy div "[PERSON_NAME] Air Table Log In: [URL][DOMAIN_NAME] User: [EMAIL_ADDRESS][DOMAIN…"
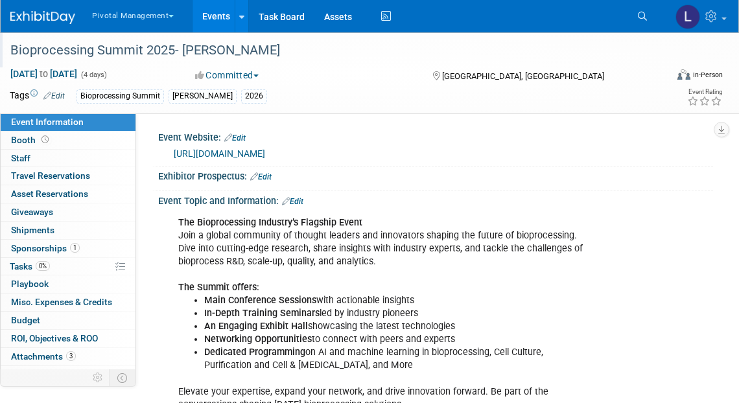
click at [173, 49] on div "Bioprocessing Summit 2025- [PERSON_NAME]" at bounding box center [329, 50] width 647 height 23
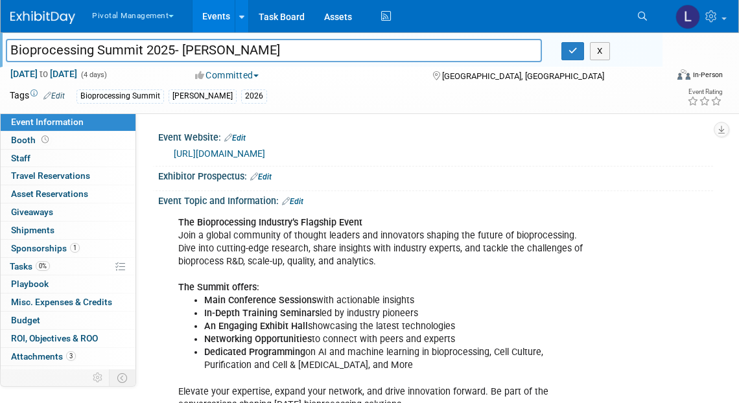
drag, startPoint x: 175, startPoint y: 47, endPoint x: 167, endPoint y: 117, distance: 70.5
click at [175, 47] on input "Bioprocessing Summit 2025- [PERSON_NAME]" at bounding box center [274, 50] width 536 height 23
type input "Bioprocessing Summit 2026- [PERSON_NAME]"
click at [575, 55] on icon "button" at bounding box center [573, 51] width 9 height 8
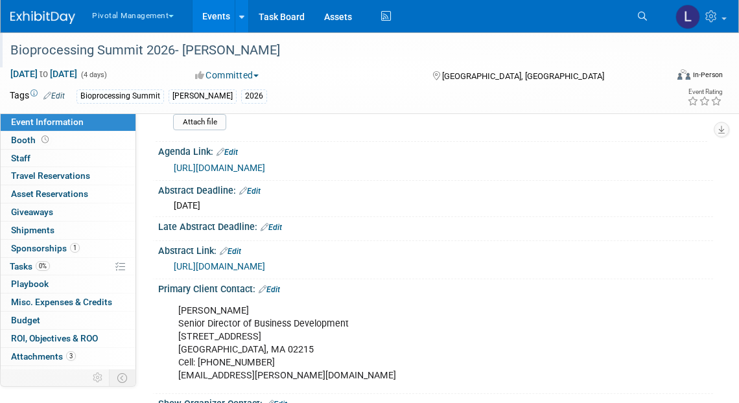
scroll to position [765, 0]
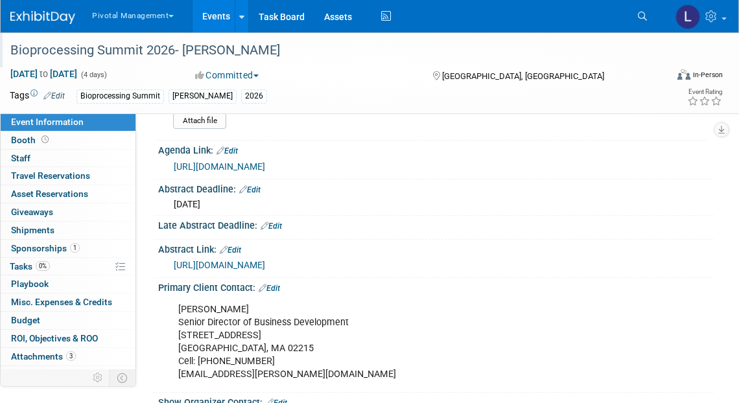
click at [261, 185] on link "Edit" at bounding box center [249, 189] width 21 height 9
select select "6"
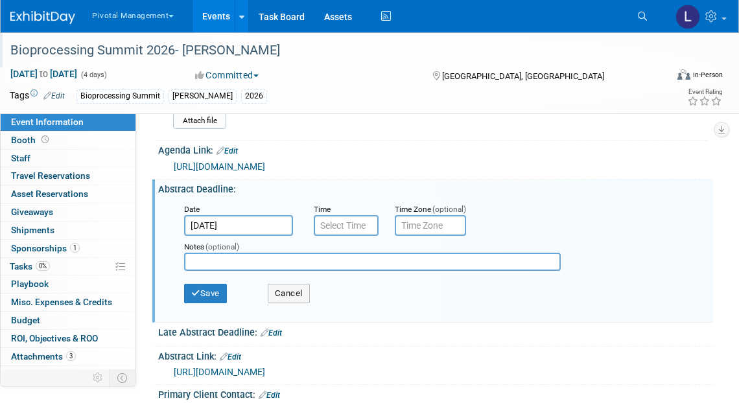
click at [251, 226] on input "[DATE]" at bounding box center [238, 225] width 109 height 21
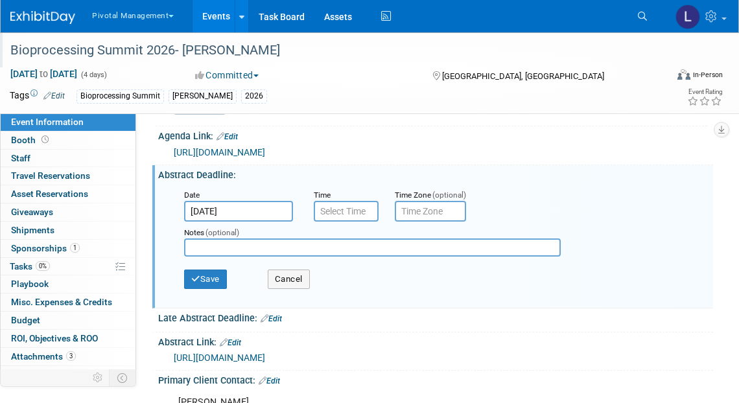
scroll to position [786, 0]
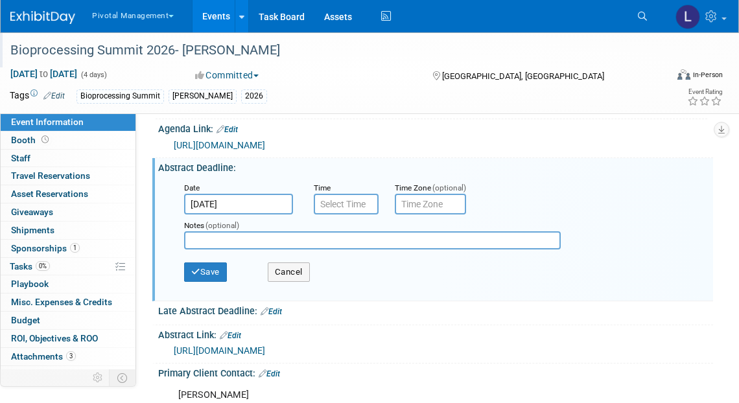
click at [204, 207] on input "[DATE]" at bounding box center [238, 204] width 109 height 21
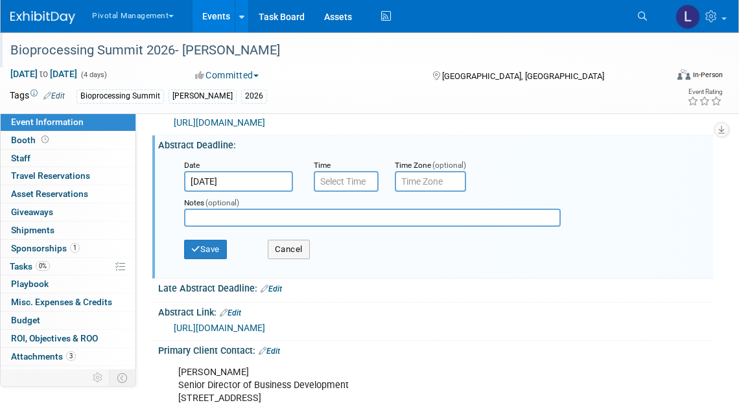
scroll to position [832, 0]
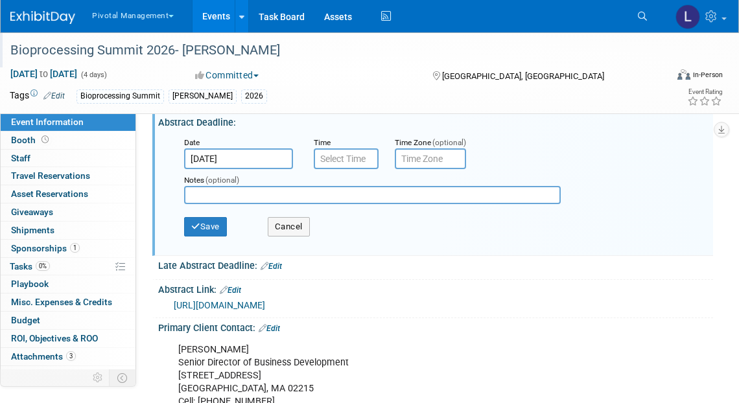
click at [263, 158] on input "[DATE]" at bounding box center [238, 158] width 109 height 21
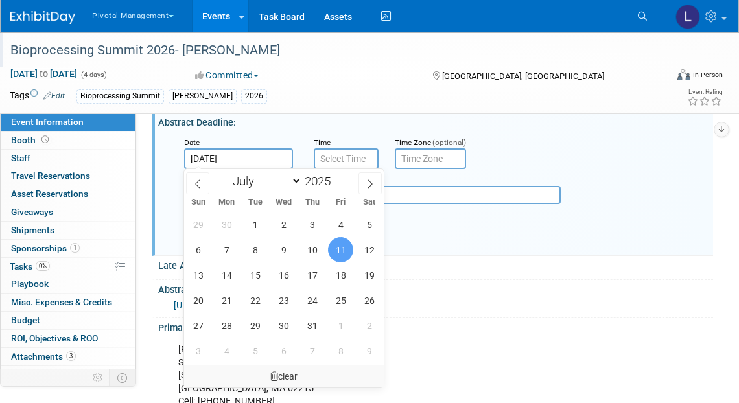
click at [281, 376] on div "clear" at bounding box center [284, 377] width 200 height 22
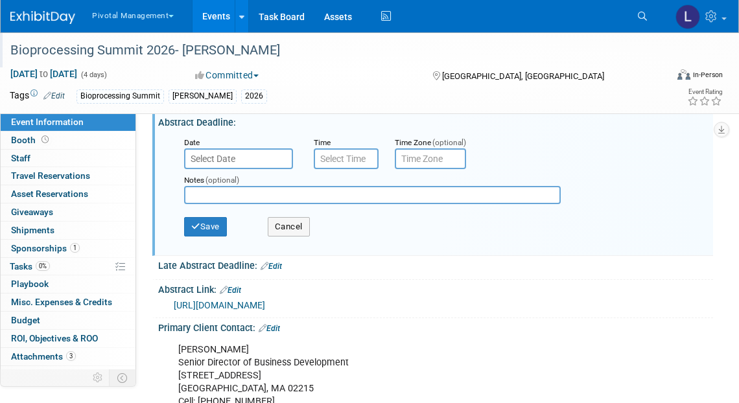
click at [231, 226] on div "Save Cancel" at bounding box center [438, 229] width 509 height 36
click at [216, 226] on button "Save" at bounding box center [205, 226] width 43 height 19
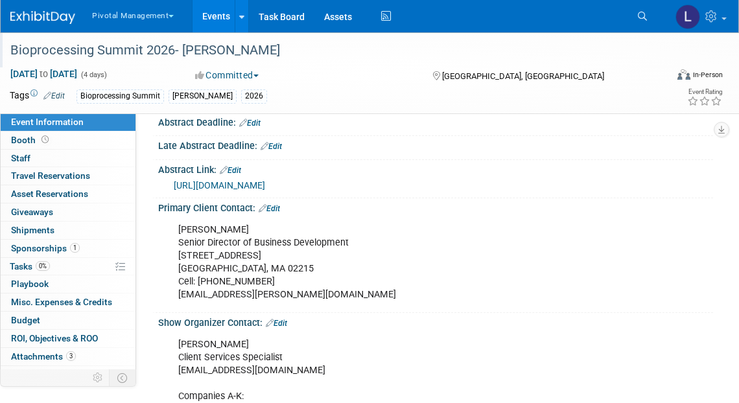
click at [241, 169] on link "Edit" at bounding box center [230, 170] width 21 height 9
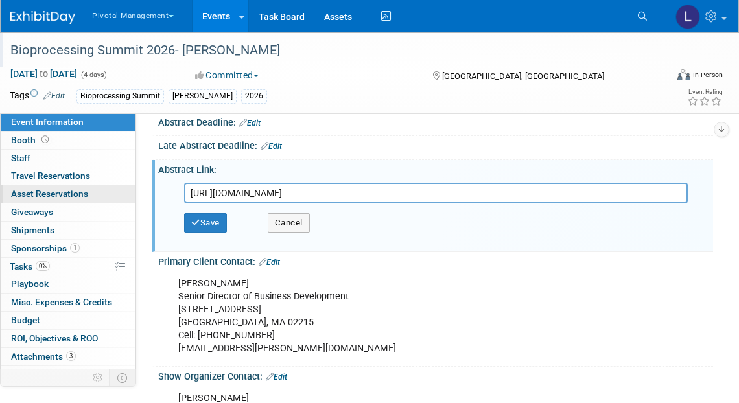
drag, startPoint x: 428, startPoint y: 189, endPoint x: 119, endPoint y: 189, distance: 308.6
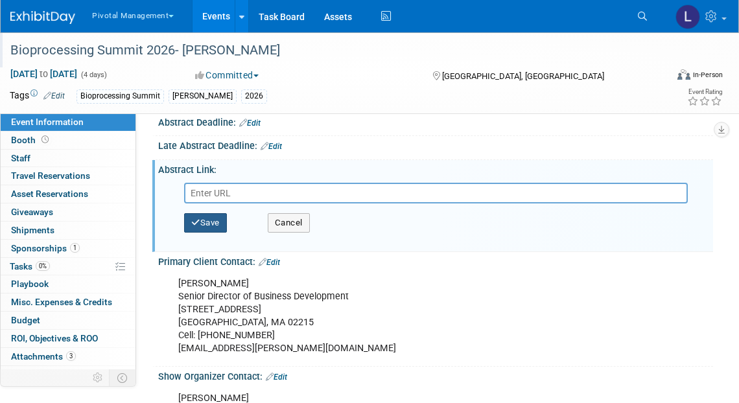
click at [211, 217] on button "Save" at bounding box center [205, 222] width 43 height 19
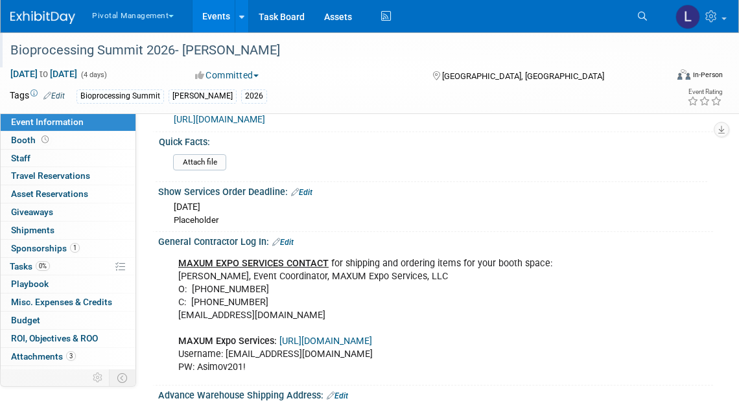
scroll to position [1333, 0]
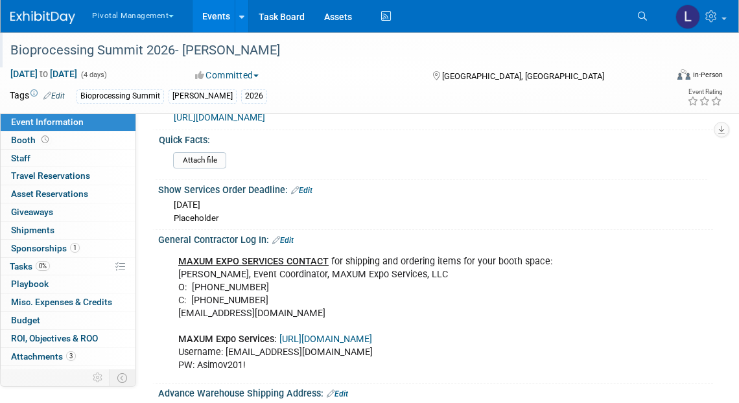
click at [312, 186] on link "Edit" at bounding box center [301, 190] width 21 height 9
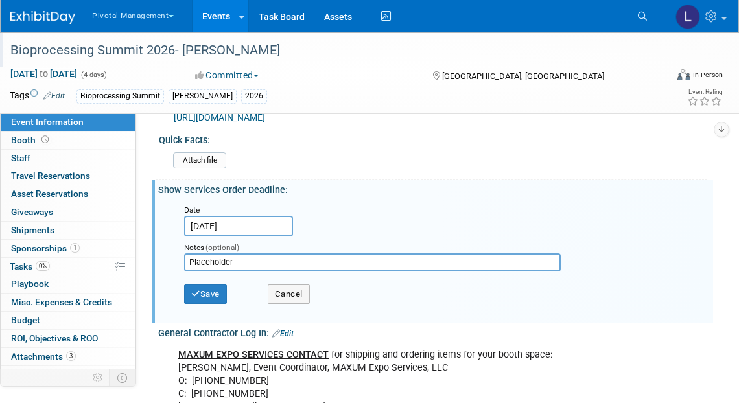
click at [467, 185] on div "Show Services Order Deadline: Edit" at bounding box center [435, 188] width 555 height 16
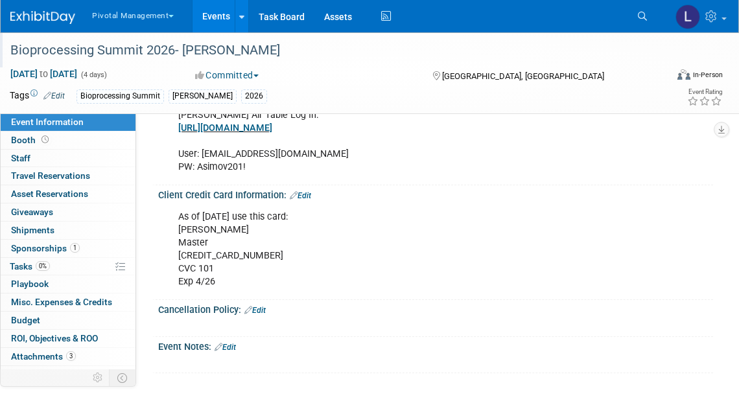
scroll to position [2329, 0]
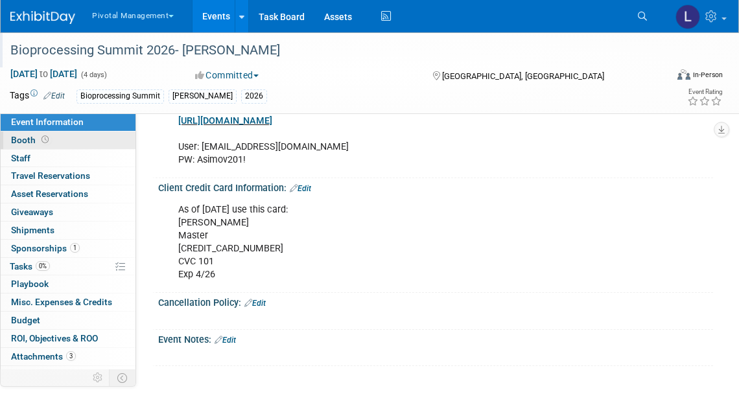
click at [52, 143] on link "Booth" at bounding box center [68, 141] width 135 height 18
